Goal: Navigation & Orientation: Find specific page/section

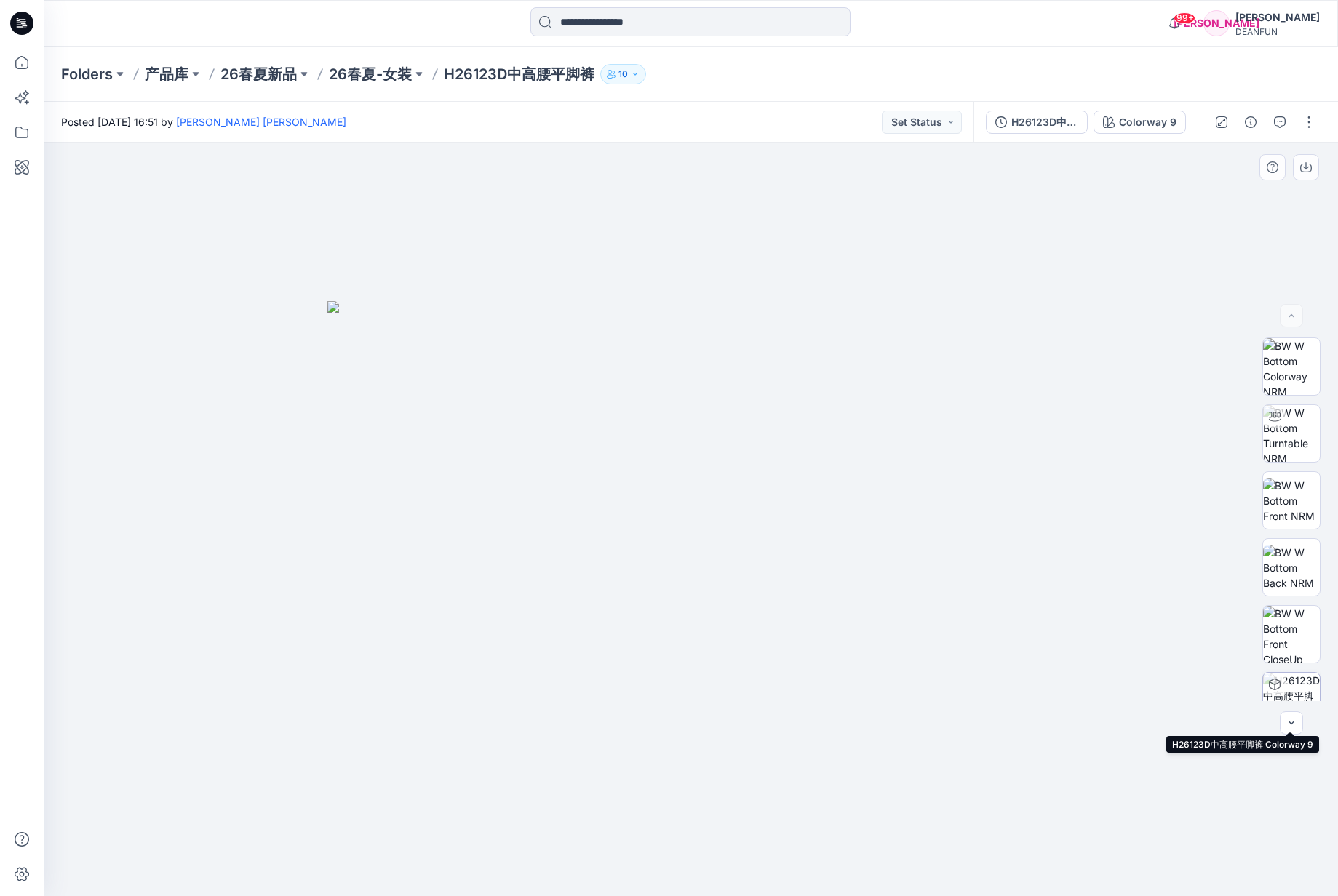
click at [1289, 687] on img at bounding box center [1292, 701] width 57 height 57
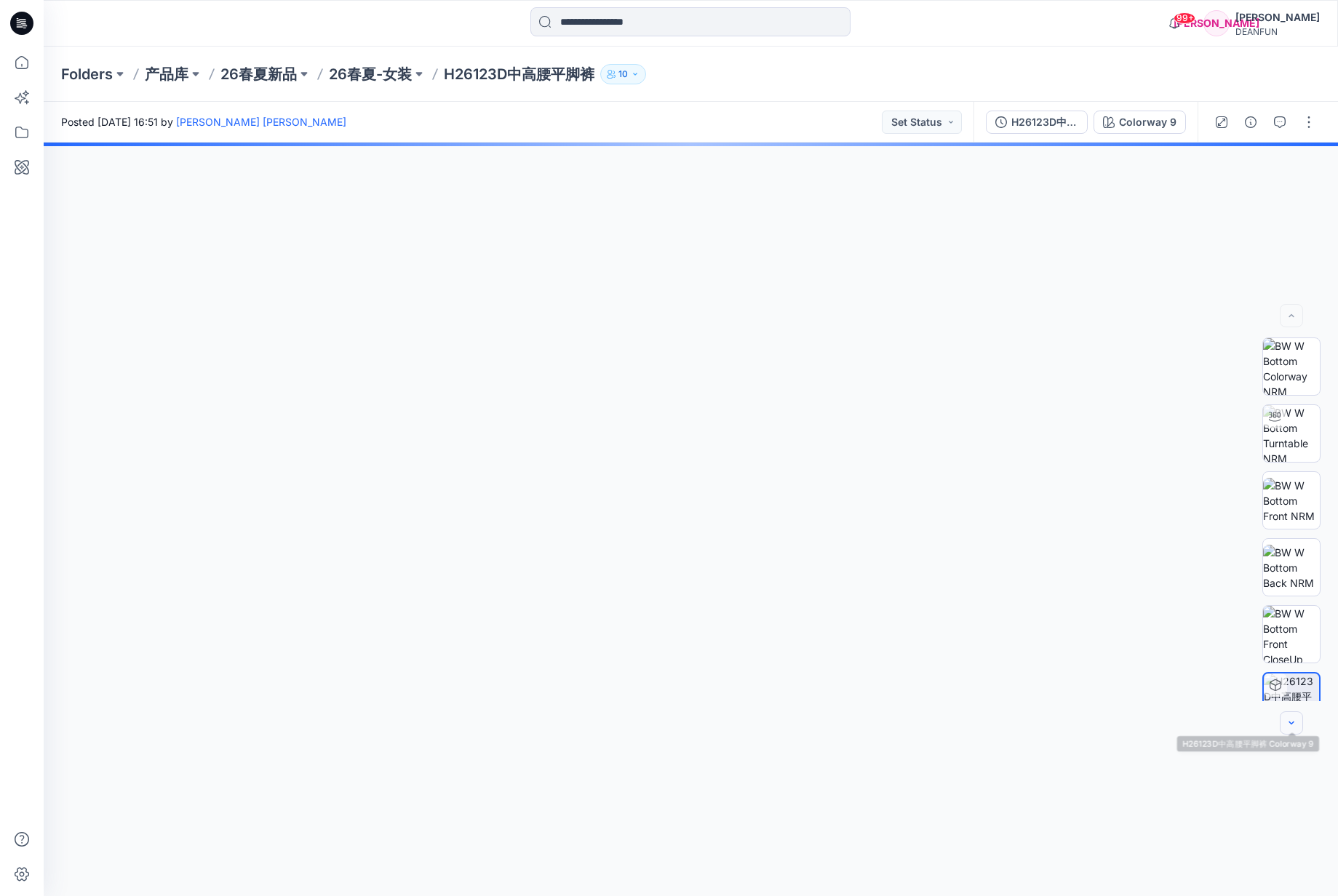
click at [1289, 725] on icon "button" at bounding box center [1291, 722] width 12 height 12
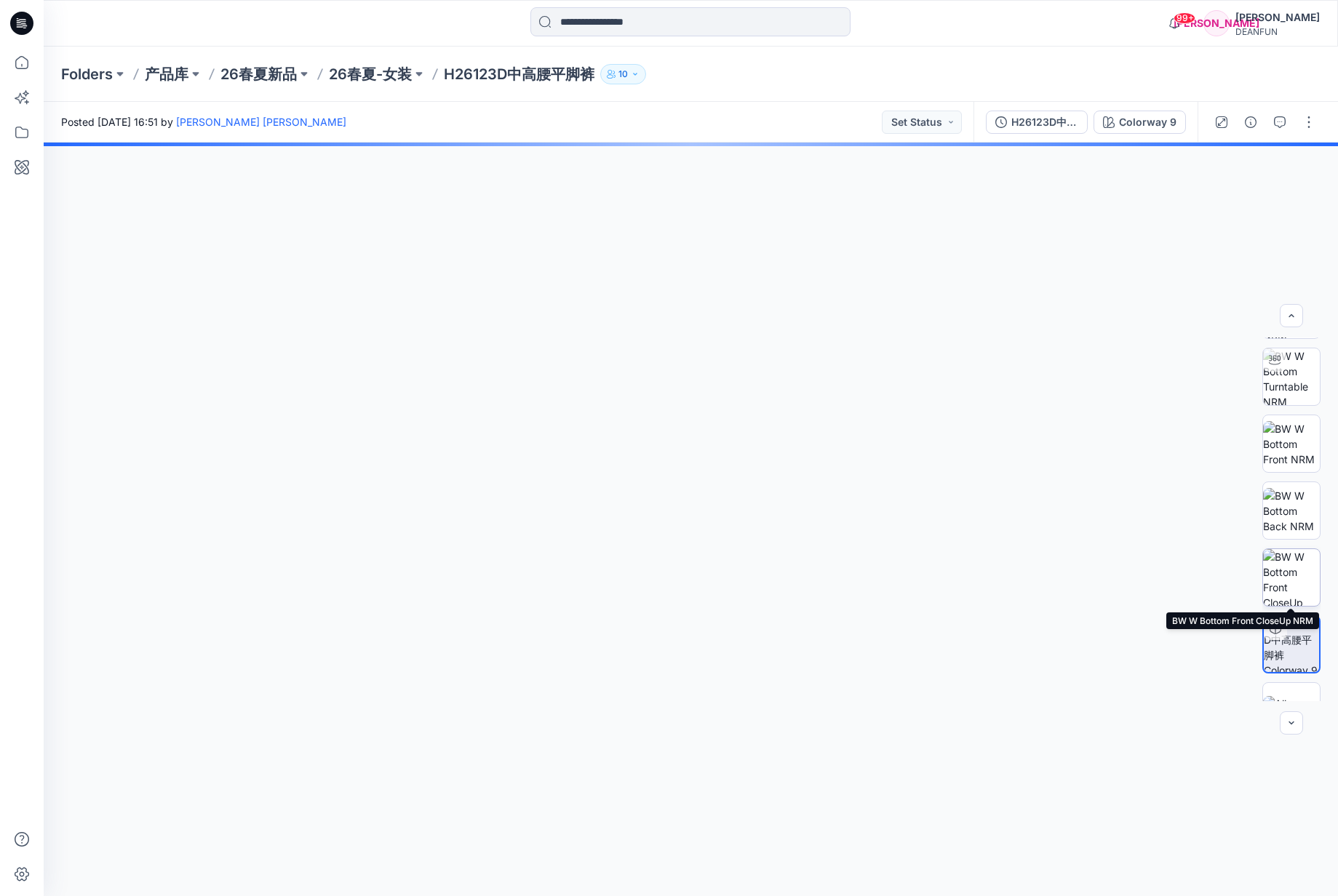
click at [1296, 575] on img at bounding box center [1292, 577] width 57 height 57
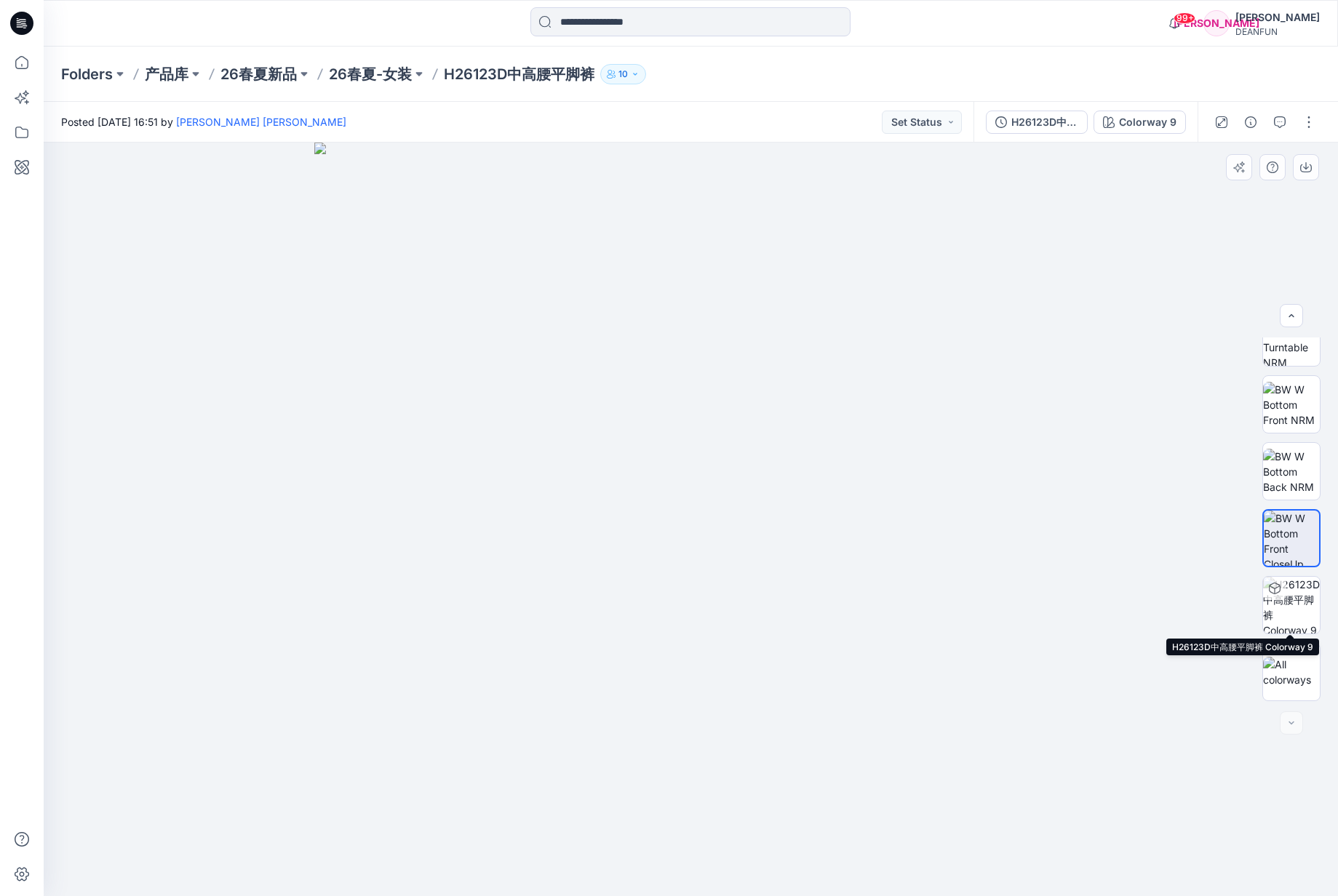
scroll to position [96, 0]
click at [1287, 664] on img at bounding box center [1292, 671] width 57 height 31
click at [1301, 611] on img at bounding box center [1292, 605] width 57 height 57
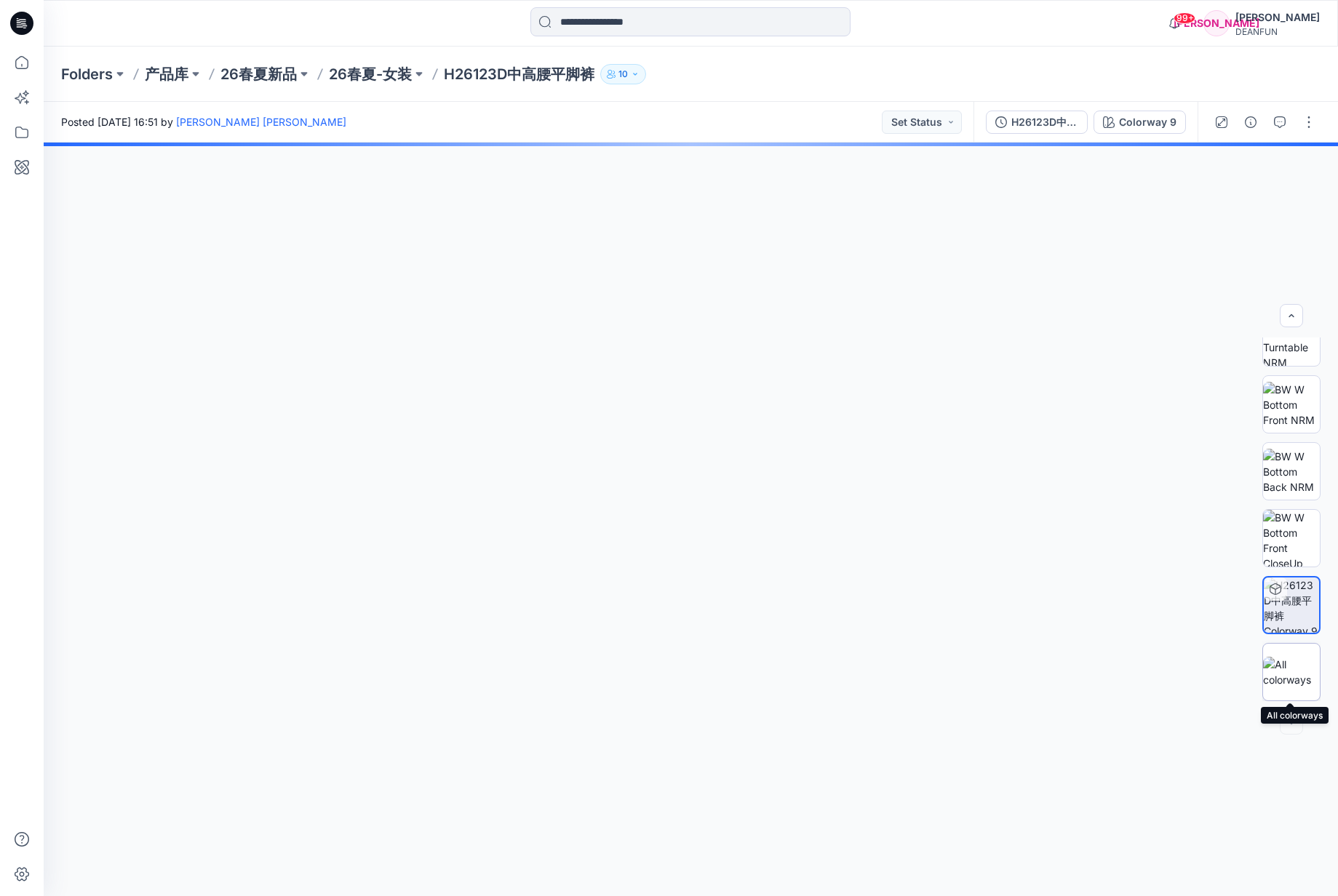
click at [1291, 665] on img at bounding box center [1292, 671] width 57 height 31
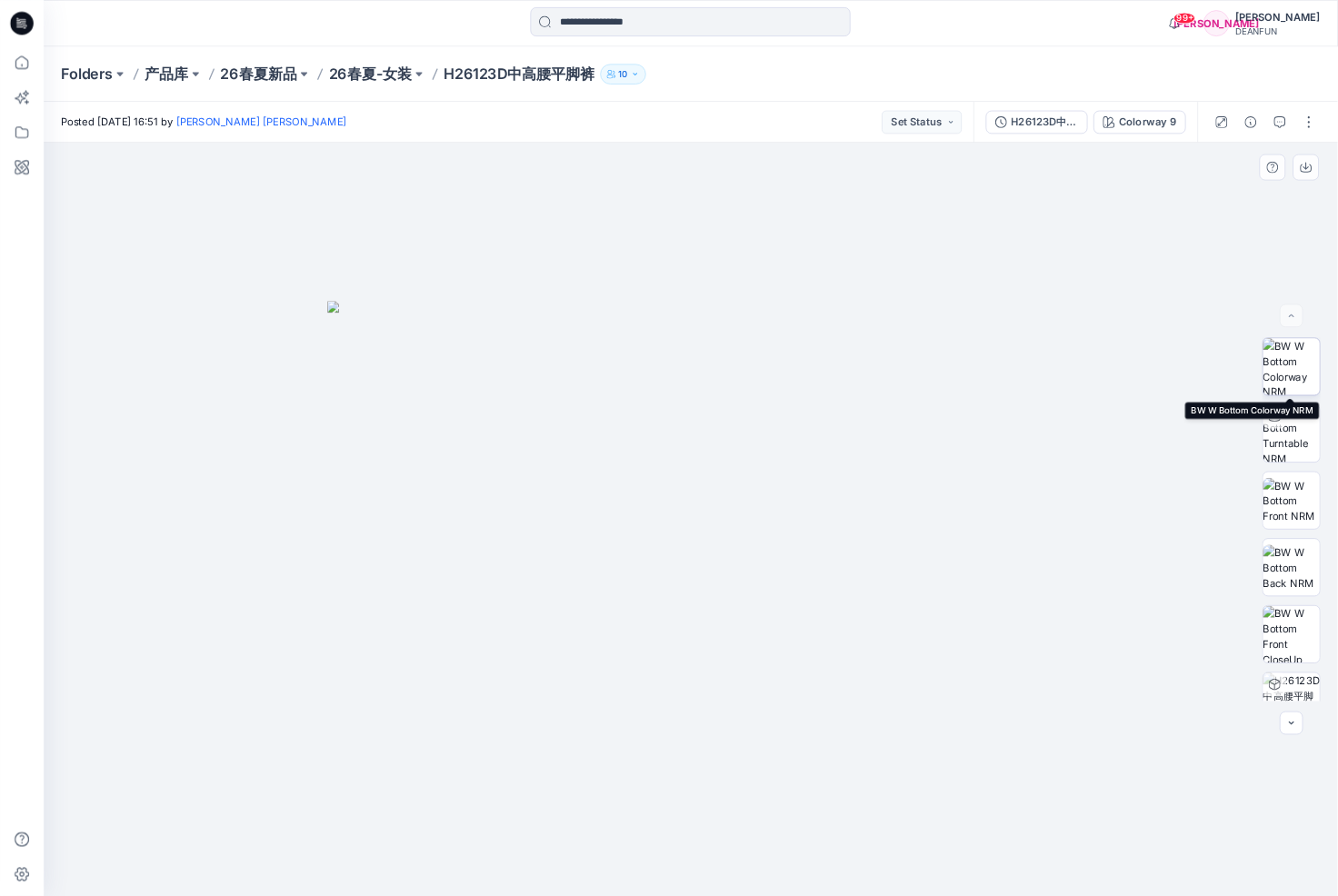
scroll to position [0, 0]
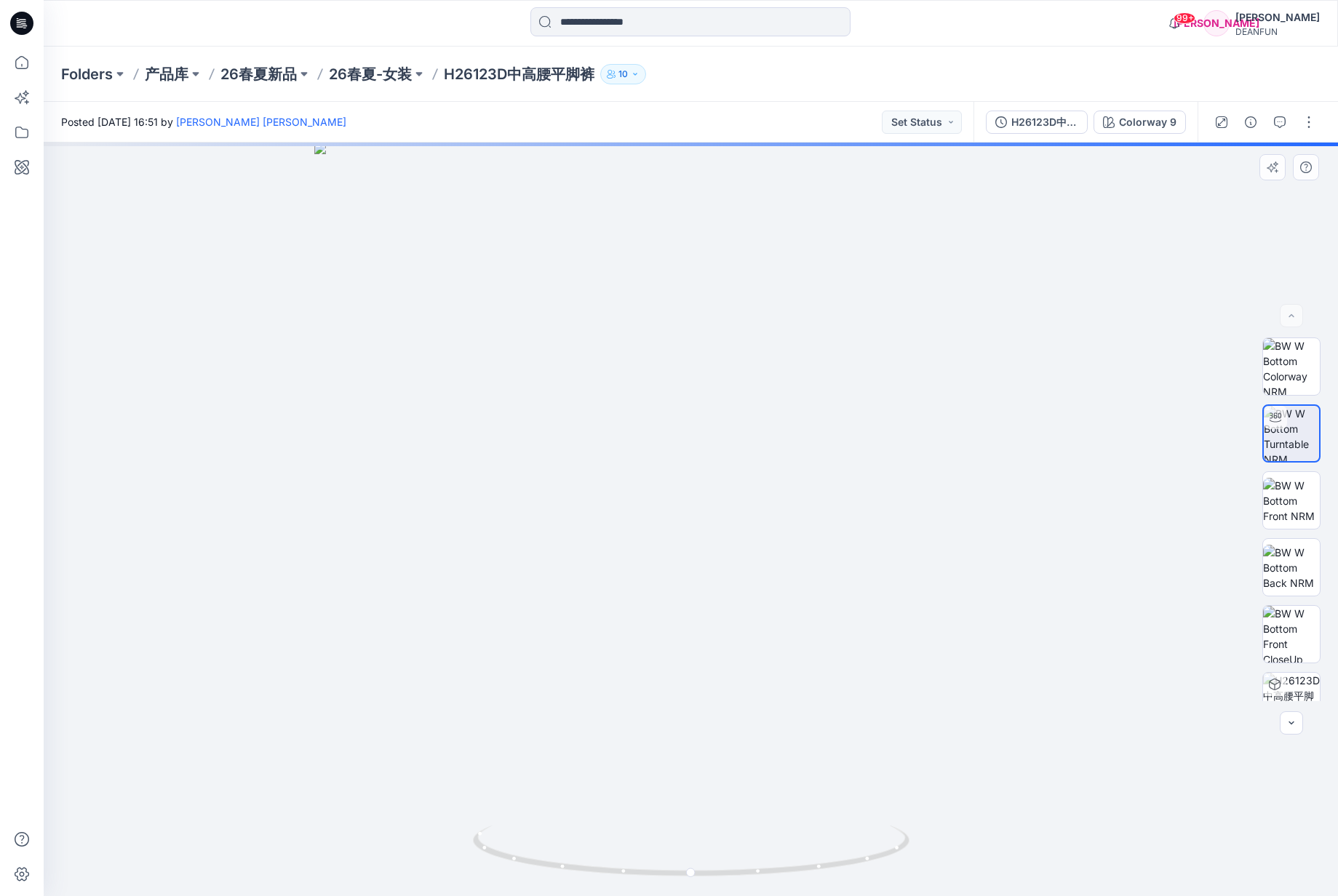
click at [872, 426] on div at bounding box center [691, 519] width 1294 height 753
drag, startPoint x: 703, startPoint y: 357, endPoint x: 687, endPoint y: 531, distance: 174.7
click at [684, 530] on div at bounding box center [691, 519] width 1294 height 753
drag, startPoint x: 773, startPoint y: 490, endPoint x: 870, endPoint y: 482, distance: 97.3
click at [870, 482] on div at bounding box center [691, 519] width 1294 height 753
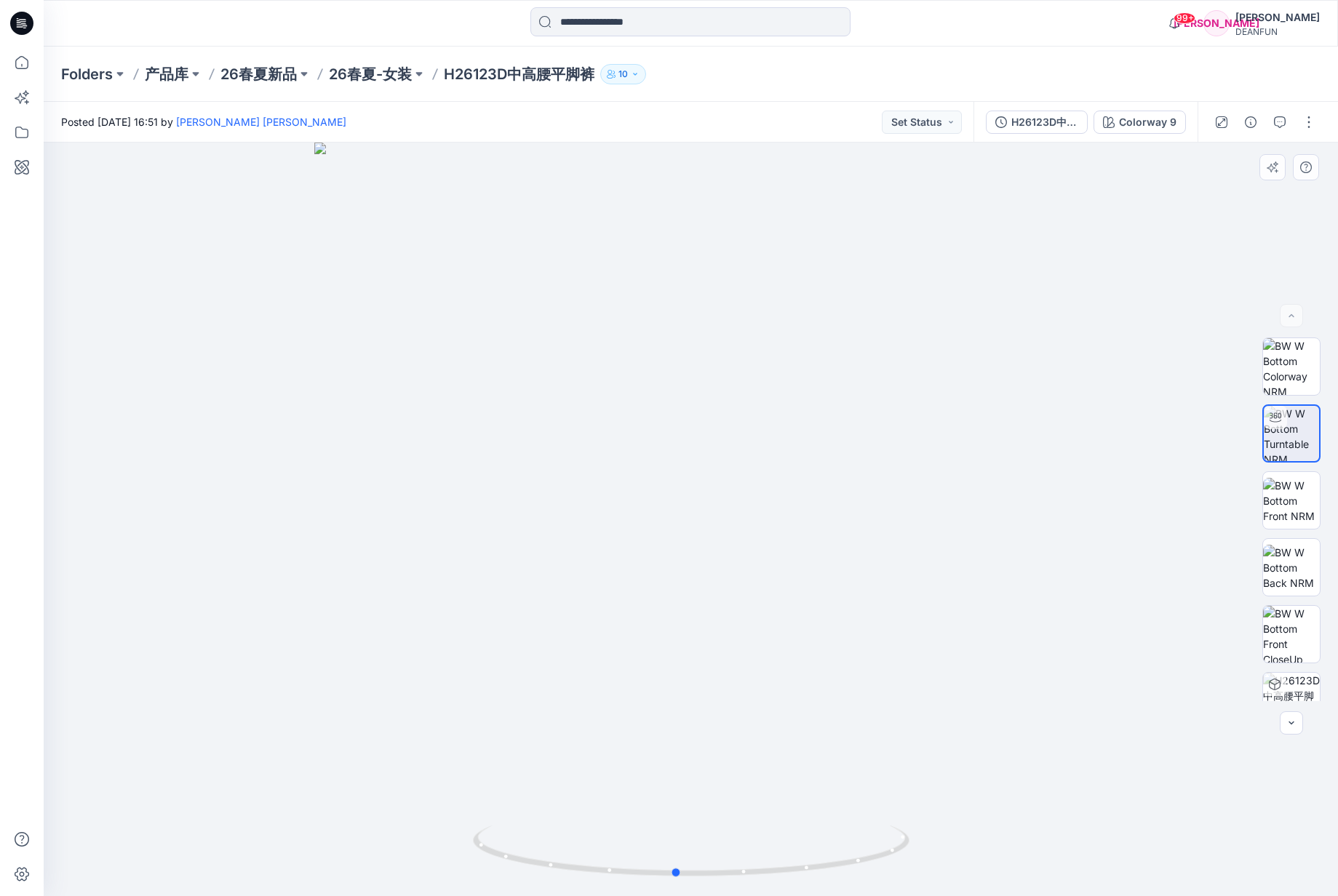
drag, startPoint x: 855, startPoint y: 485, endPoint x: 776, endPoint y: 487, distance: 79.0
click at [777, 486] on div at bounding box center [691, 519] width 1294 height 753
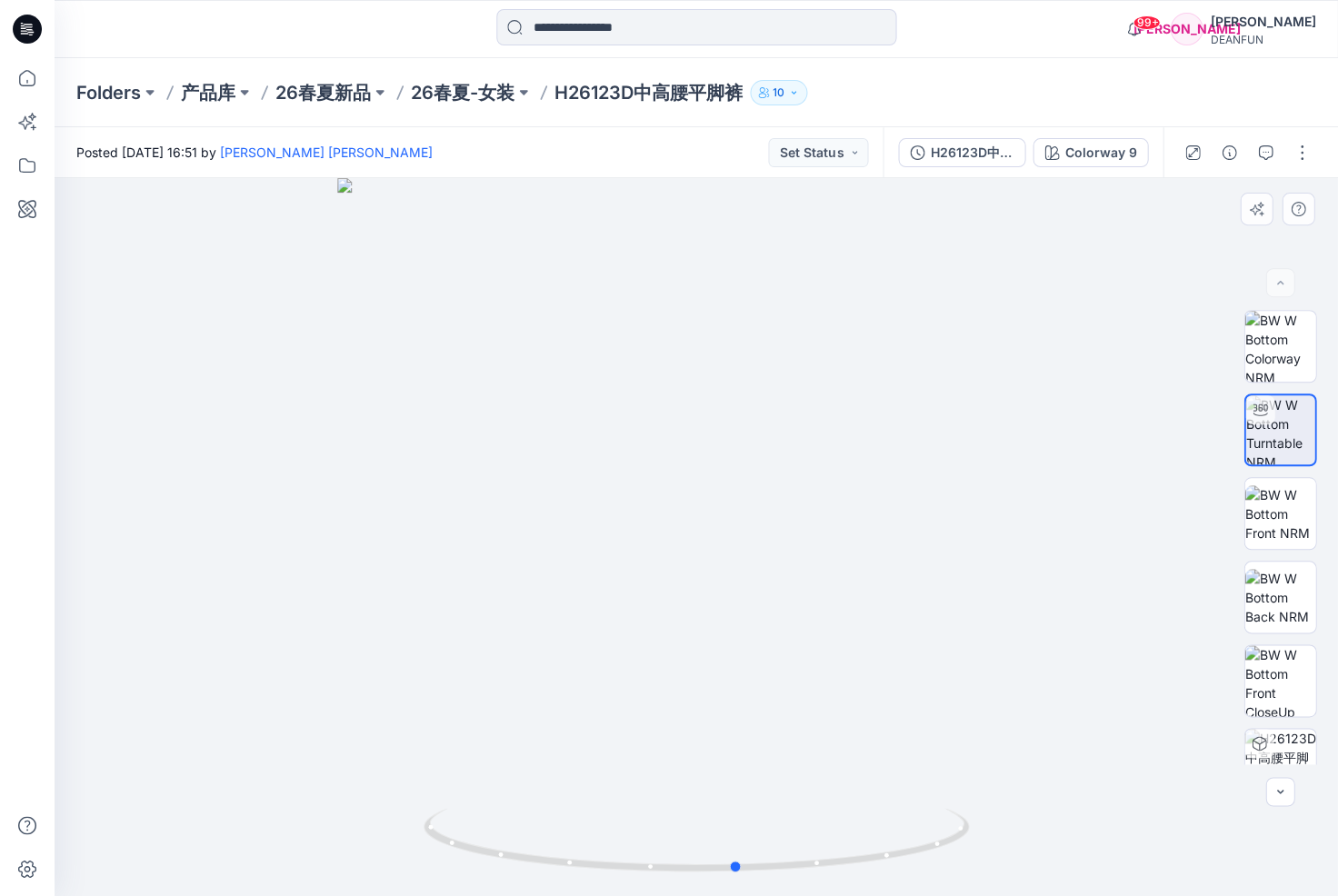
drag, startPoint x: 707, startPoint y: 330, endPoint x: 768, endPoint y: 547, distance: 225.4
click at [768, 547] on div at bounding box center [697, 538] width 1284 height 718
click at [731, 840] on icon at bounding box center [736, 845] width 11 height 11
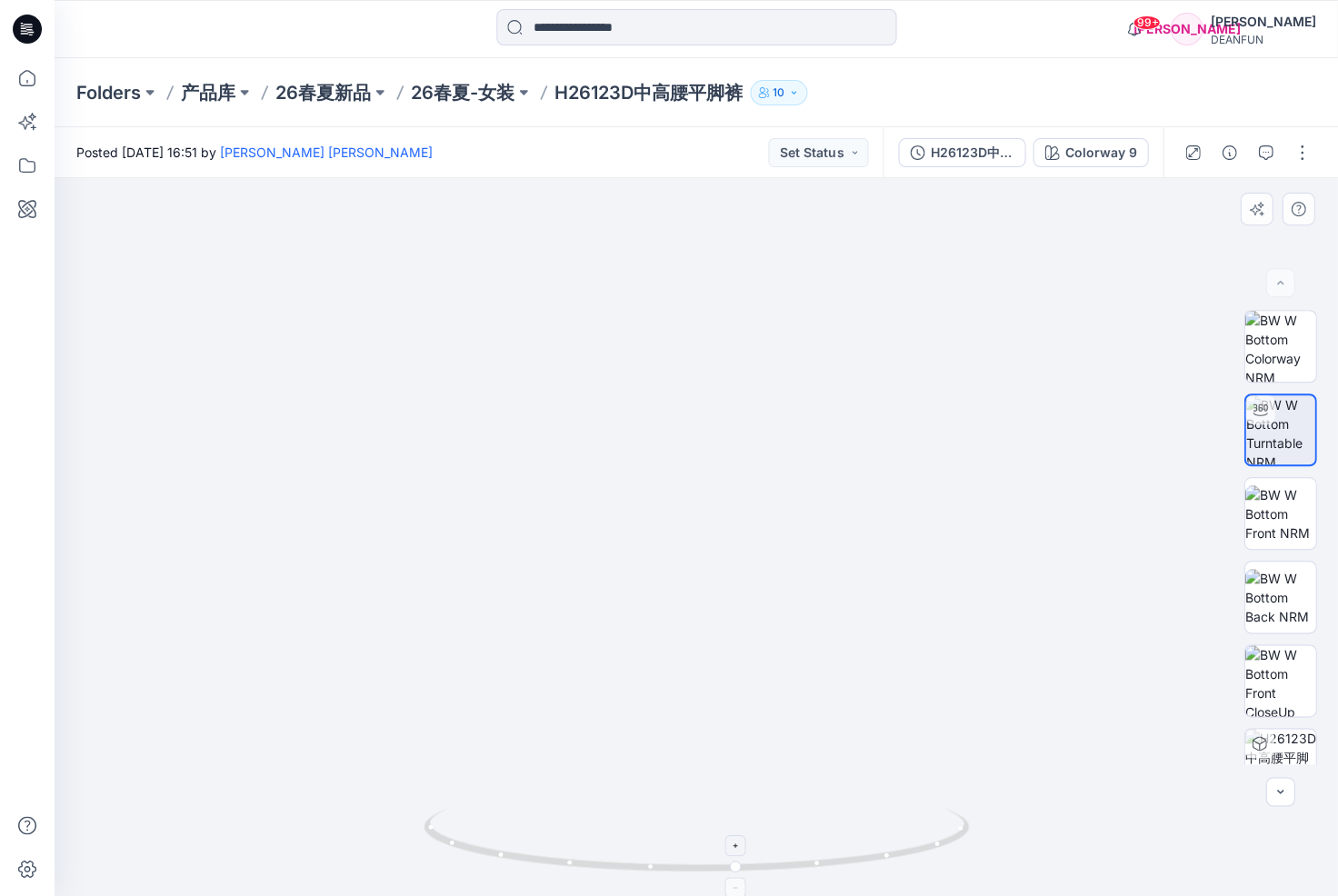
click at [731, 840] on icon at bounding box center [736, 845] width 11 height 11
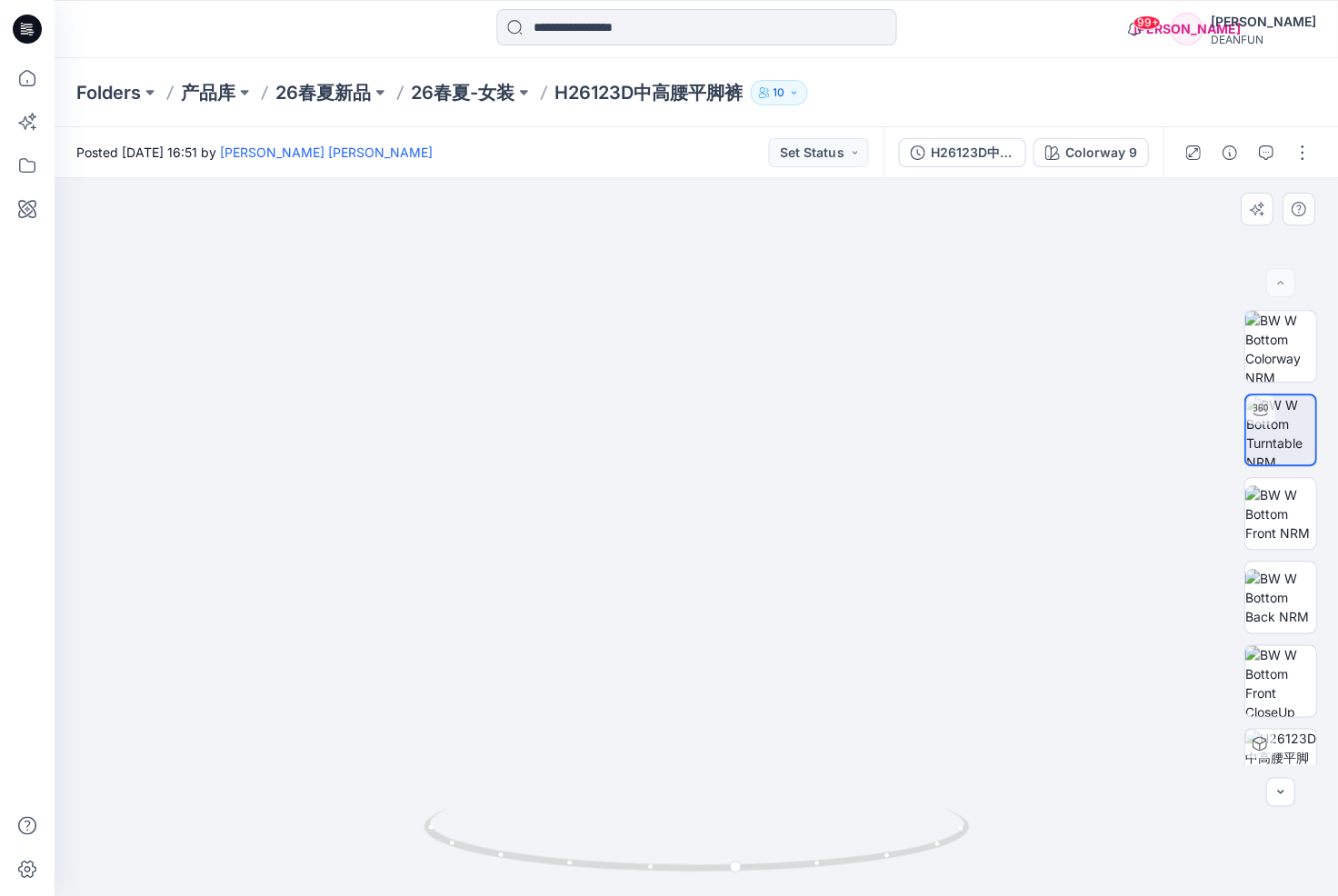
click at [723, 372] on img at bounding box center [695, 494] width 886 height 802
click at [673, 872] on icon at bounding box center [699, 841] width 550 height 68
click at [676, 866] on icon at bounding box center [699, 841] width 550 height 68
click at [738, 869] on circle at bounding box center [736, 866] width 11 height 11
click at [735, 883] on icon at bounding box center [736, 887] width 11 height 11
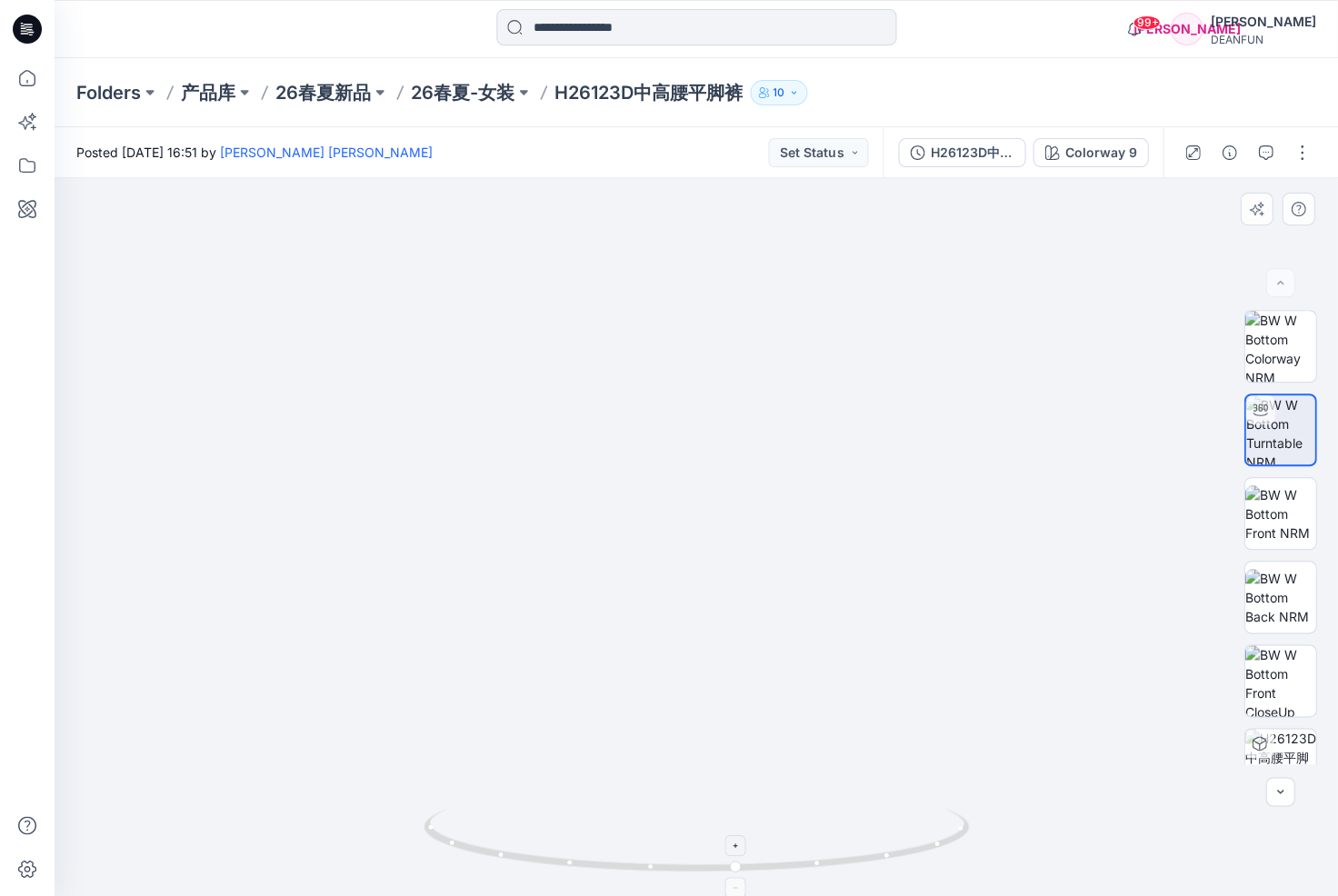
click at [735, 883] on icon at bounding box center [736, 887] width 11 height 11
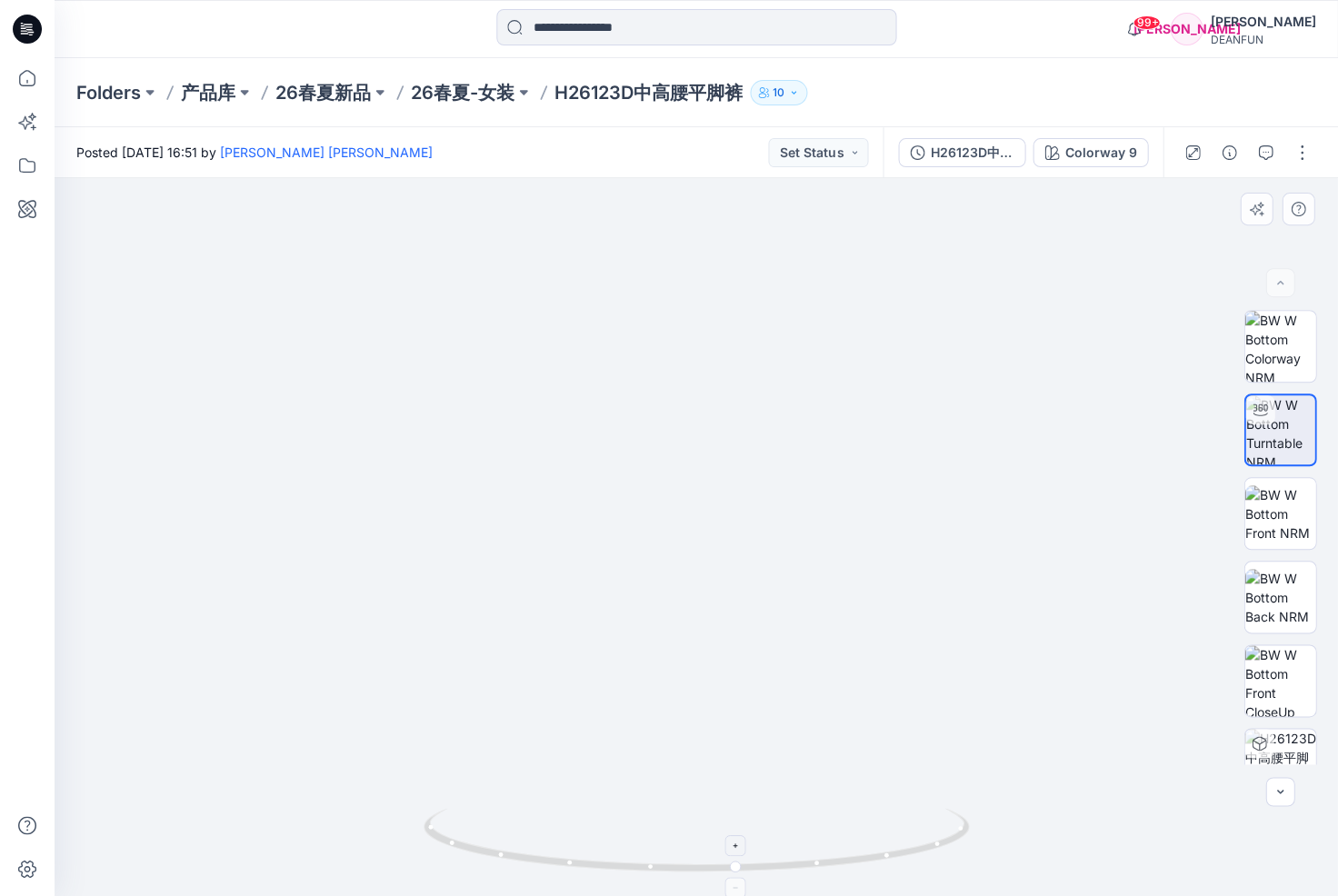
click at [735, 883] on icon at bounding box center [736, 887] width 11 height 11
click at [737, 884] on icon at bounding box center [736, 887] width 11 height 11
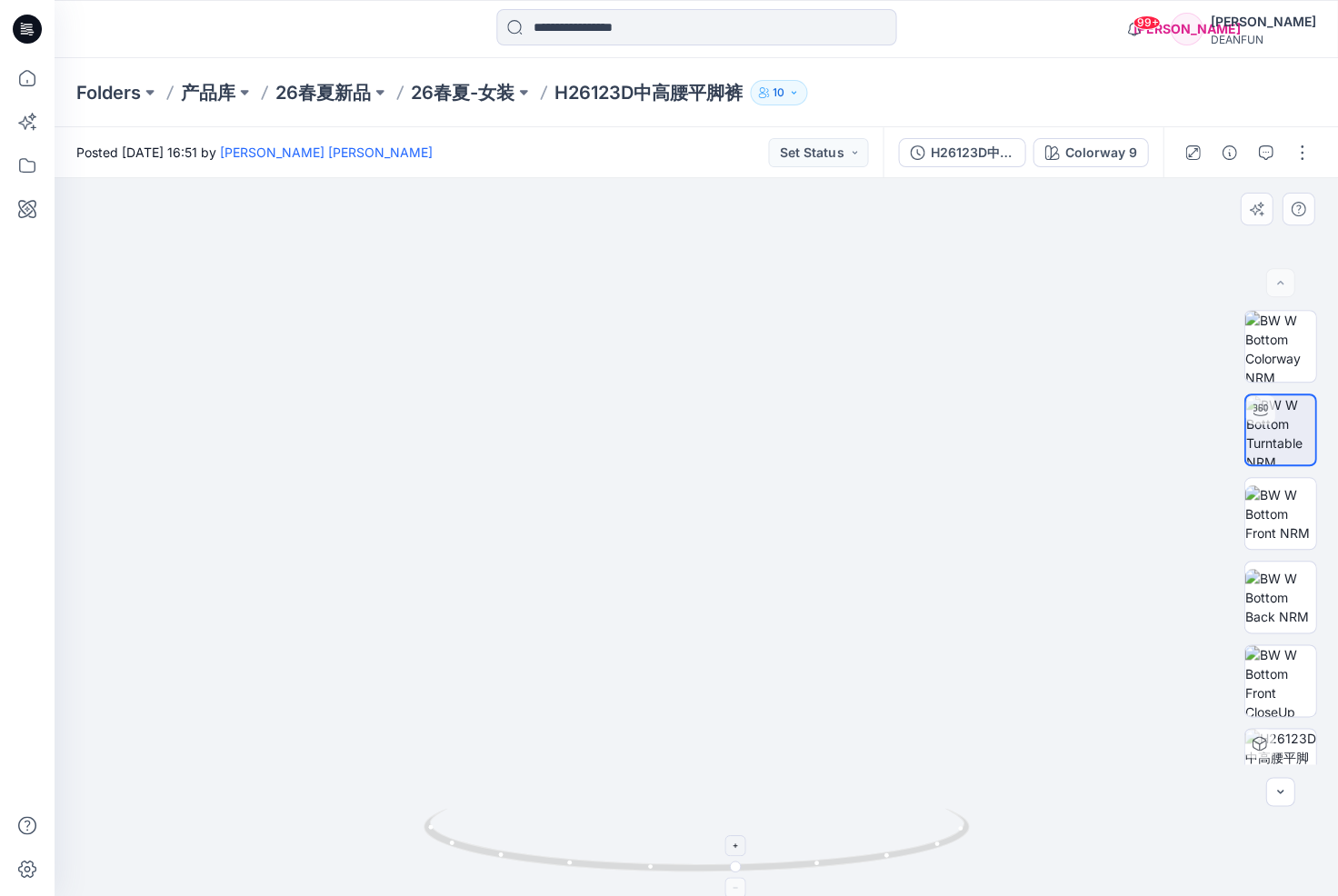
click at [737, 884] on icon at bounding box center [736, 887] width 11 height 11
click at [1264, 518] on img at bounding box center [1280, 513] width 71 height 57
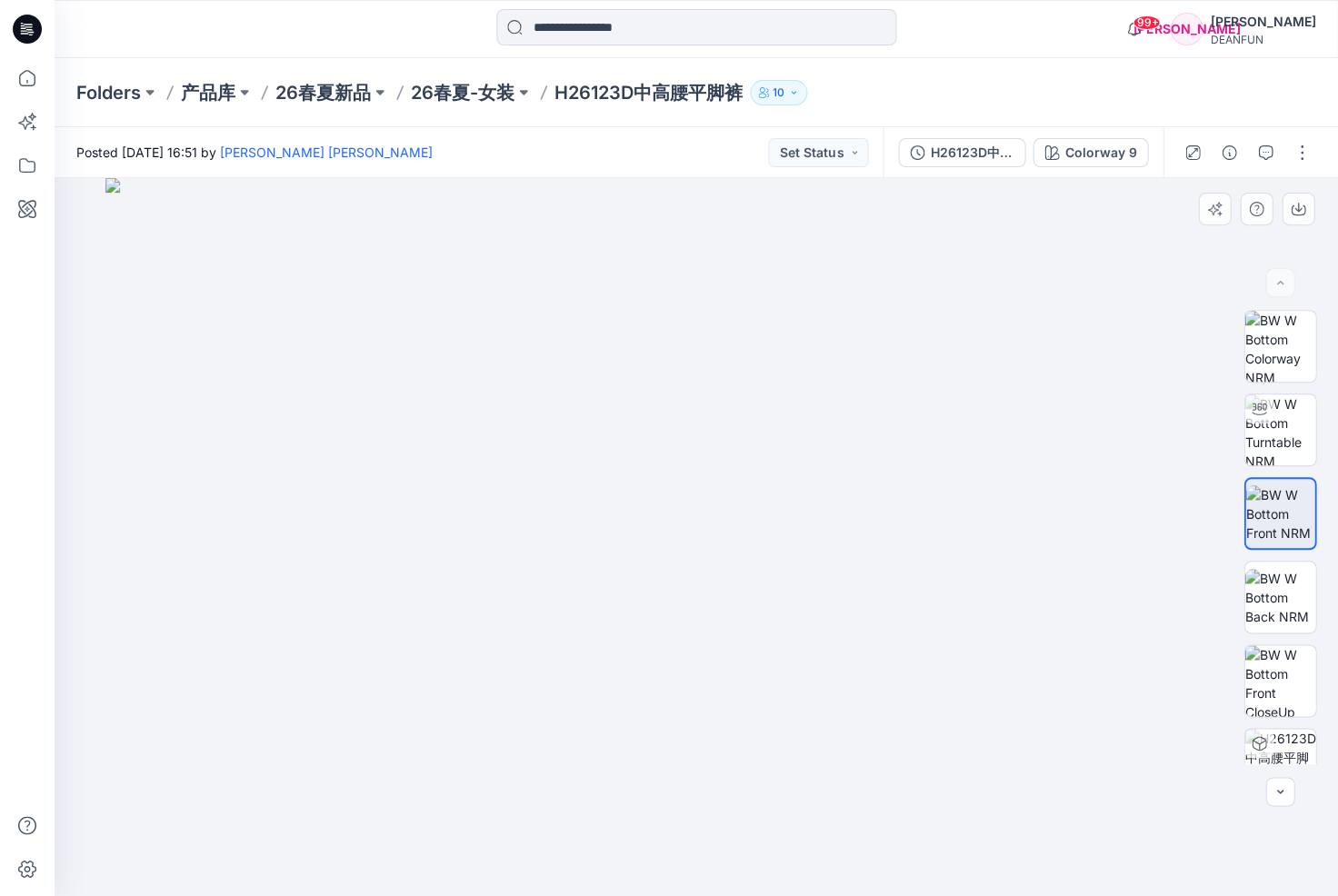
drag, startPoint x: 760, startPoint y: 360, endPoint x: 737, endPoint y: 731, distance: 371.7
click at [735, 731] on img at bounding box center [696, 538] width 1182 height 718
click at [460, 92] on p "26春夏-女装" at bounding box center [463, 92] width 104 height 26
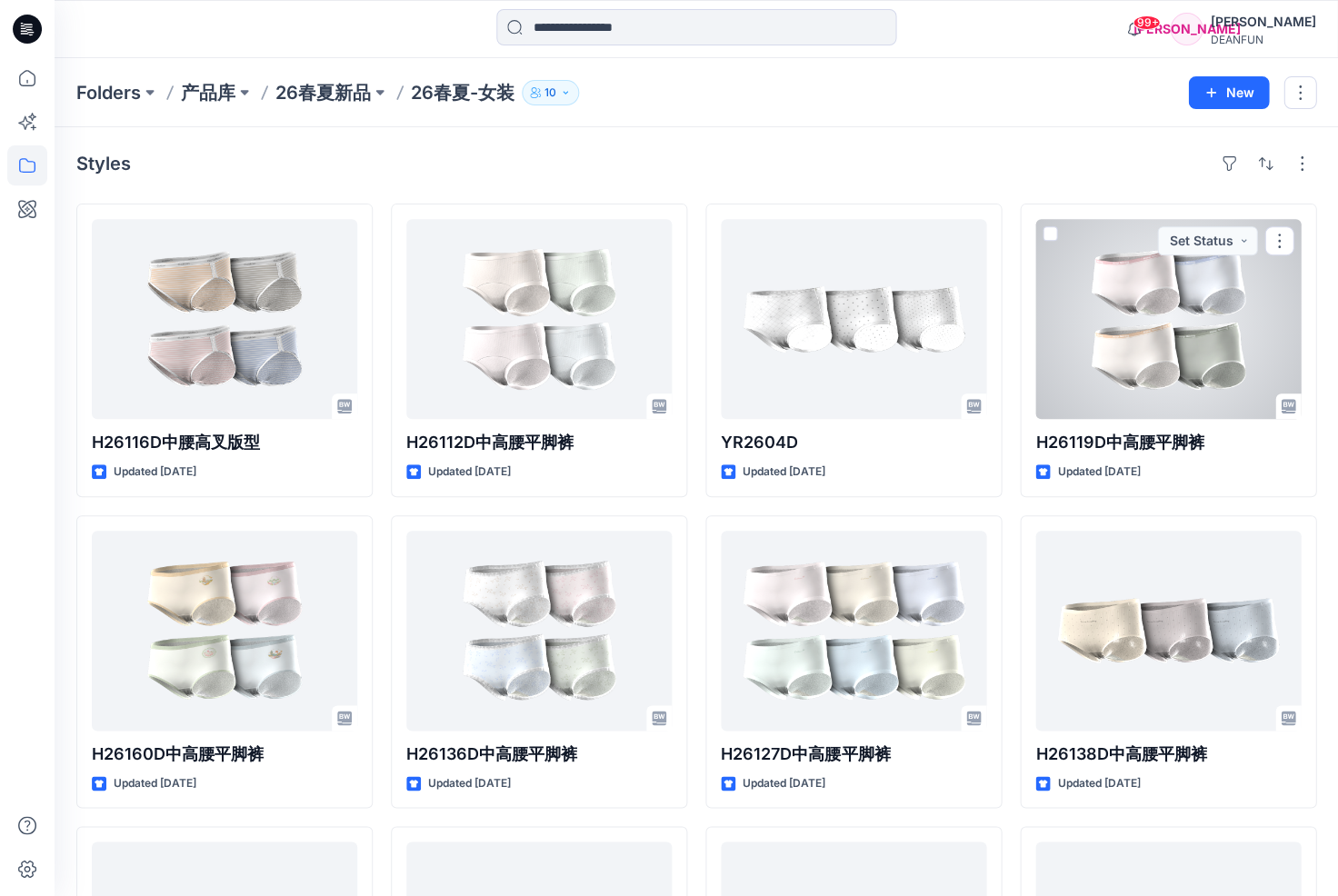
click at [1116, 343] on div at bounding box center [1168, 319] width 265 height 200
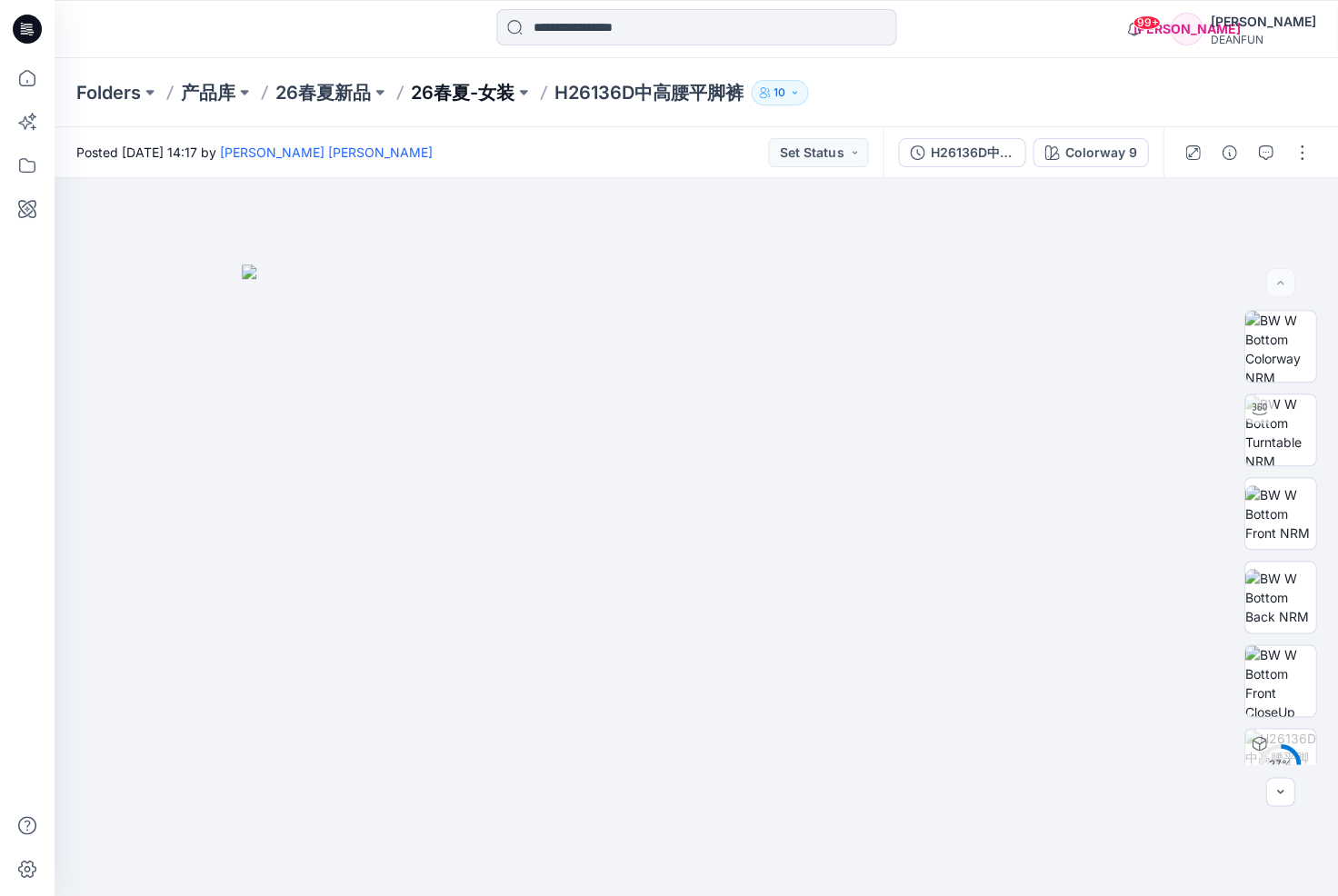
click at [464, 92] on p "26春夏-女装" at bounding box center [463, 92] width 104 height 26
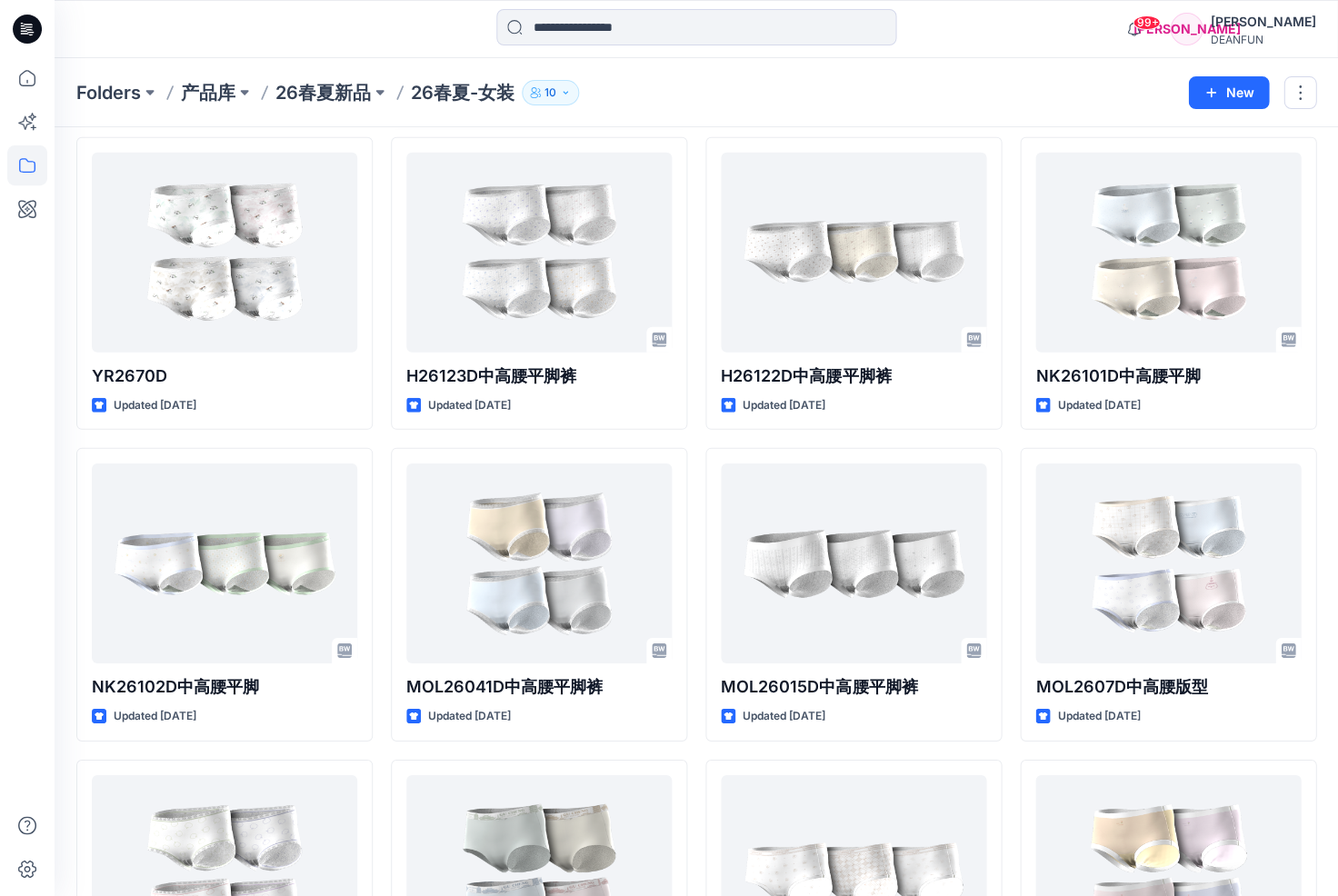
scroll to position [1025, 0]
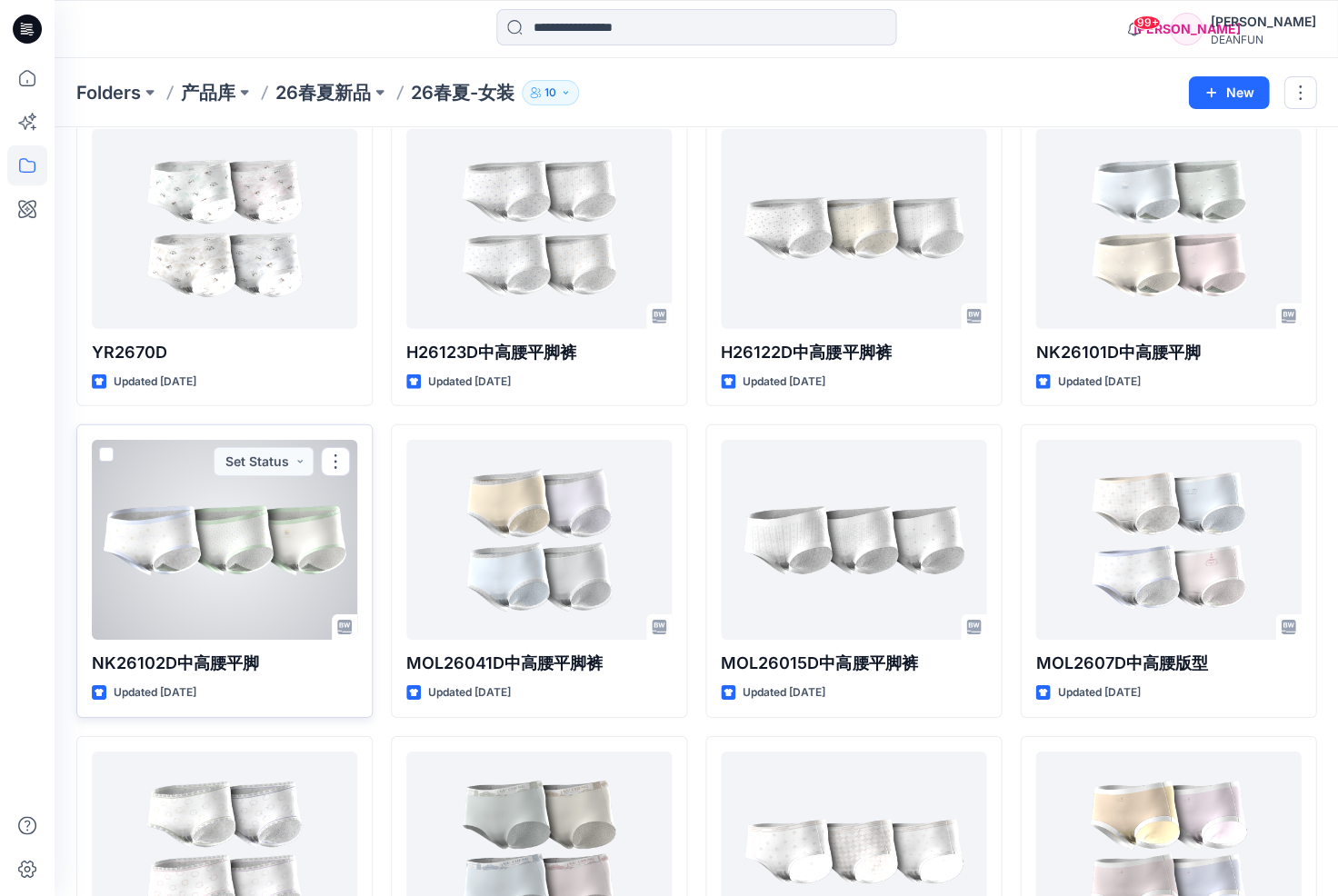
click at [309, 548] on div at bounding box center [225, 540] width 265 height 200
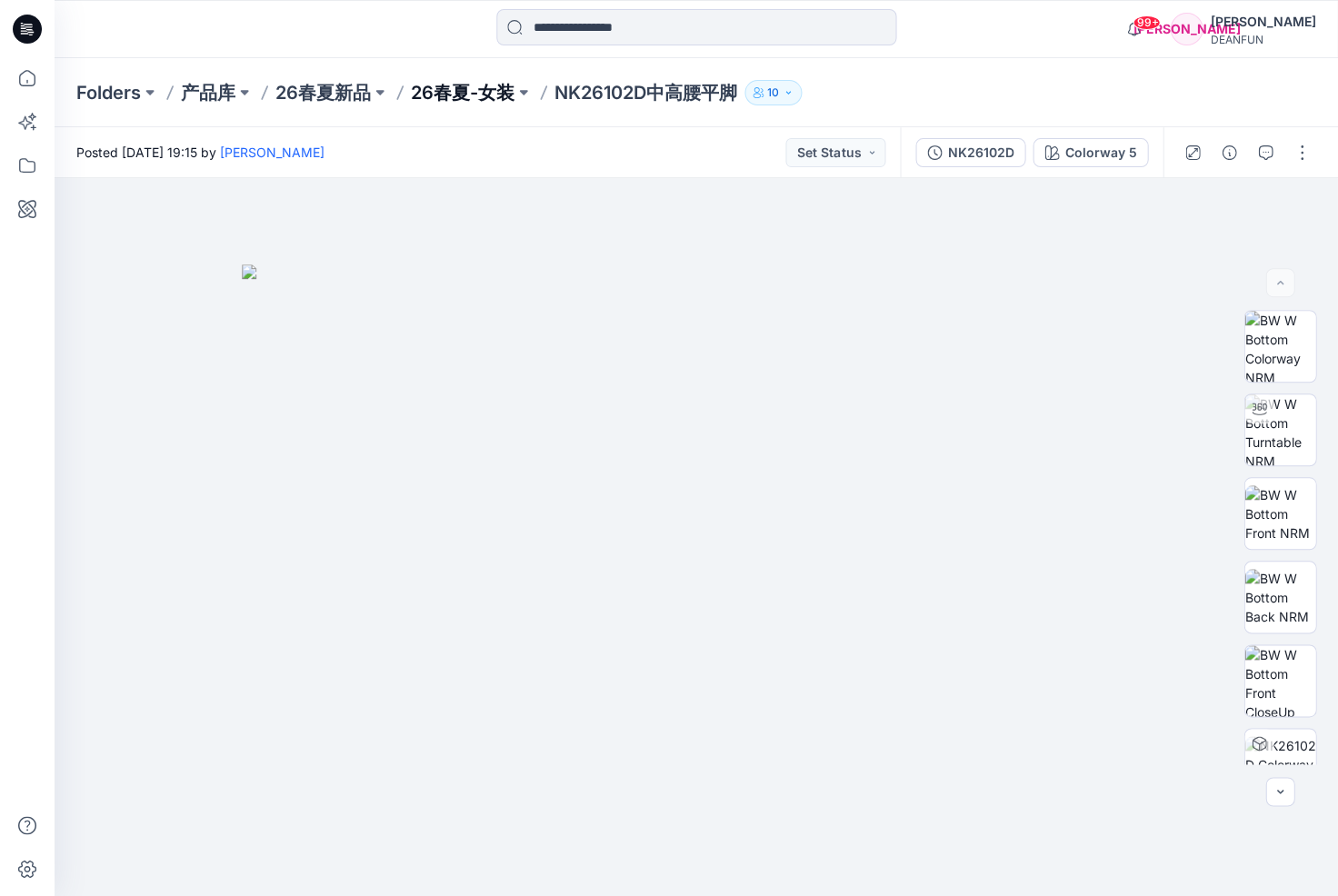
click at [464, 95] on p "26春夏-女装" at bounding box center [463, 92] width 104 height 26
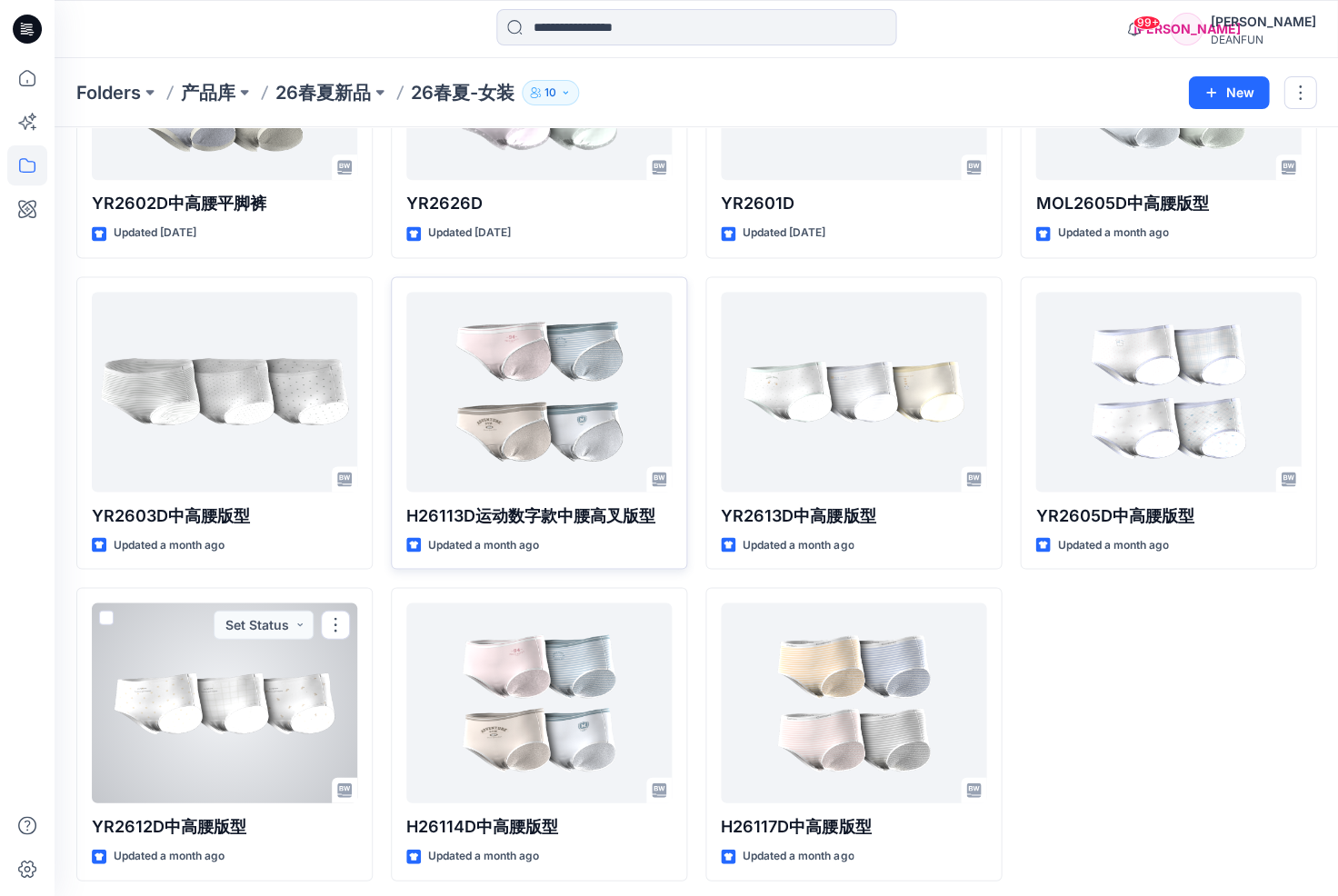
scroll to position [2105, 0]
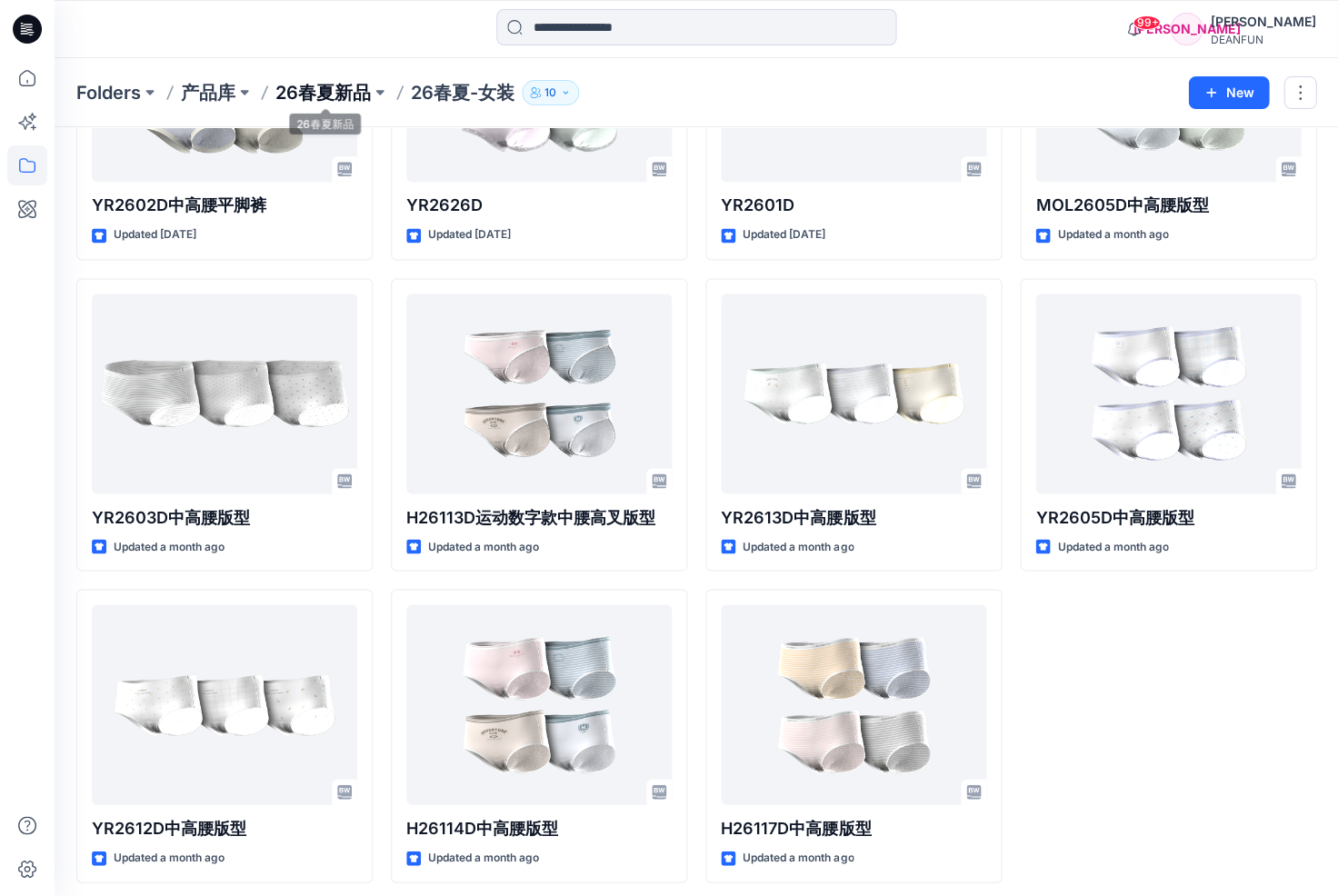
click at [344, 97] on p "26春夏新品" at bounding box center [323, 92] width 95 height 26
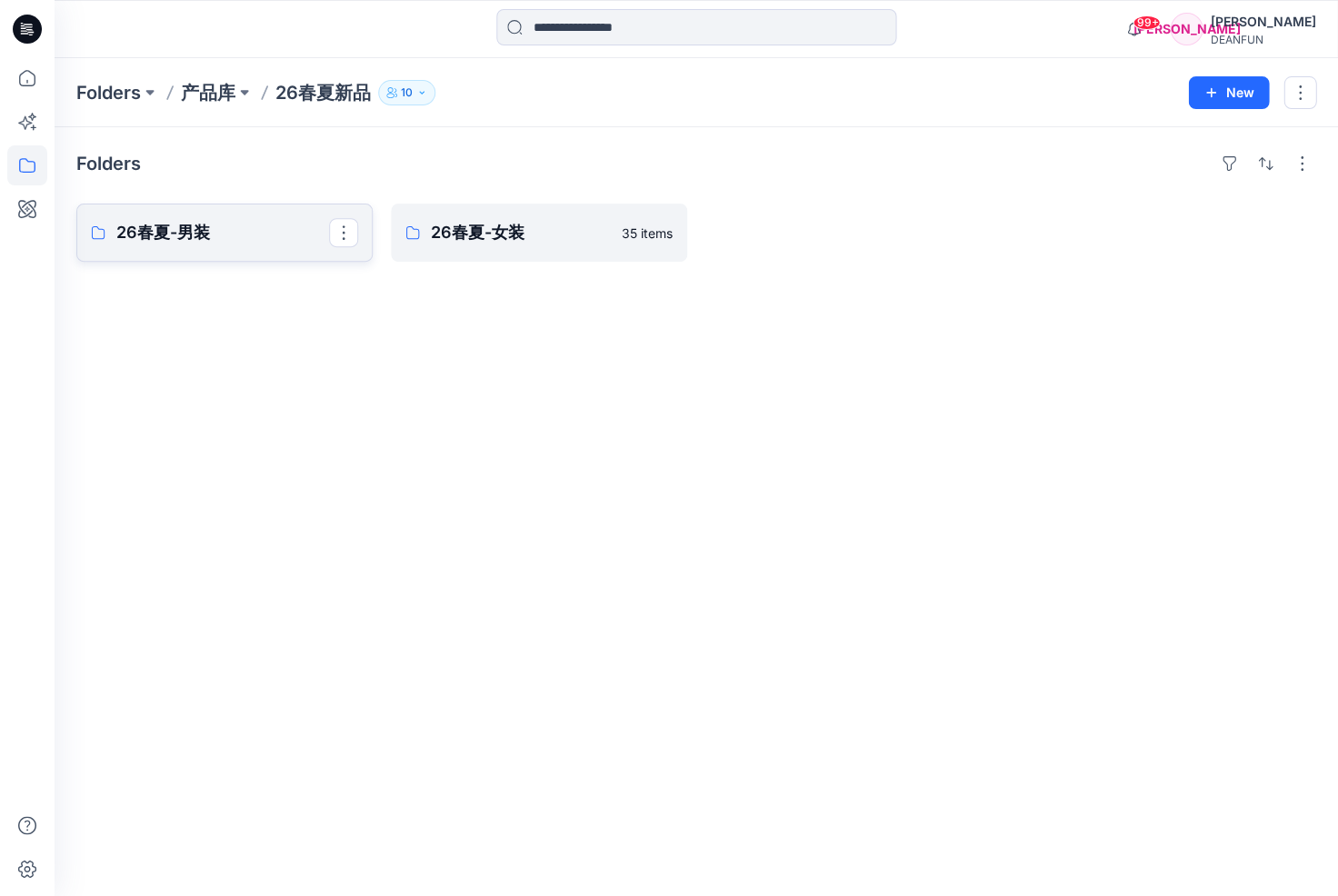
click at [207, 239] on p "26春夏-男装" at bounding box center [223, 233] width 213 height 26
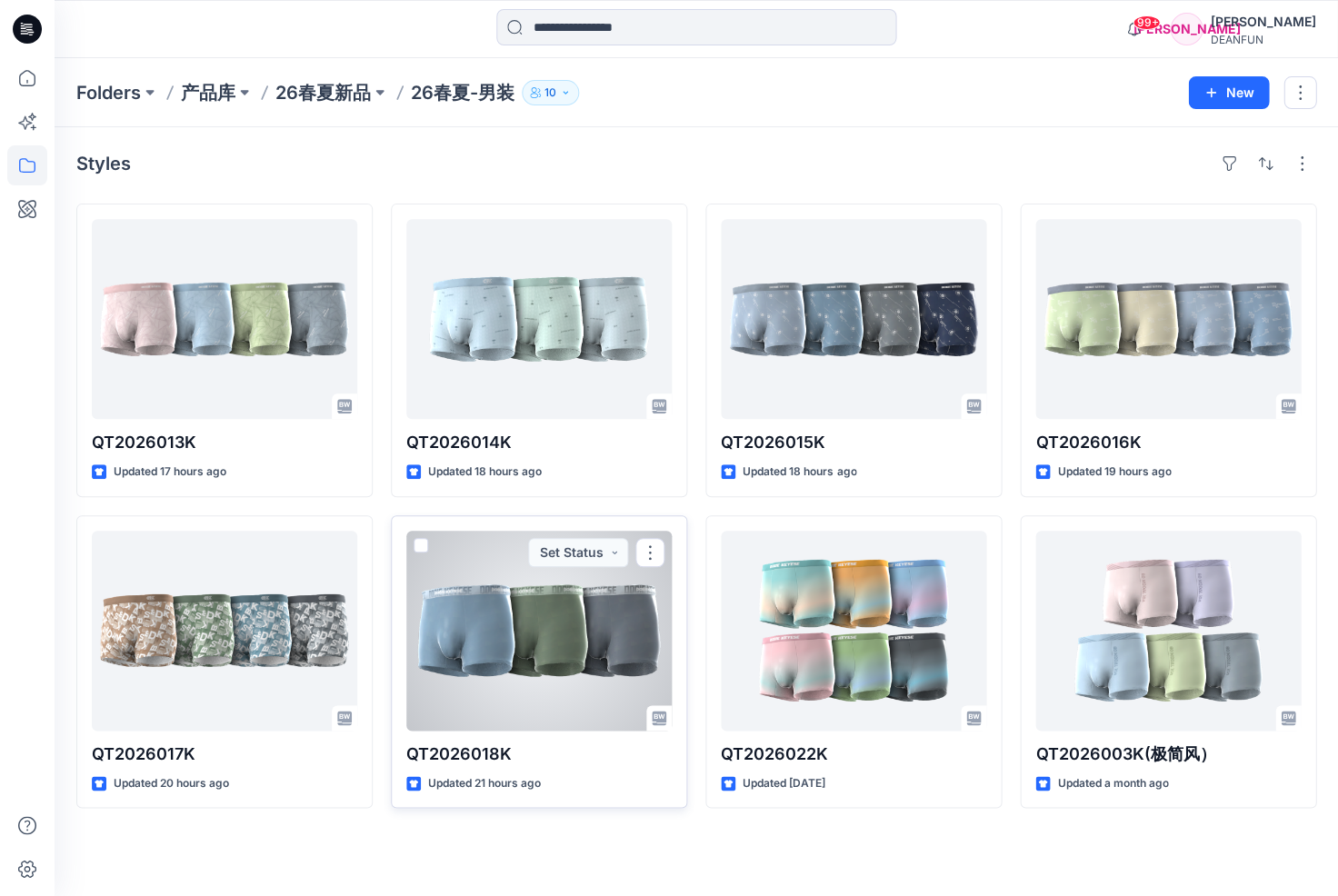
click at [541, 665] on div at bounding box center [539, 631] width 265 height 200
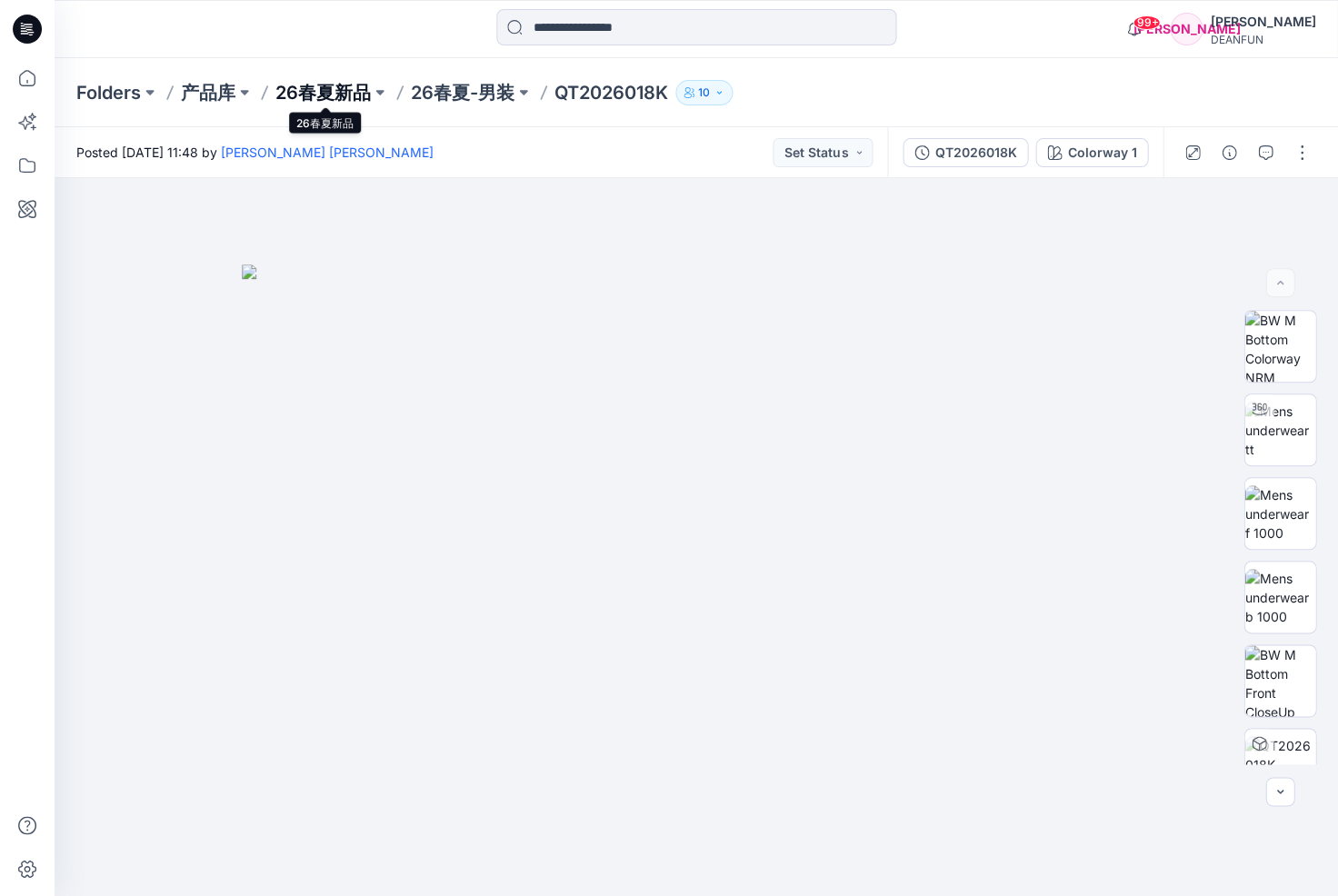
click at [310, 86] on p "26春夏新品" at bounding box center [323, 92] width 95 height 26
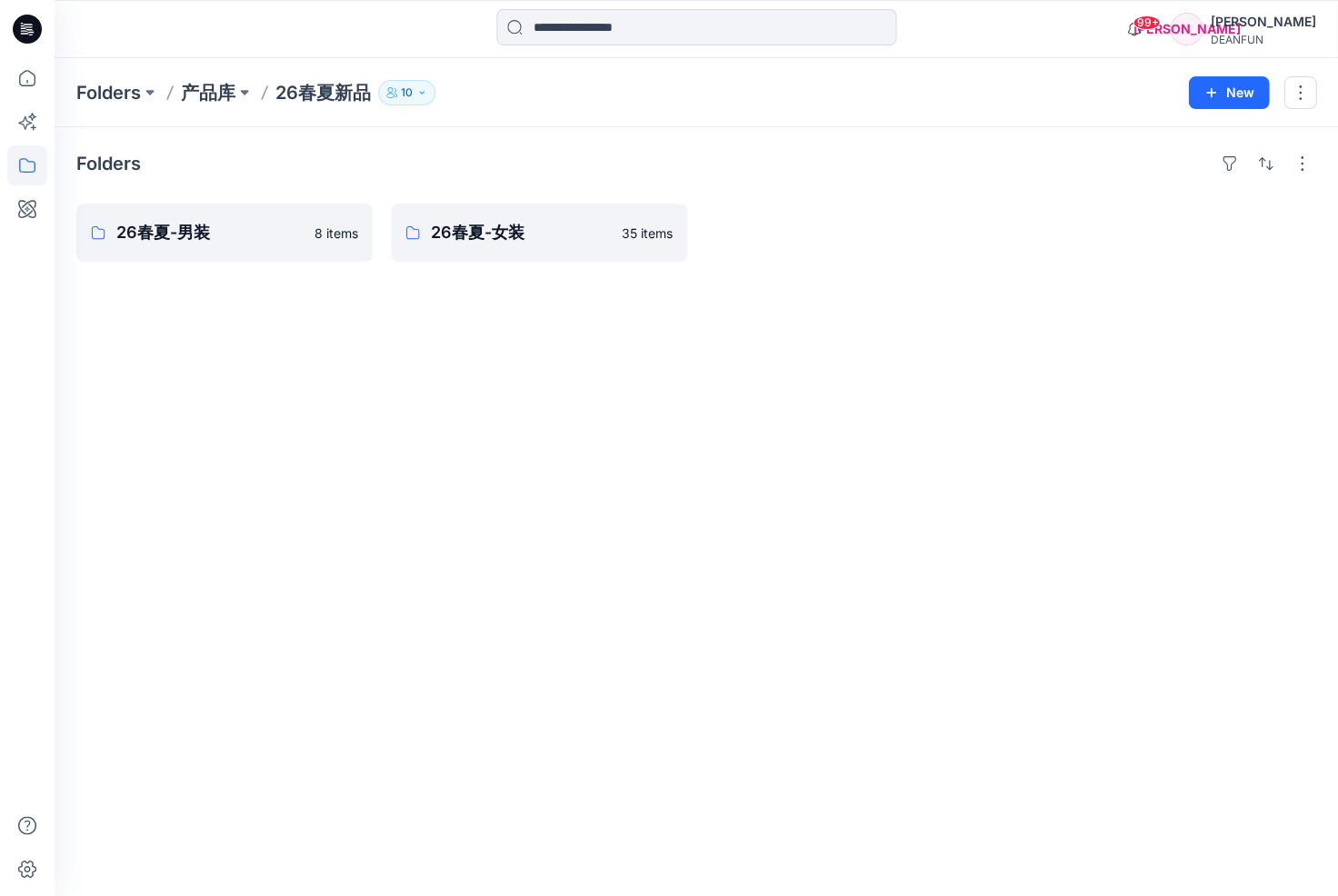
click at [207, 90] on p "产品库" at bounding box center [208, 92] width 55 height 26
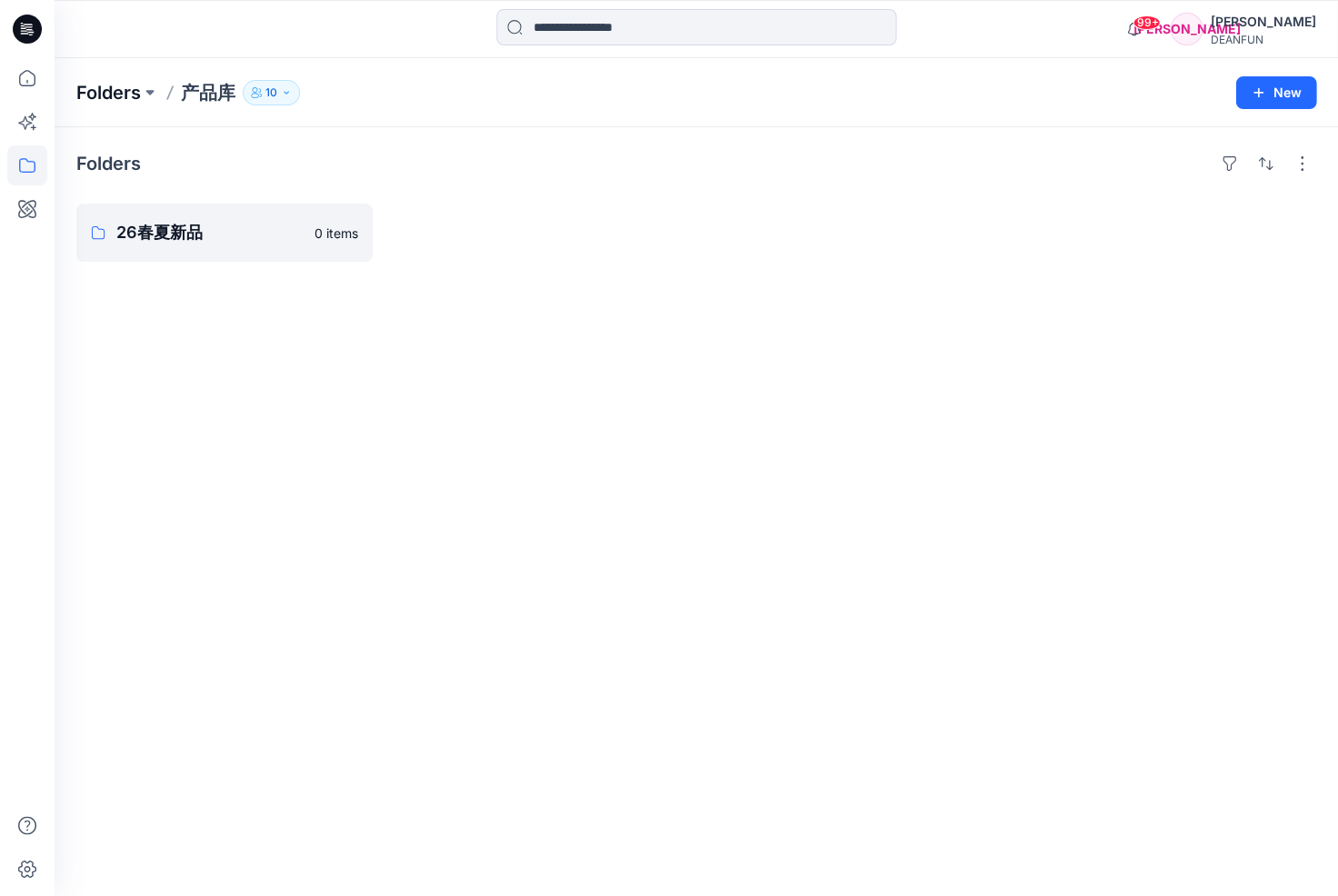
click at [134, 94] on p "Folders" at bounding box center [109, 92] width 65 height 26
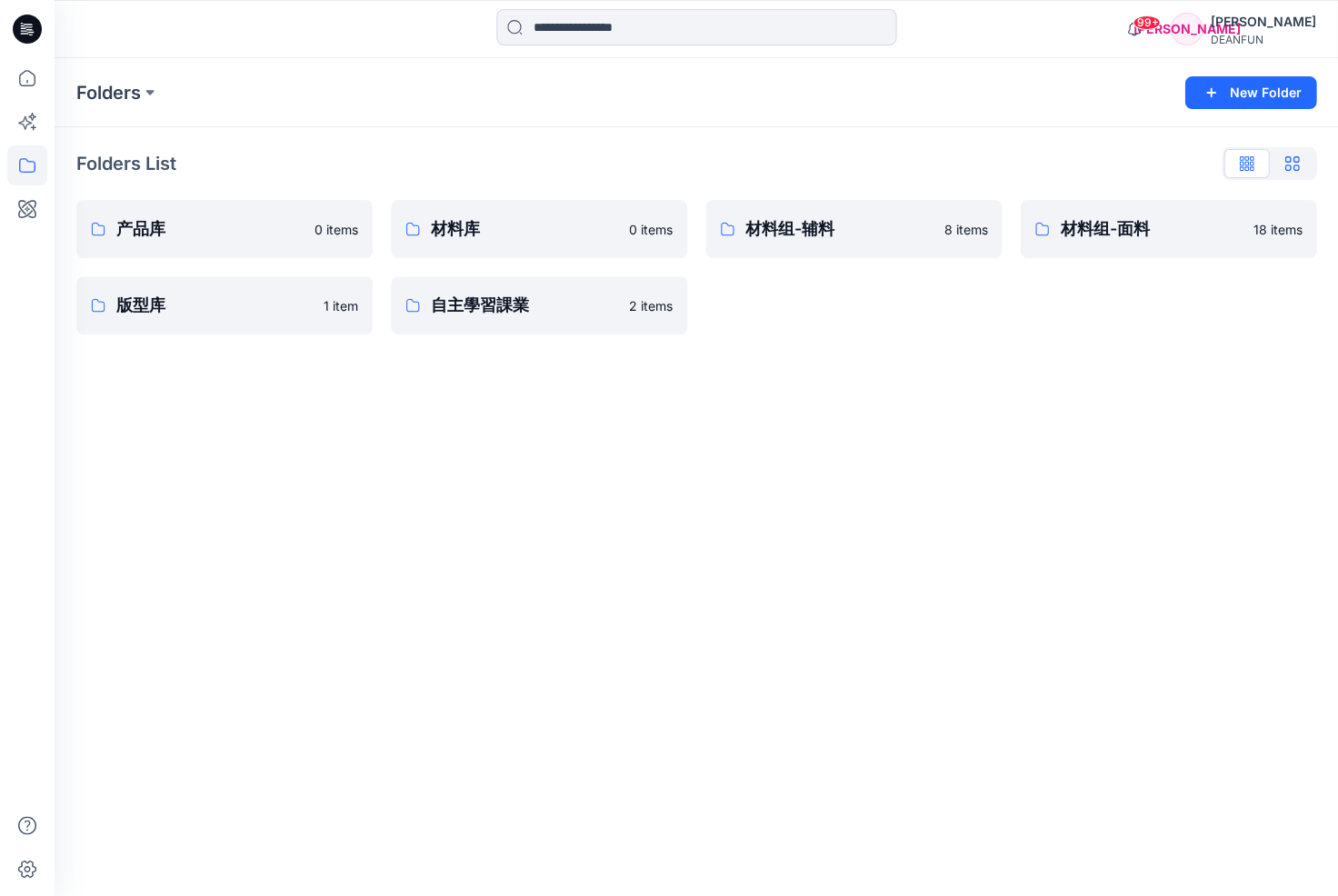
click at [1295, 163] on icon "button" at bounding box center [1291, 163] width 15 height 15
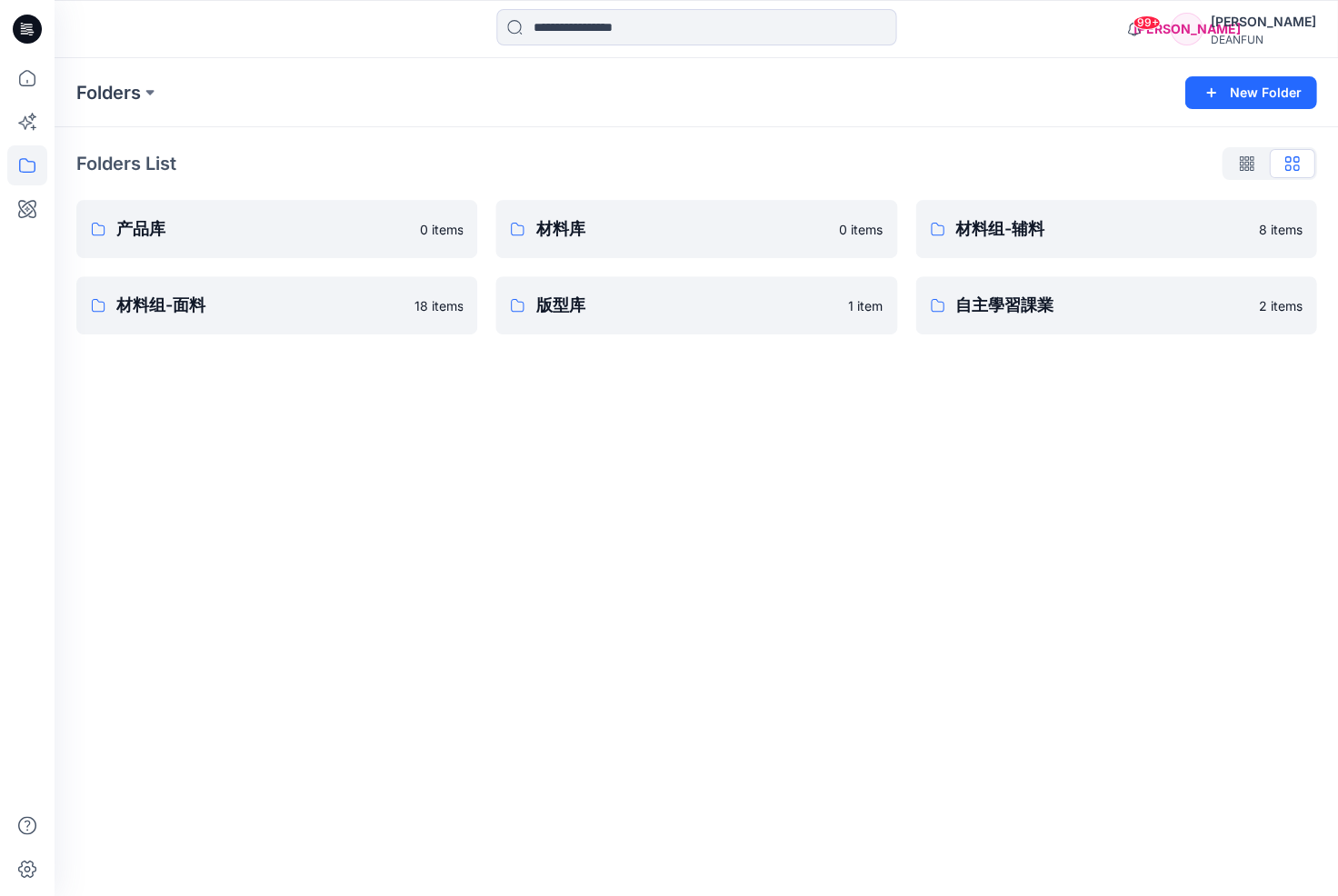
click at [742, 481] on div "Folders New Folder Folders List 产品库 0 items 材料组-面料 18 items 材料库 0 items 版型库 1 i…" at bounding box center [697, 477] width 1284 height 838
drag, startPoint x: 312, startPoint y: 121, endPoint x: 294, endPoint y: 127, distance: 19.0
click at [311, 121] on div "Folders New Folder" at bounding box center [697, 92] width 1284 height 69
click at [113, 93] on p "Folders" at bounding box center [109, 92] width 65 height 26
click at [197, 303] on p "材料组-面料" at bounding box center [260, 305] width 287 height 26
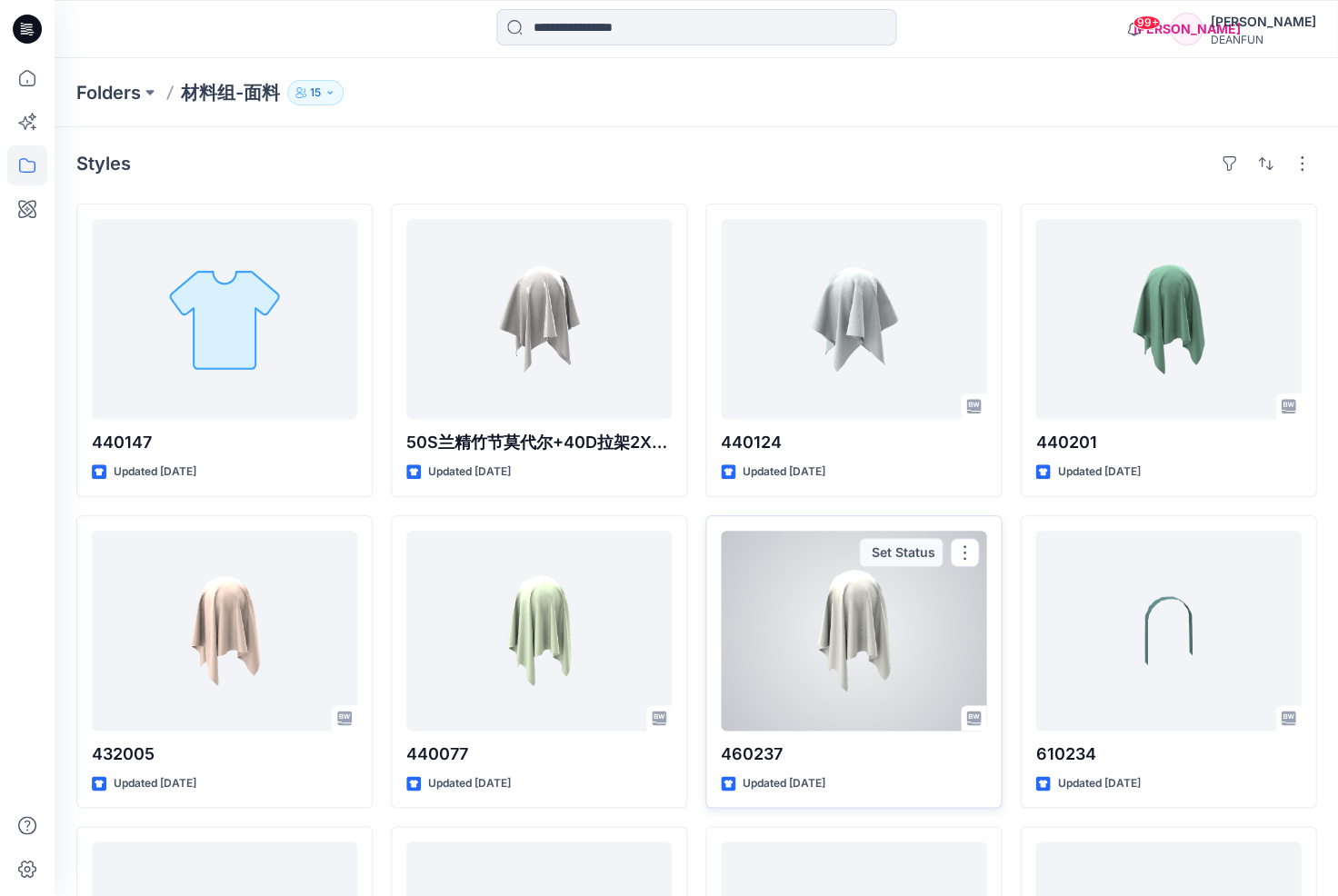
scroll to position [292, 0]
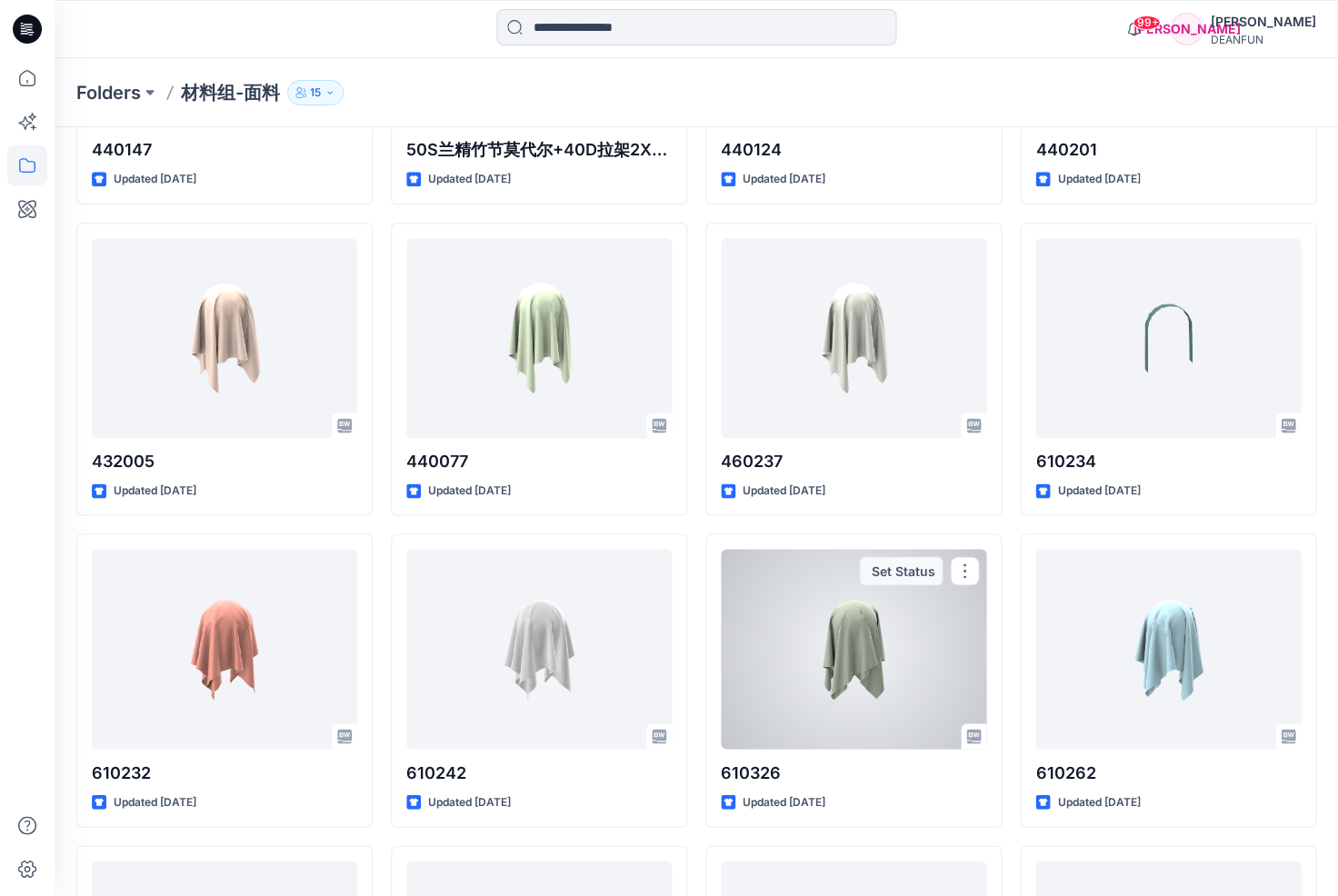
click at [848, 639] on div at bounding box center [853, 649] width 265 height 200
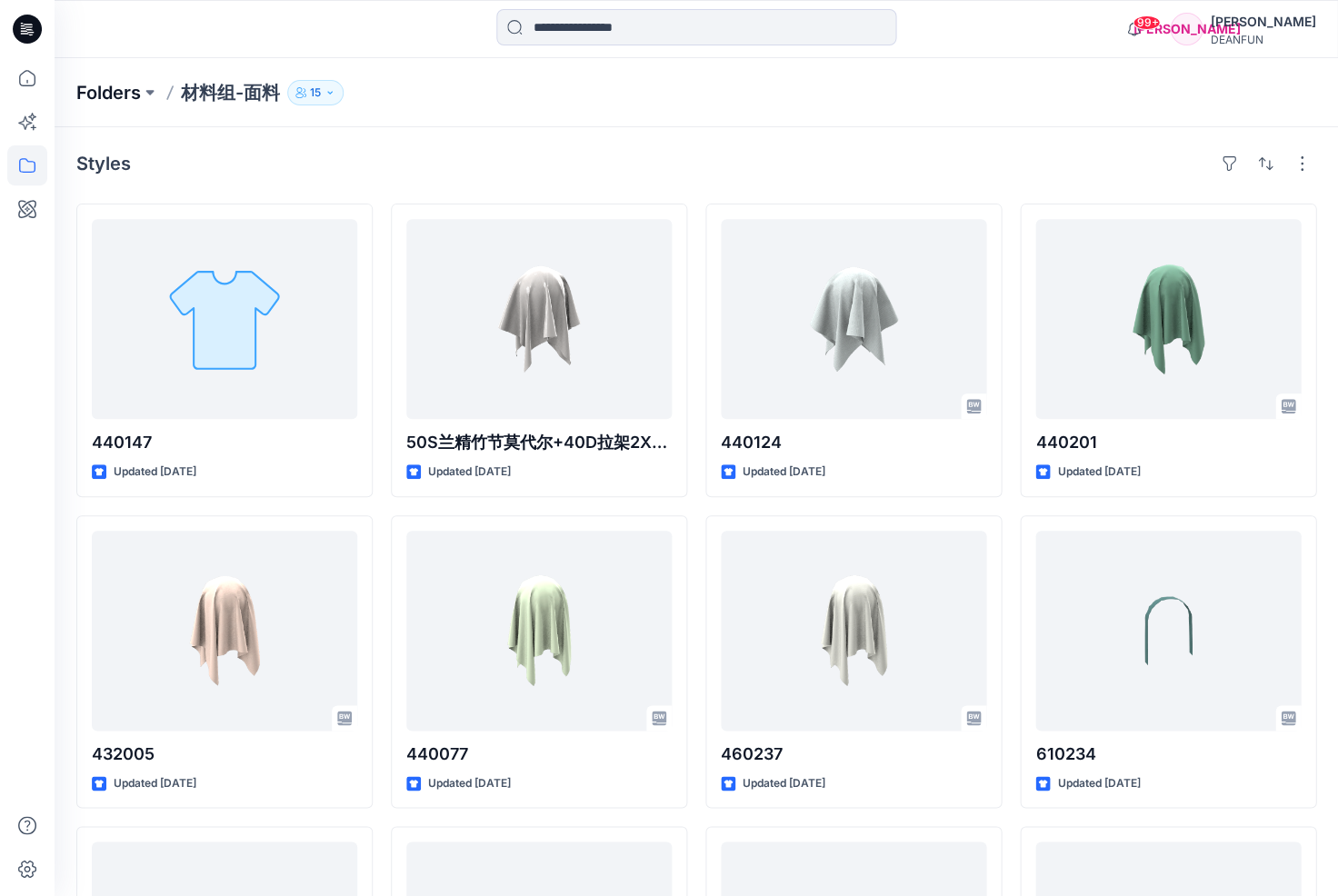
click at [117, 99] on p "Folders" at bounding box center [109, 92] width 65 height 26
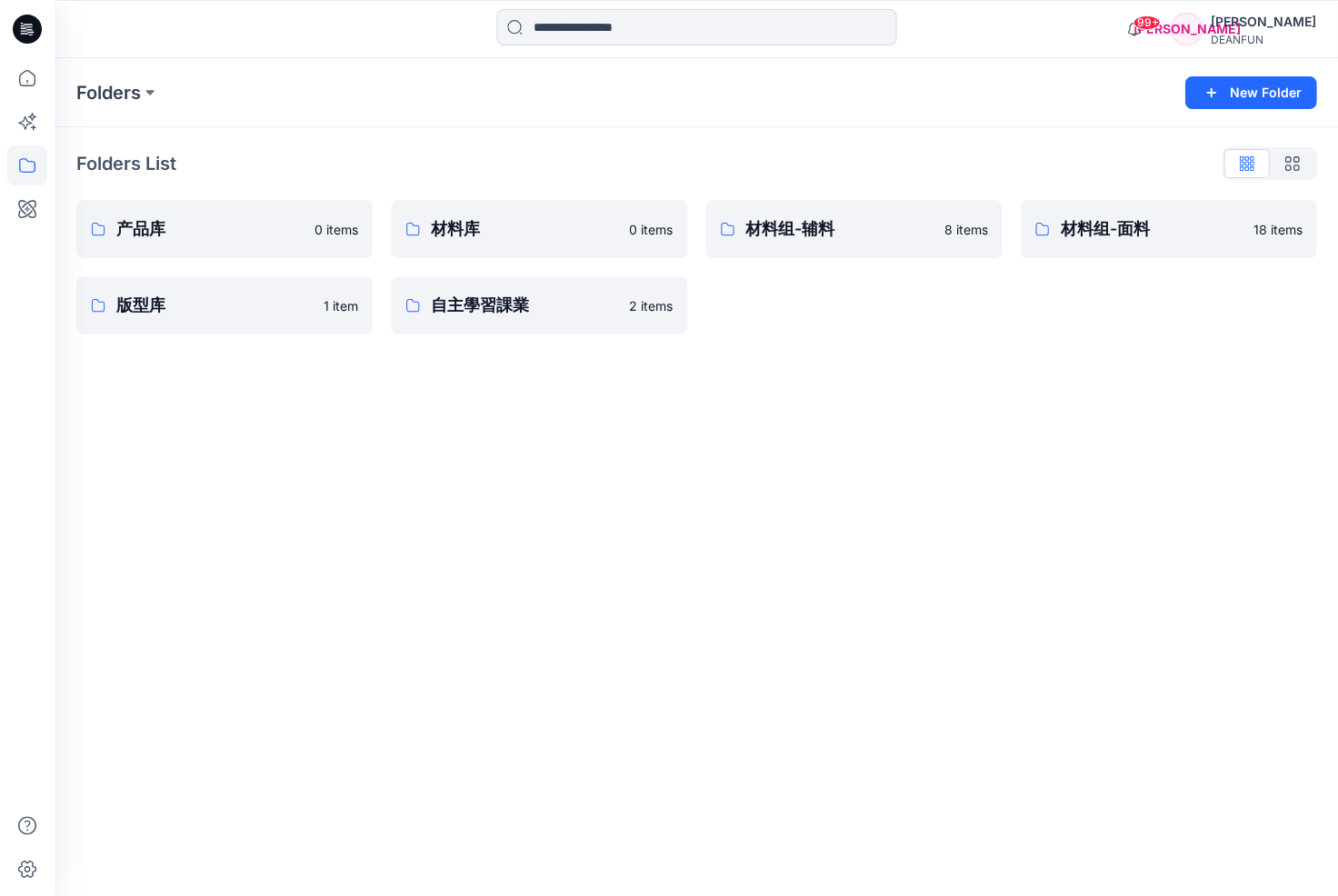
drag, startPoint x: 788, startPoint y: 388, endPoint x: 775, endPoint y: 394, distance: 14.3
click at [788, 389] on div "Folders New Folder Folders List 产品库 0 items 版型库 1 item 材料库 0 items 自主學習課業 2 ite…" at bounding box center [697, 477] width 1284 height 838
click at [782, 235] on p "材料组-辅料" at bounding box center [838, 229] width 187 height 26
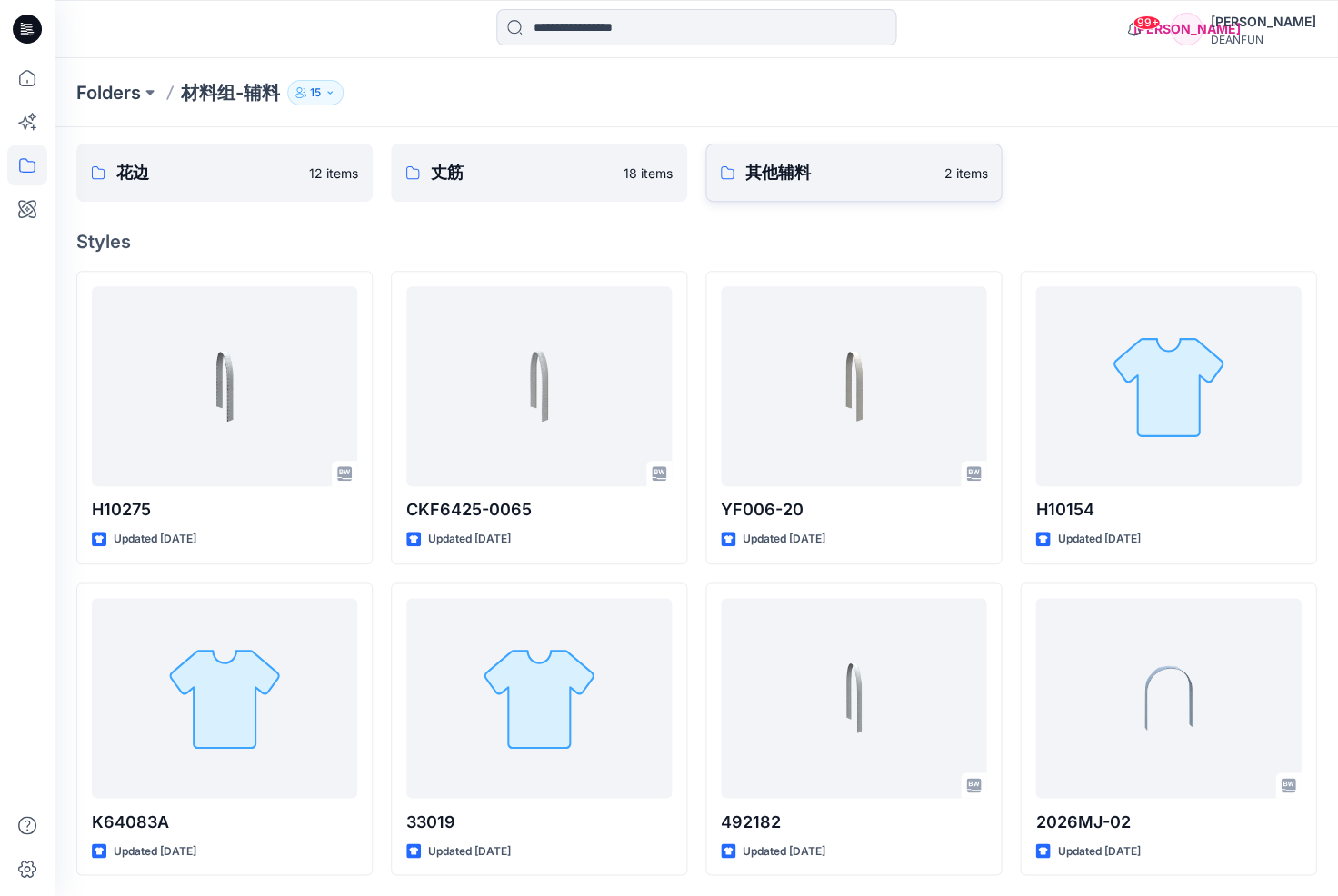
scroll to position [59, 0]
click at [124, 91] on p "Folders" at bounding box center [109, 92] width 65 height 26
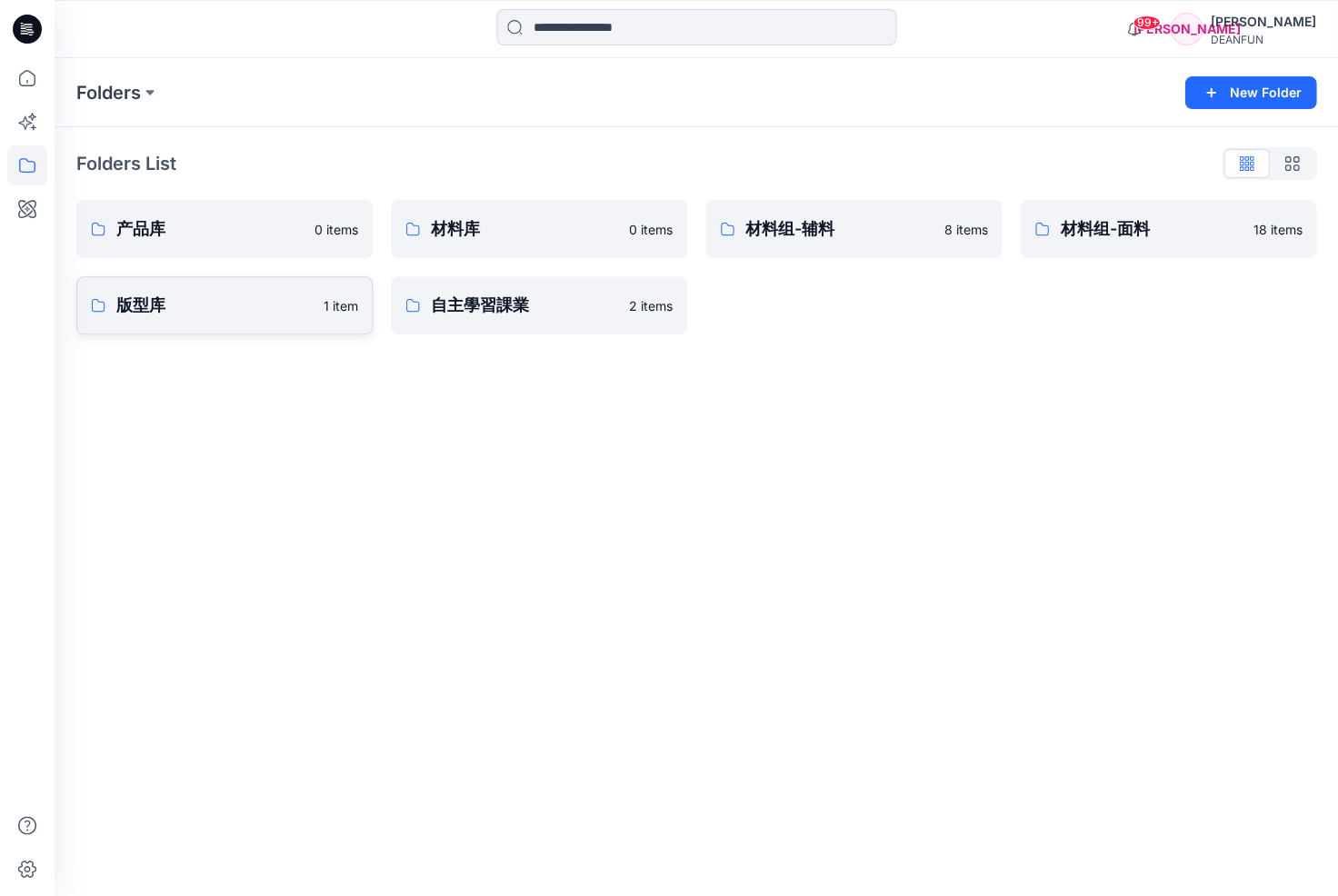
click at [263, 313] on p "版型库" at bounding box center [215, 305] width 196 height 26
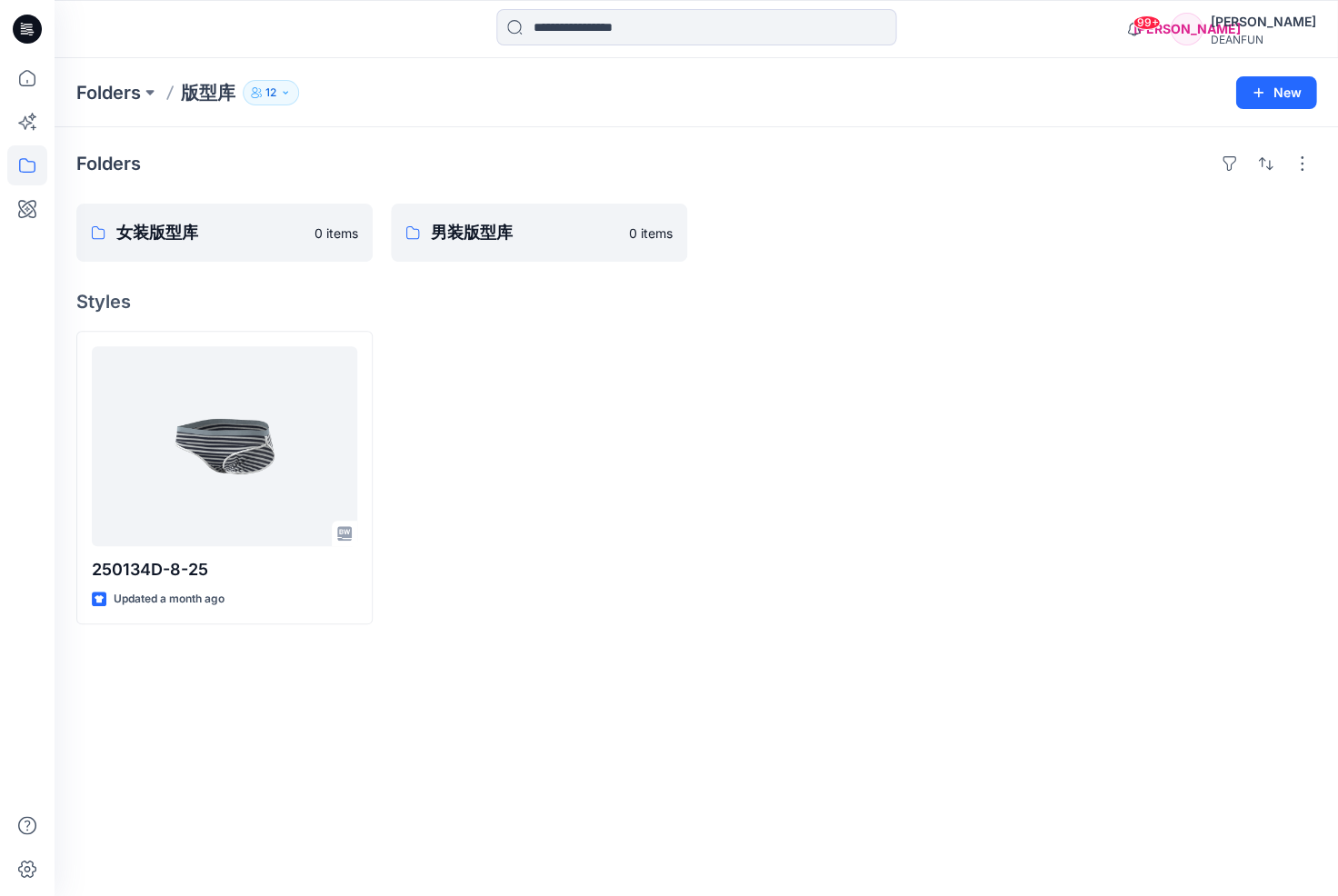
click at [626, 346] on div at bounding box center [539, 477] width 296 height 293
click at [223, 235] on p "女装版型库" at bounding box center [223, 233] width 213 height 26
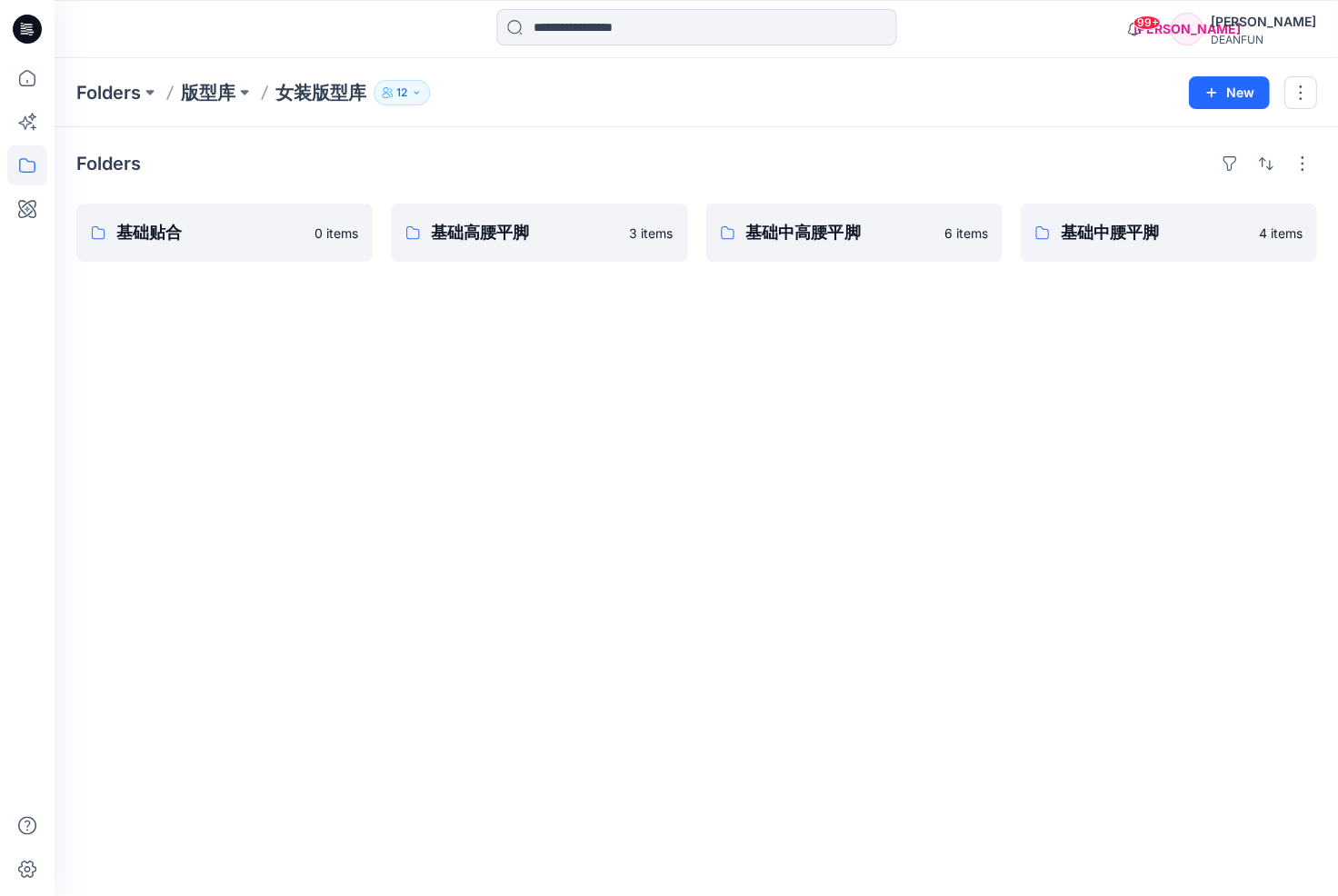
click at [220, 90] on p "版型库" at bounding box center [208, 92] width 55 height 26
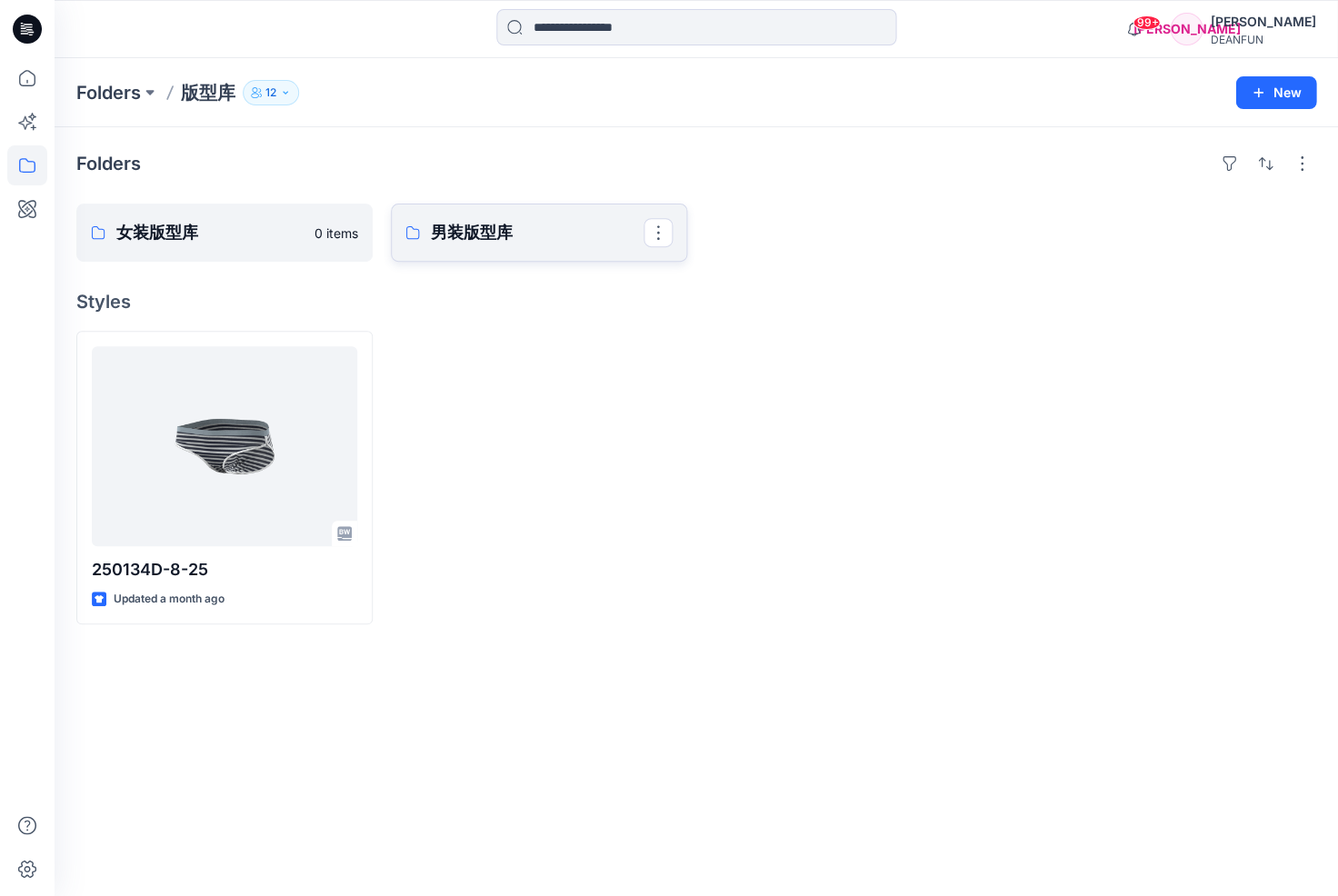
click at [563, 242] on p "男装版型库" at bounding box center [537, 233] width 213 height 26
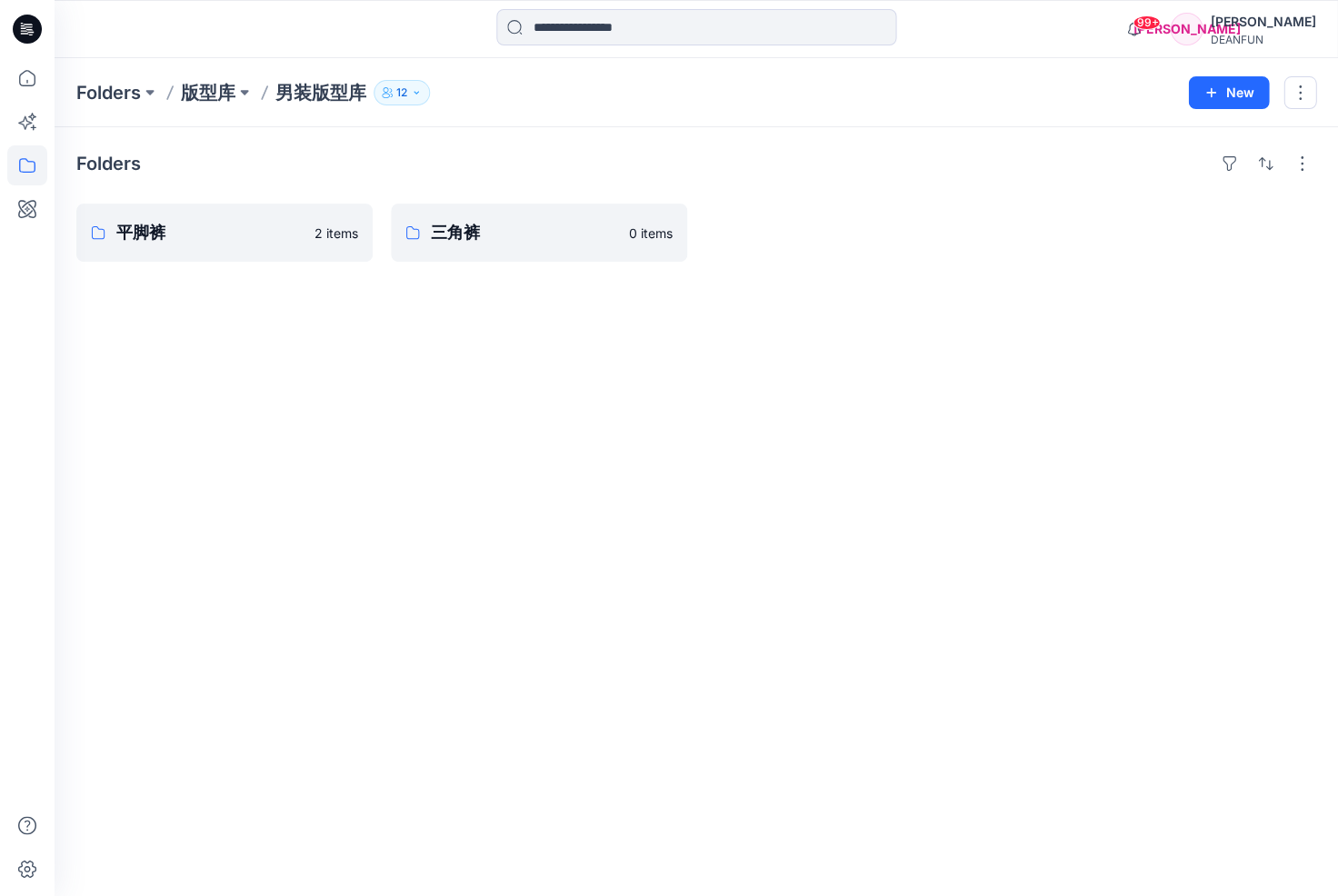
click at [831, 301] on div "Folders 平脚裤 2 items 三角裤 0 items" at bounding box center [697, 511] width 1284 height 768
click at [259, 236] on p "平脚裤" at bounding box center [223, 233] width 213 height 26
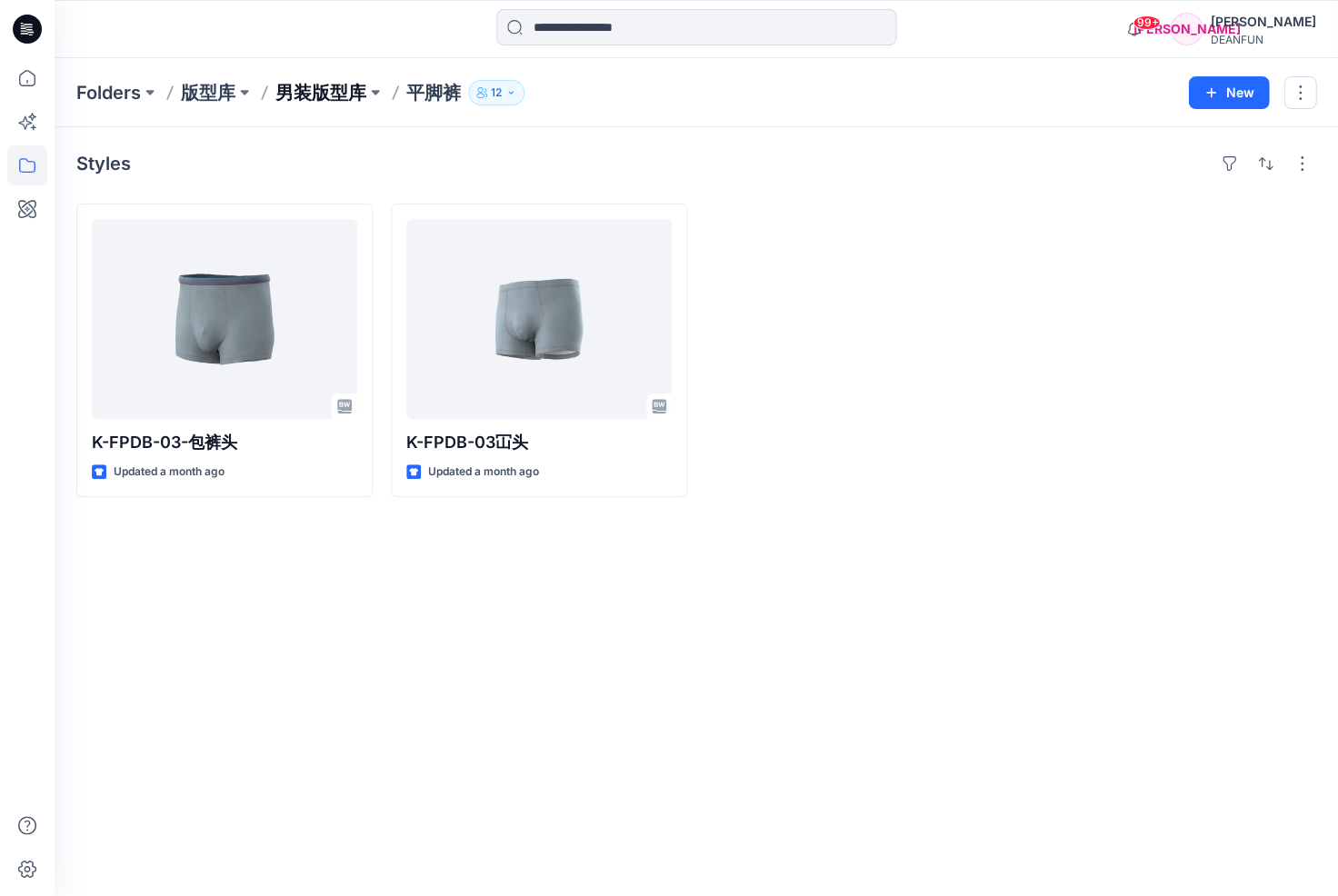
click at [313, 90] on p "男装版型库" at bounding box center [321, 92] width 91 height 26
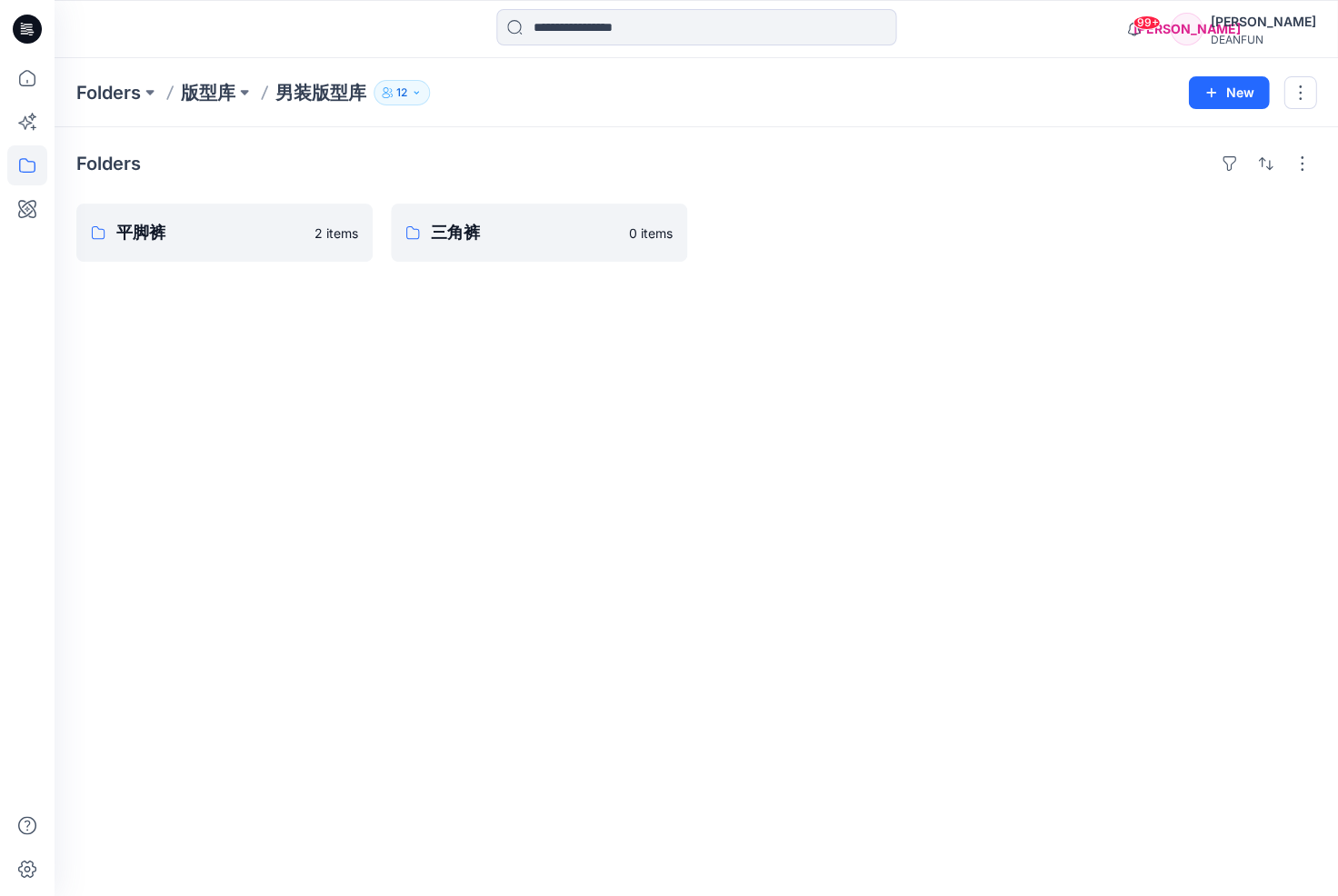
click at [215, 92] on p "版型库" at bounding box center [208, 92] width 55 height 26
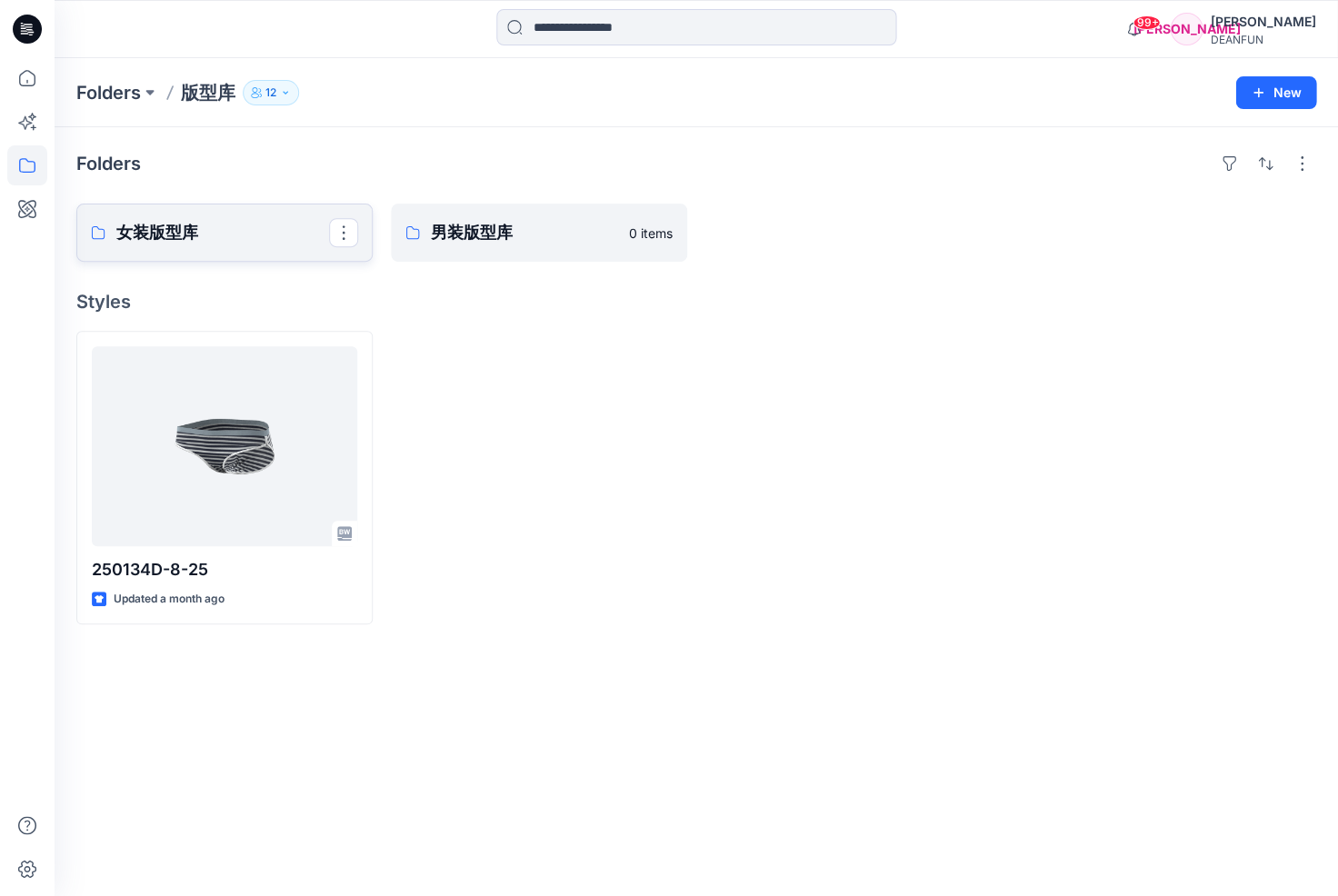
click at [302, 241] on p "女装版型库" at bounding box center [223, 233] width 213 height 26
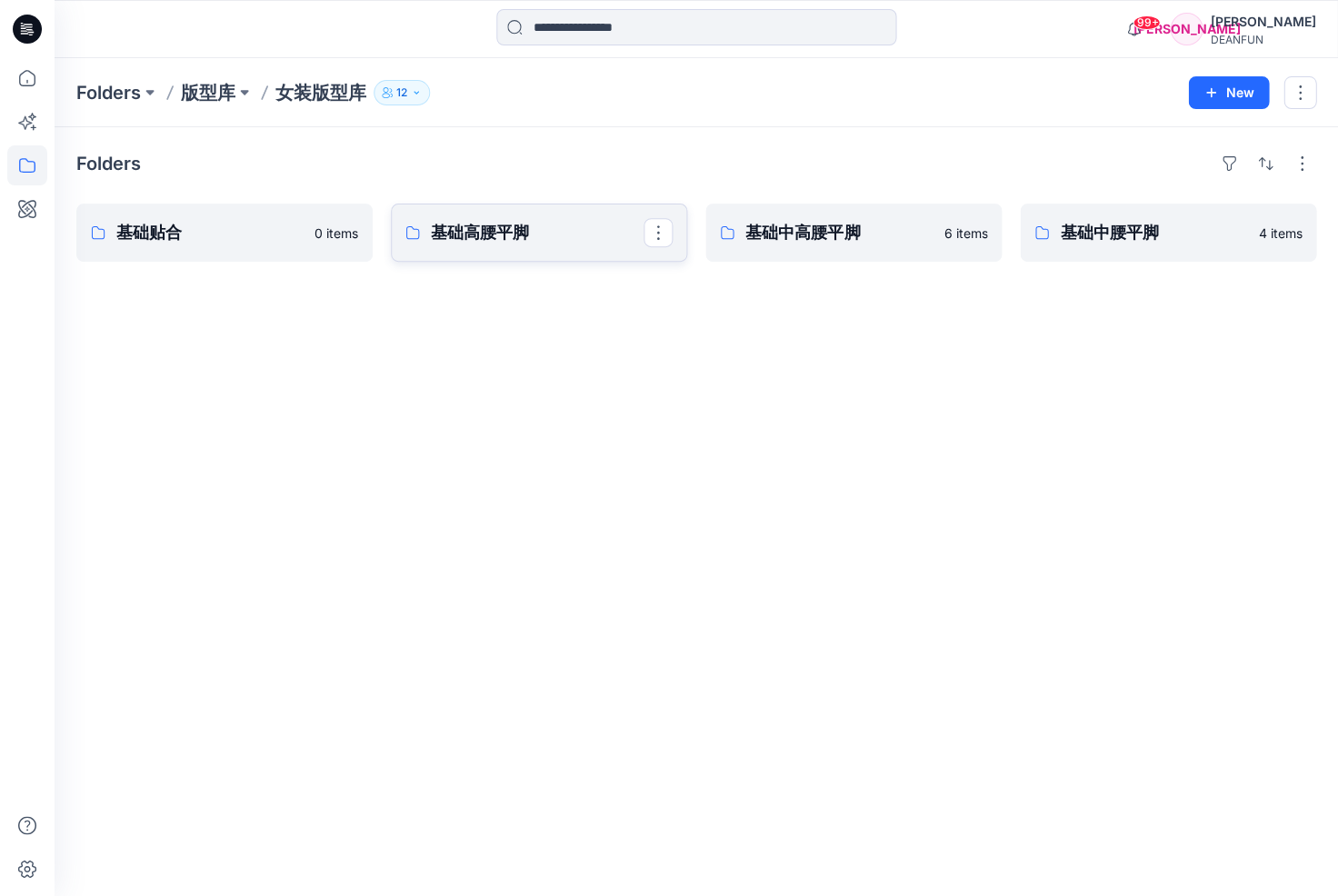
click at [589, 247] on link "基础高腰平脚" at bounding box center [539, 232] width 296 height 58
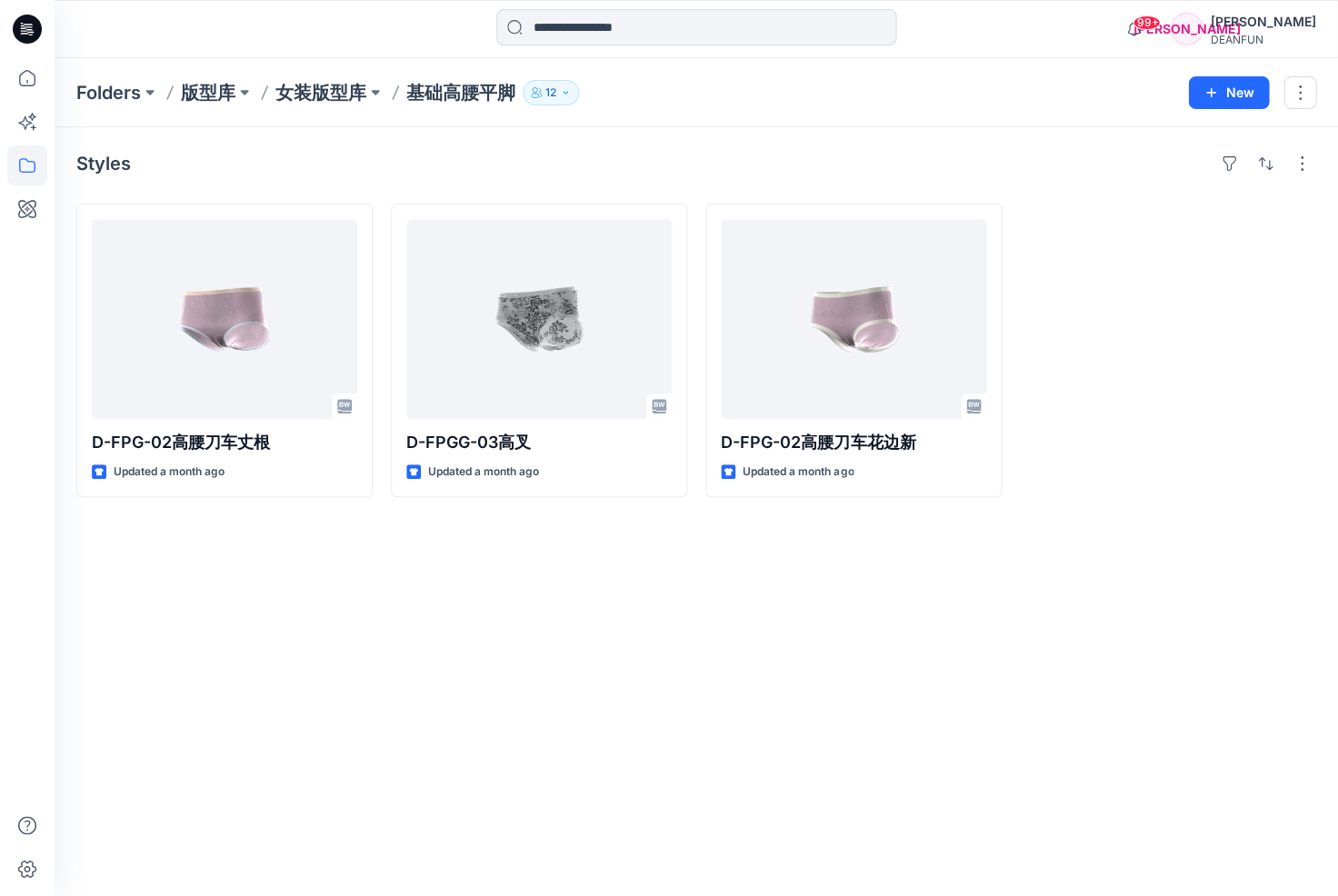
click at [350, 85] on p "女装版型库" at bounding box center [321, 92] width 91 height 26
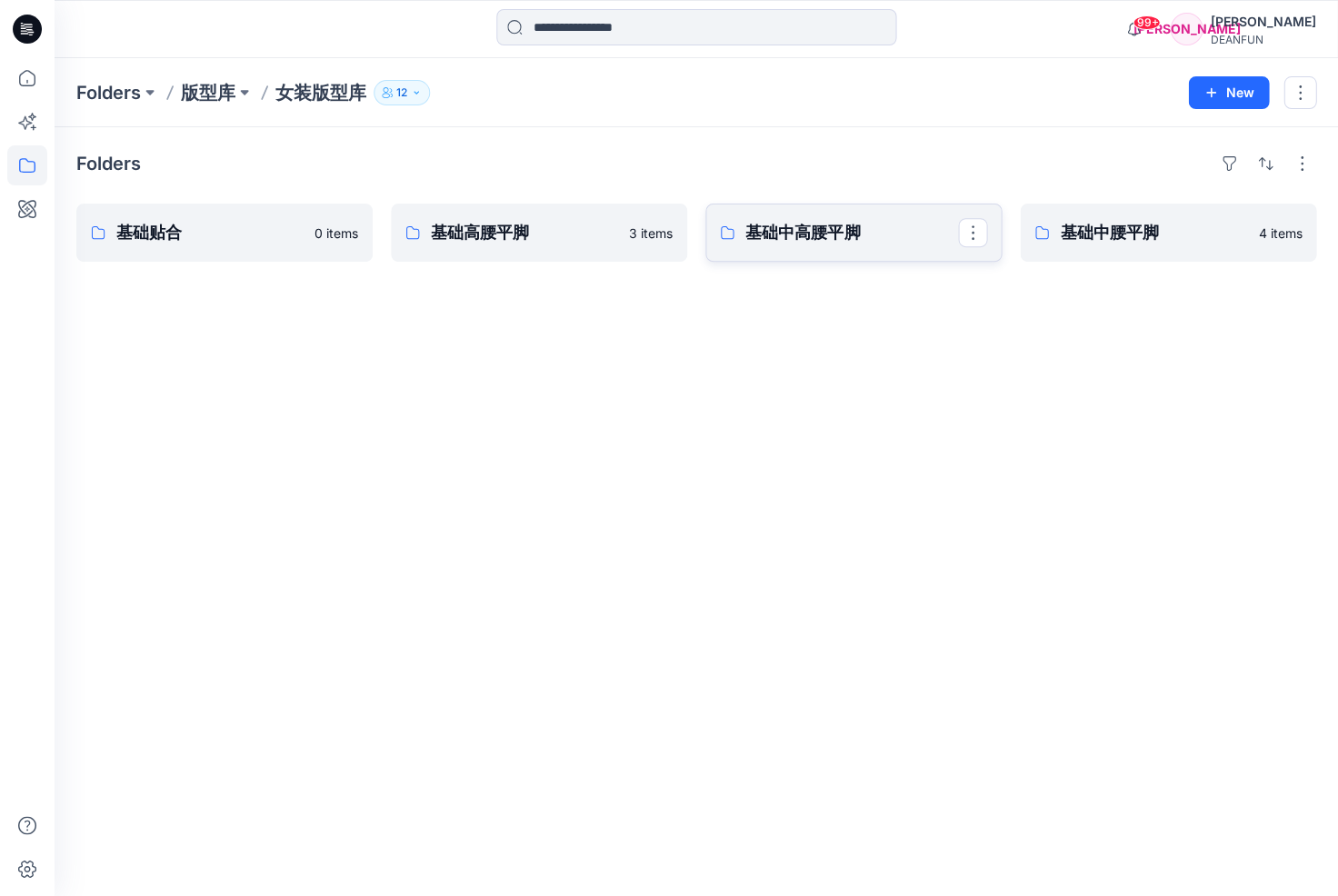
click at [846, 242] on p "基础中高腰平脚" at bounding box center [851, 233] width 213 height 26
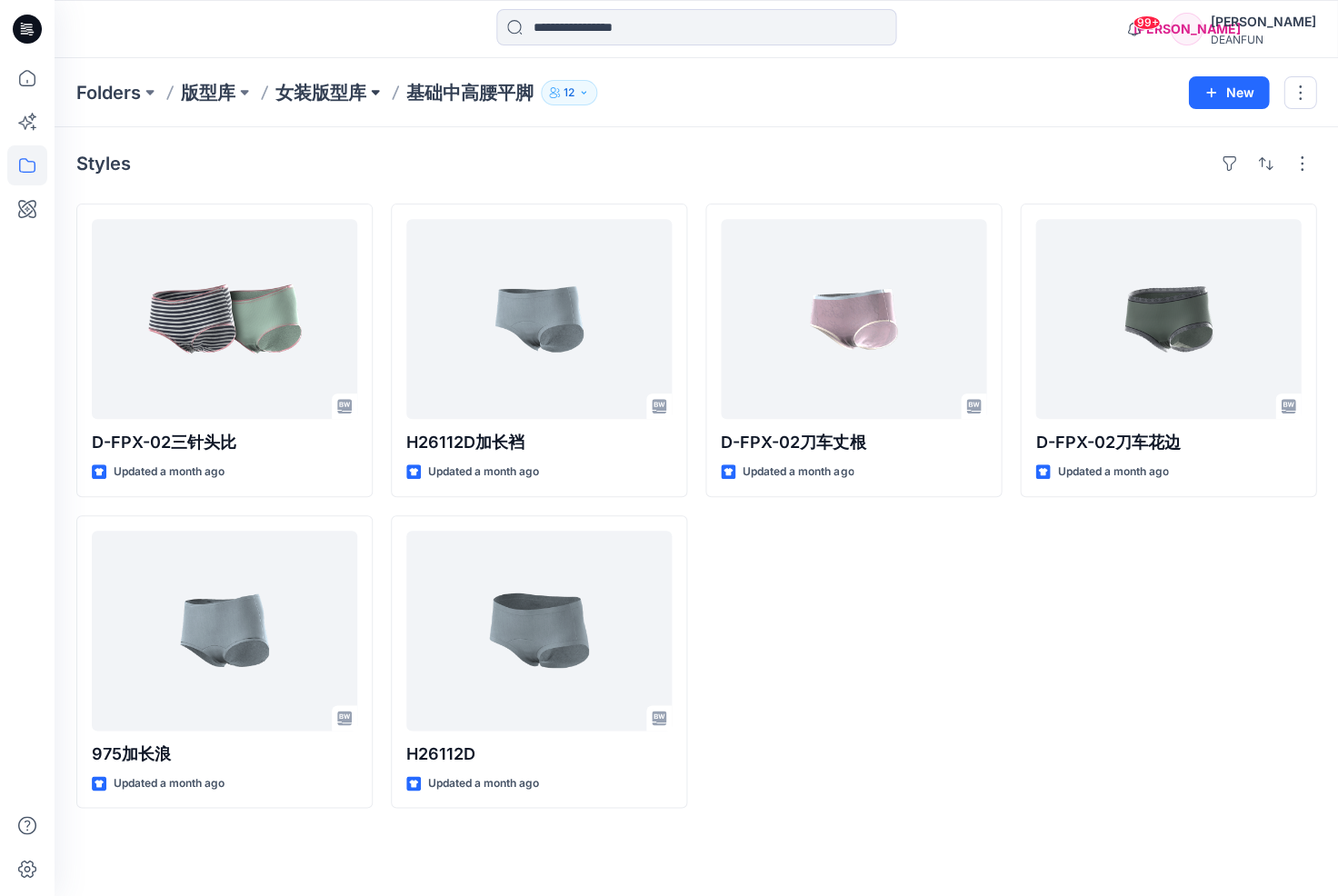
click at [378, 94] on button at bounding box center [375, 92] width 19 height 26
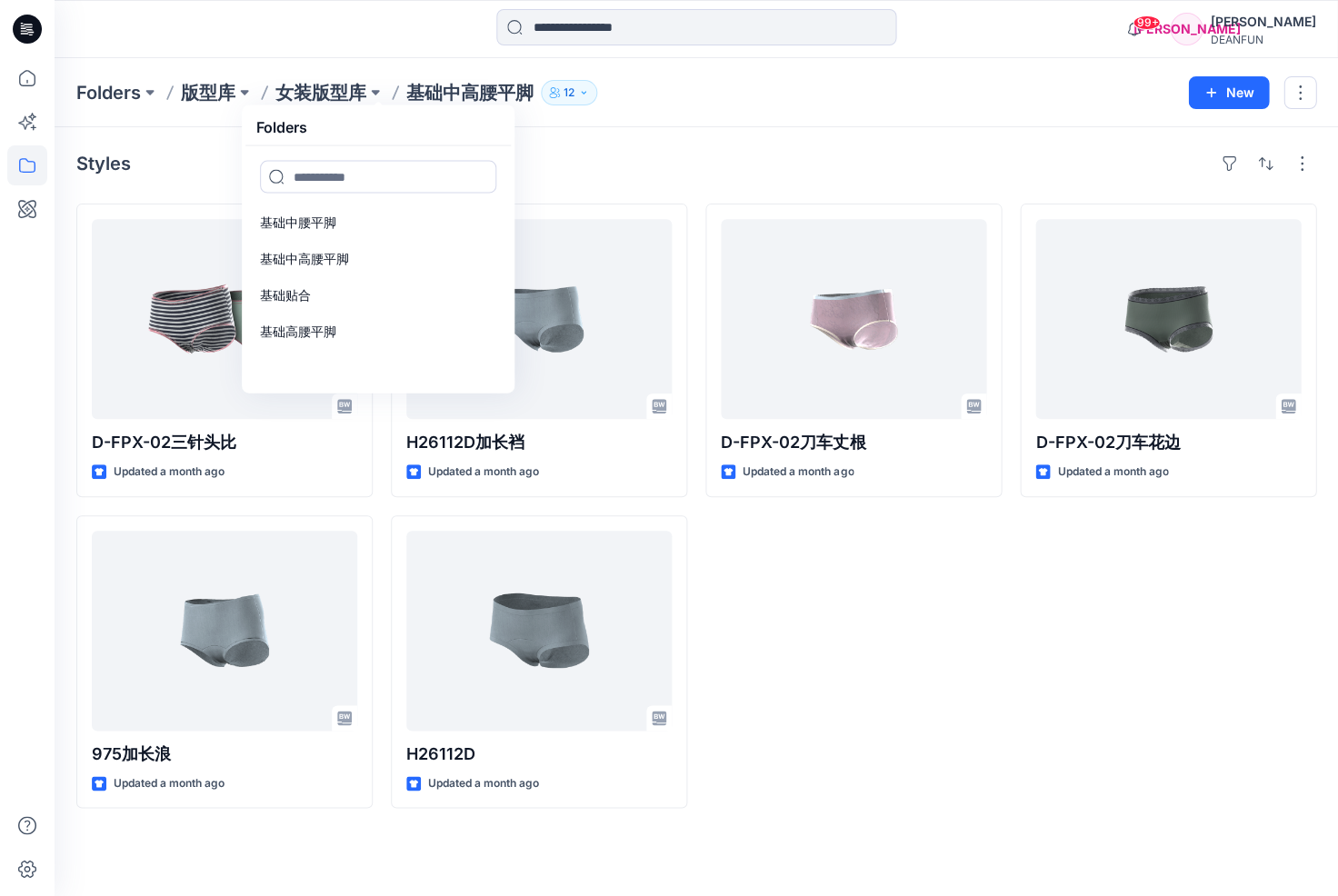
click at [700, 135] on div "Styles D-FPX-02三针头比 Updated a month ago 975加长浪 Updated a month ago H26112D加长裆 U…" at bounding box center [697, 511] width 1284 height 768
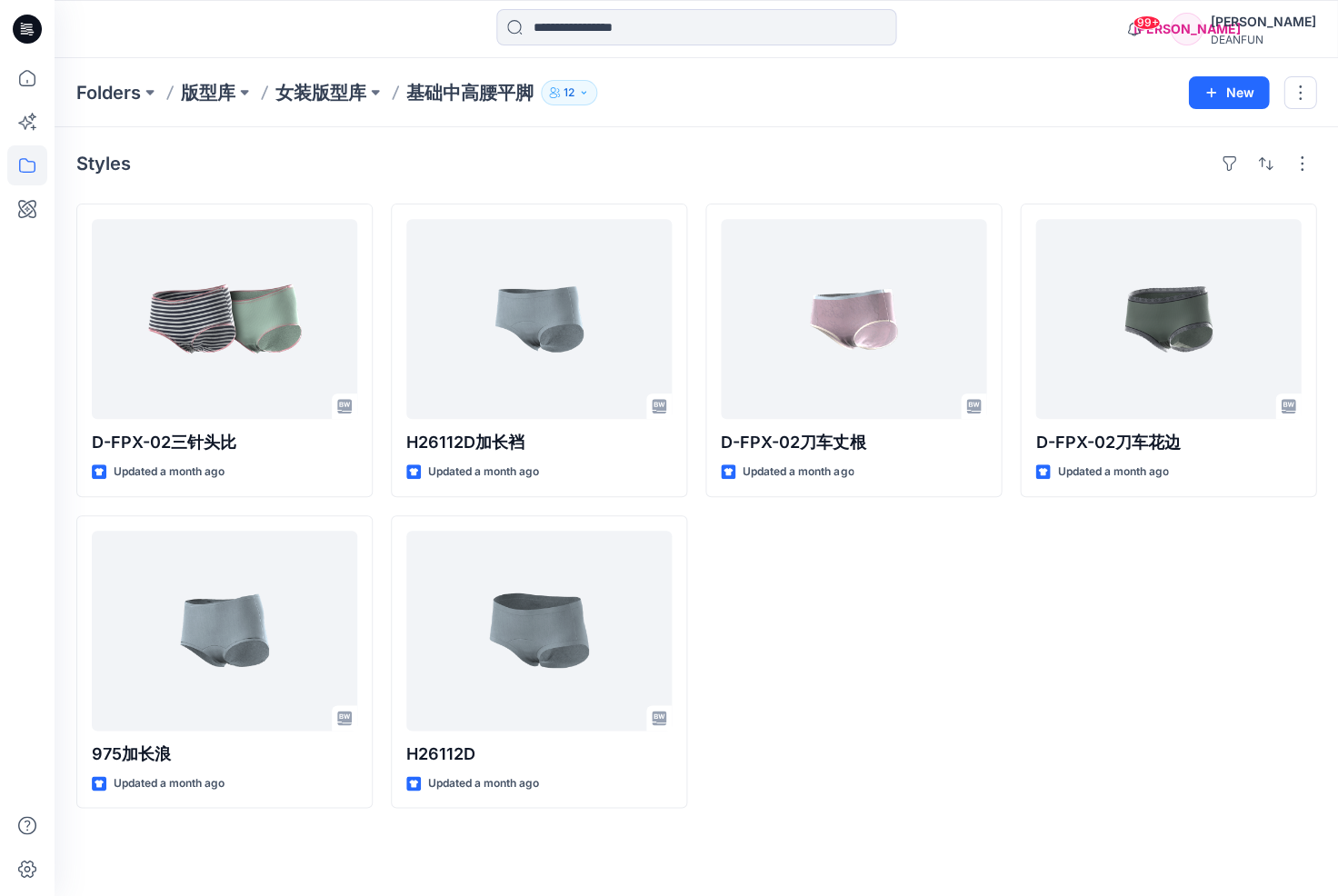
click at [327, 93] on p "女装版型库" at bounding box center [321, 92] width 91 height 26
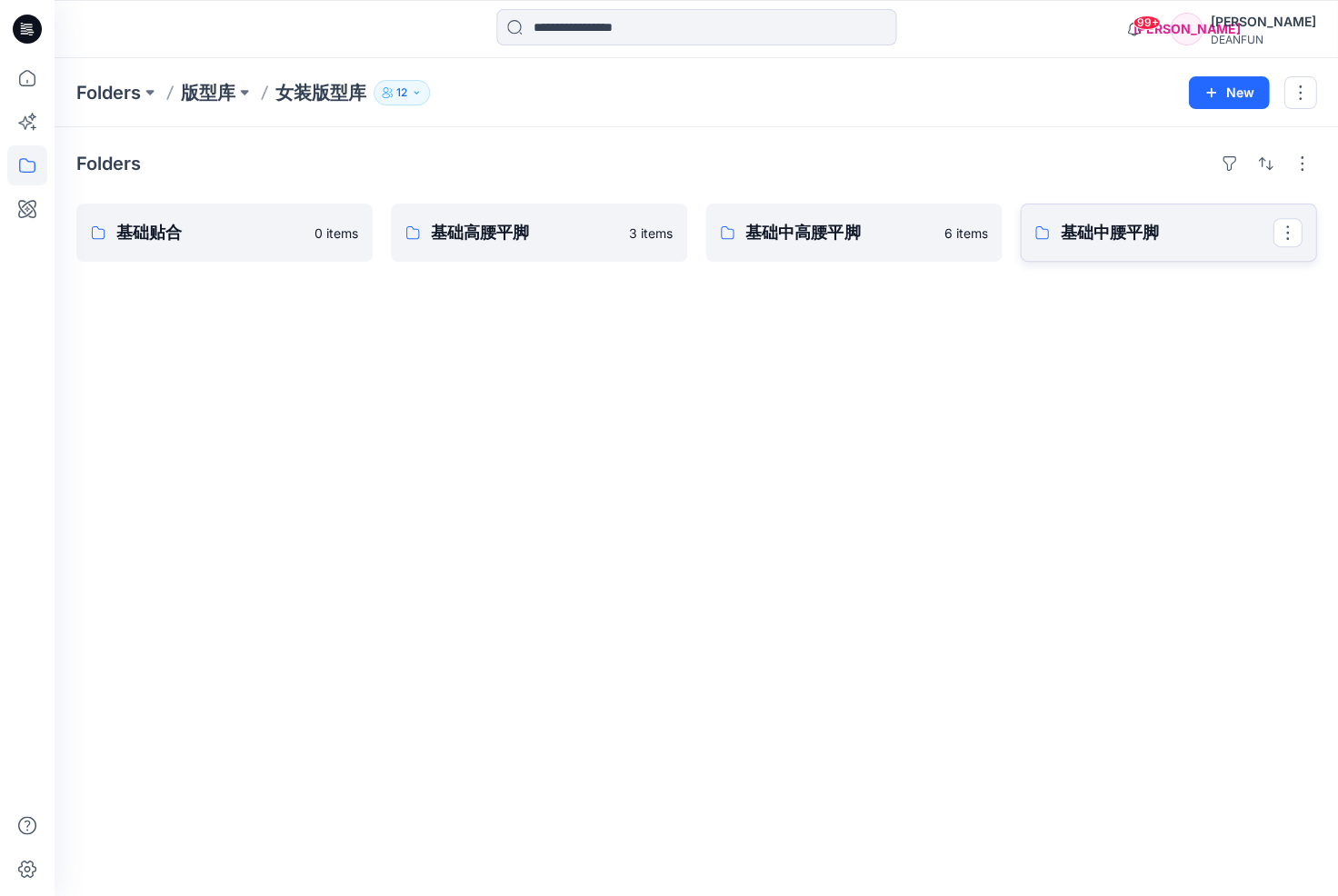
click at [1148, 239] on p "基础中腰平脚" at bounding box center [1166, 233] width 213 height 26
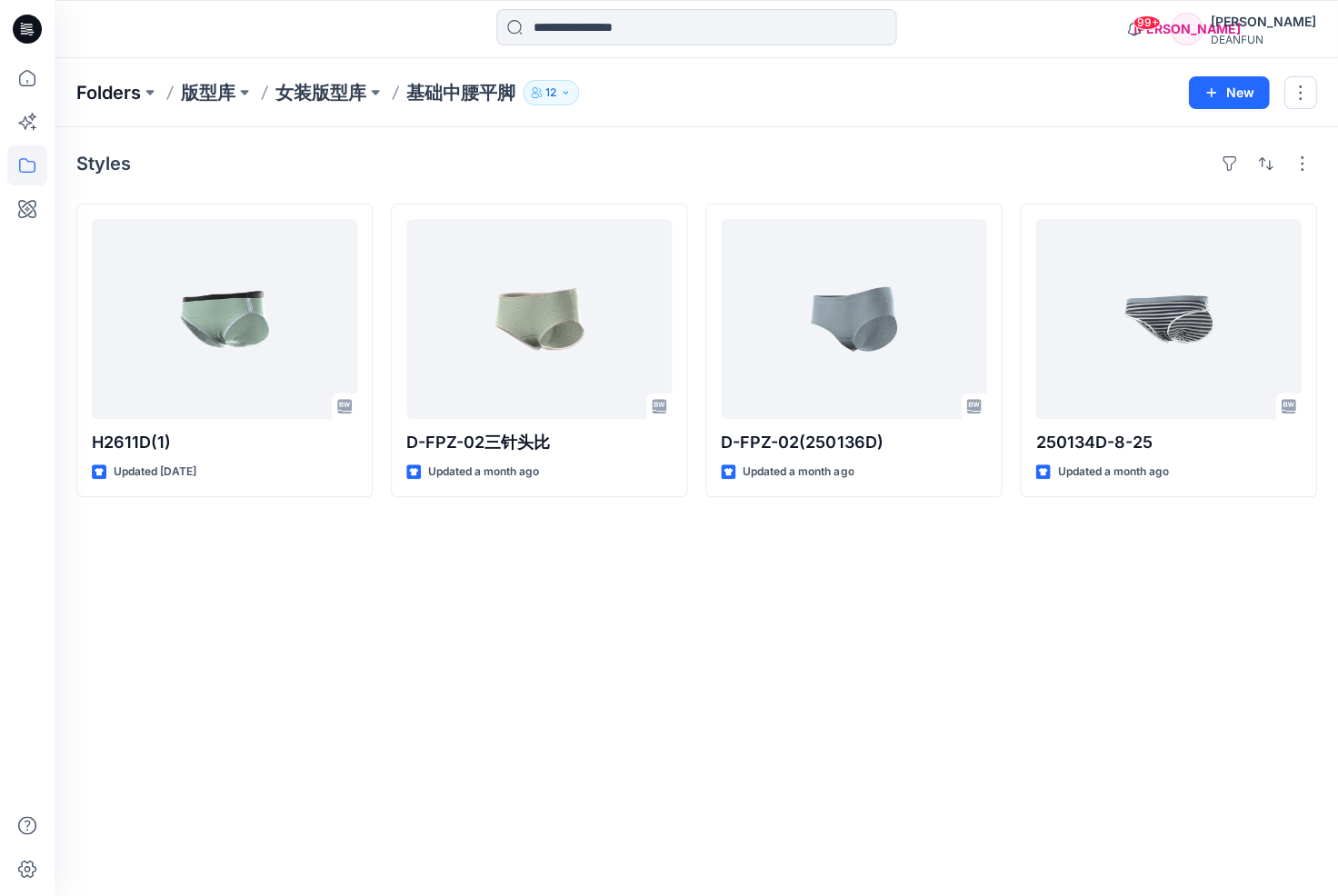
click at [124, 95] on p "Folders" at bounding box center [109, 92] width 65 height 26
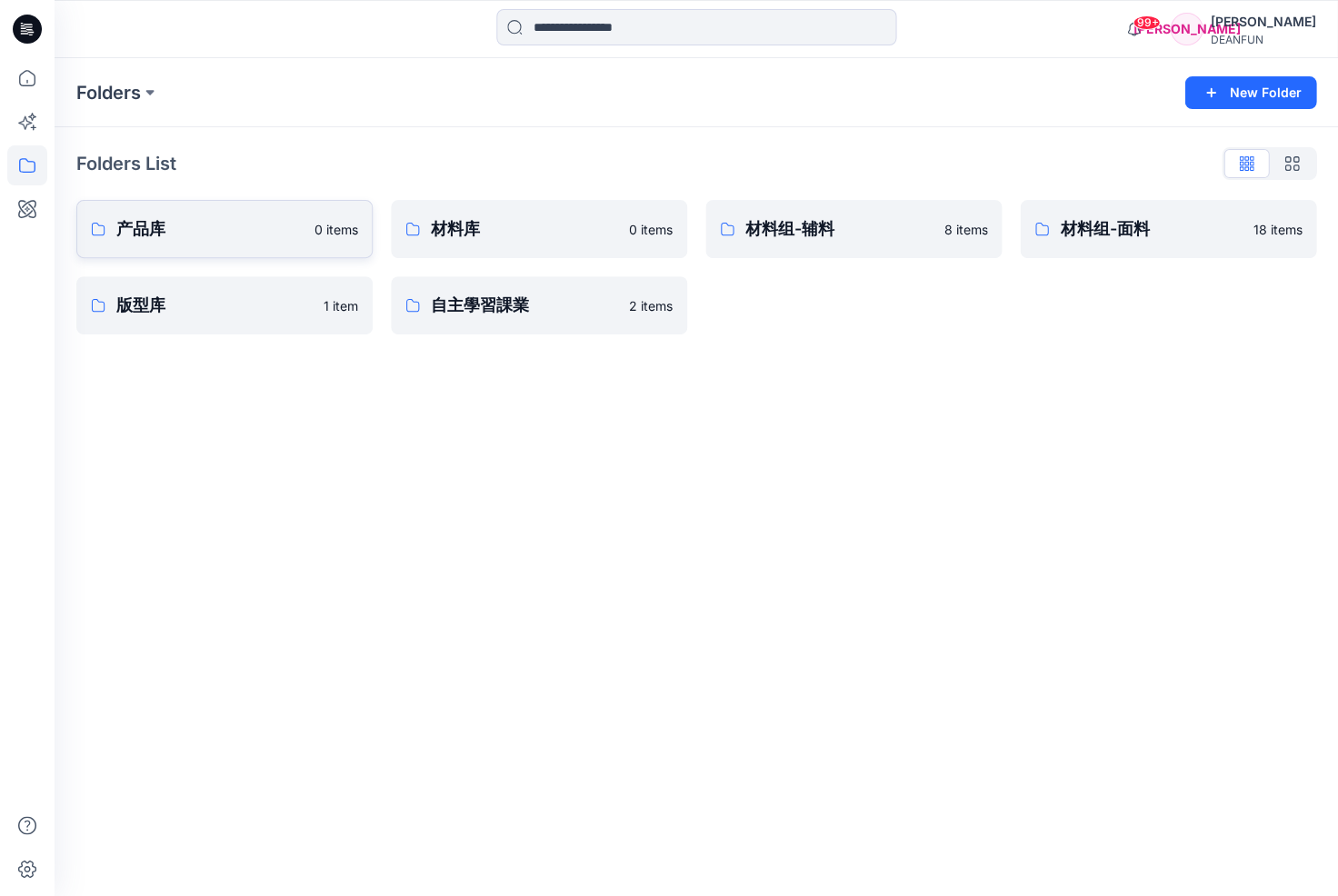
click at [233, 230] on p "产品库" at bounding box center [210, 229] width 187 height 26
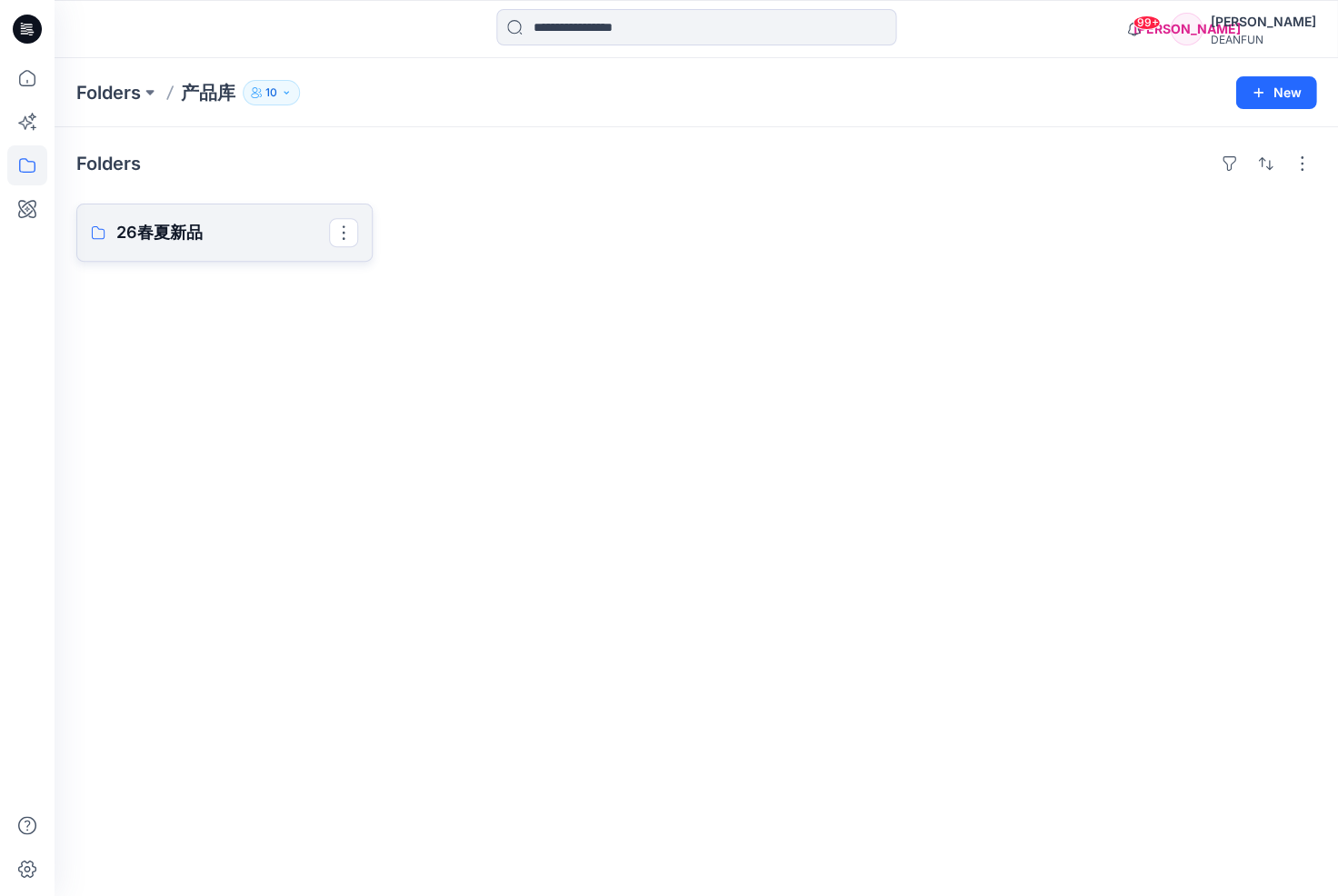
click at [187, 230] on p "26春夏新品" at bounding box center [223, 233] width 213 height 26
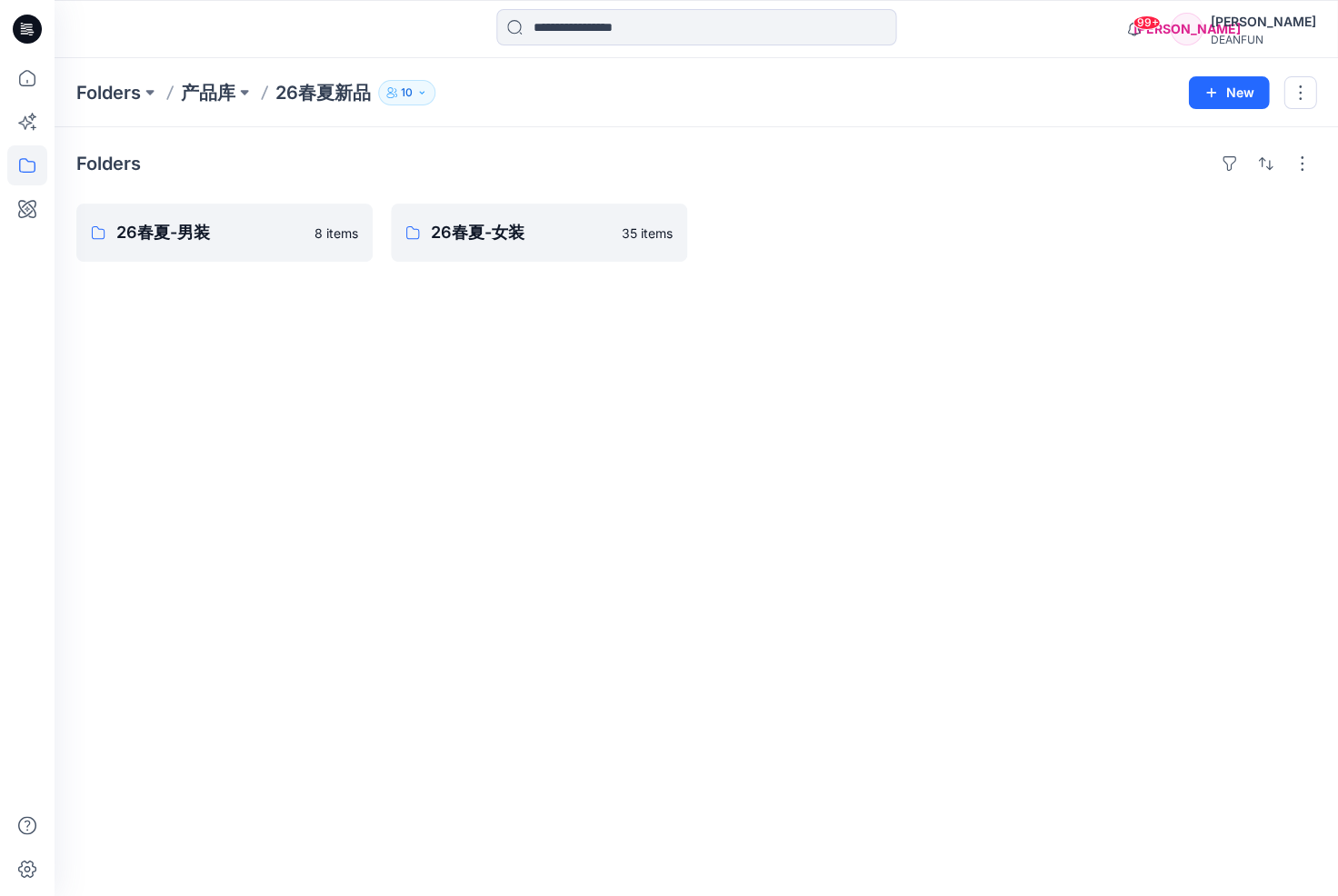
click at [421, 377] on div "Folders 26春夏-男装 8 items 26春夏-女装 35 items" at bounding box center [697, 511] width 1284 height 768
click at [424, 94] on icon "button" at bounding box center [421, 92] width 11 height 11
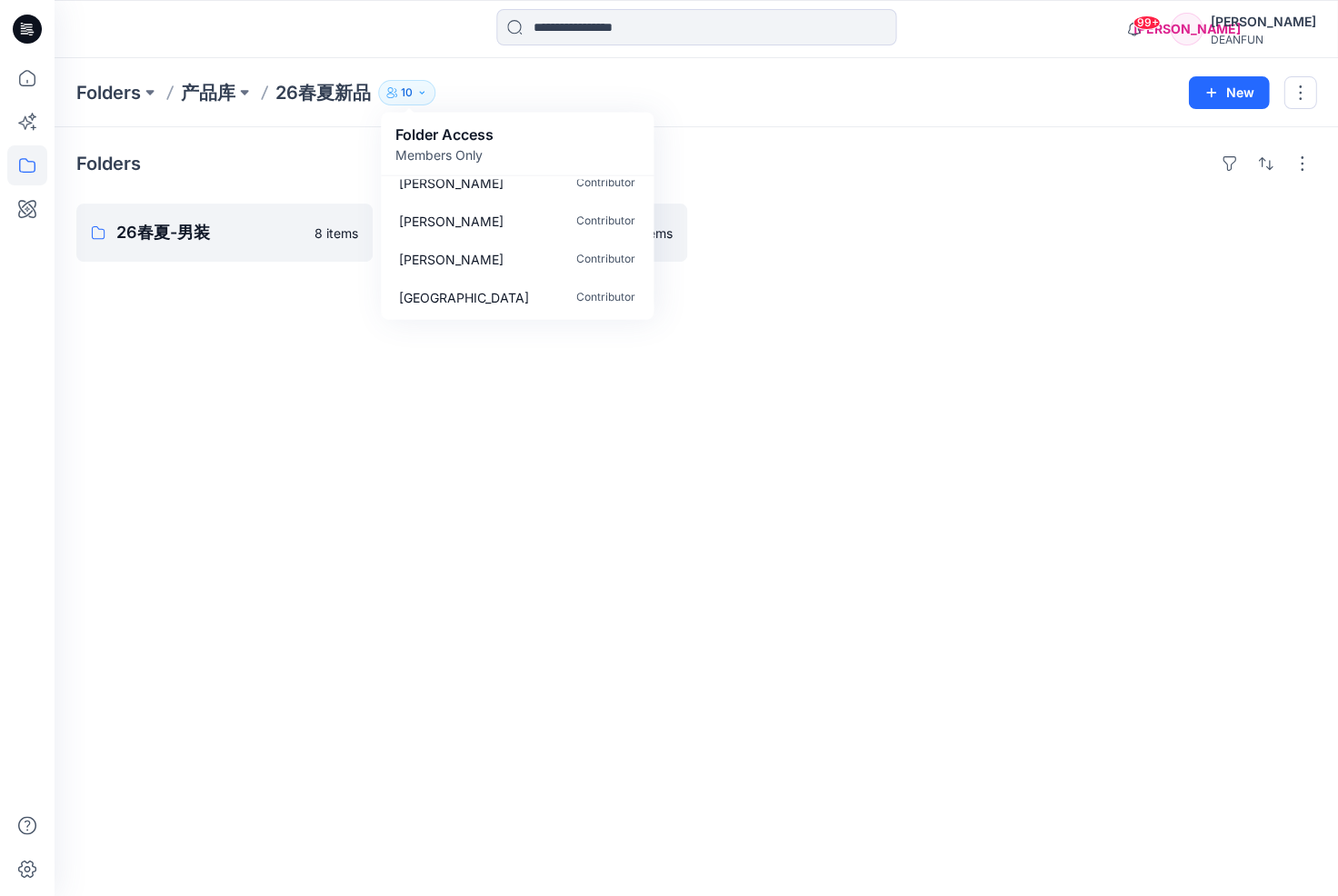
scroll to position [245, 0]
click at [817, 284] on div "Folders 26春夏-男装 8 items 26春夏-女装 35 items" at bounding box center [697, 511] width 1284 height 768
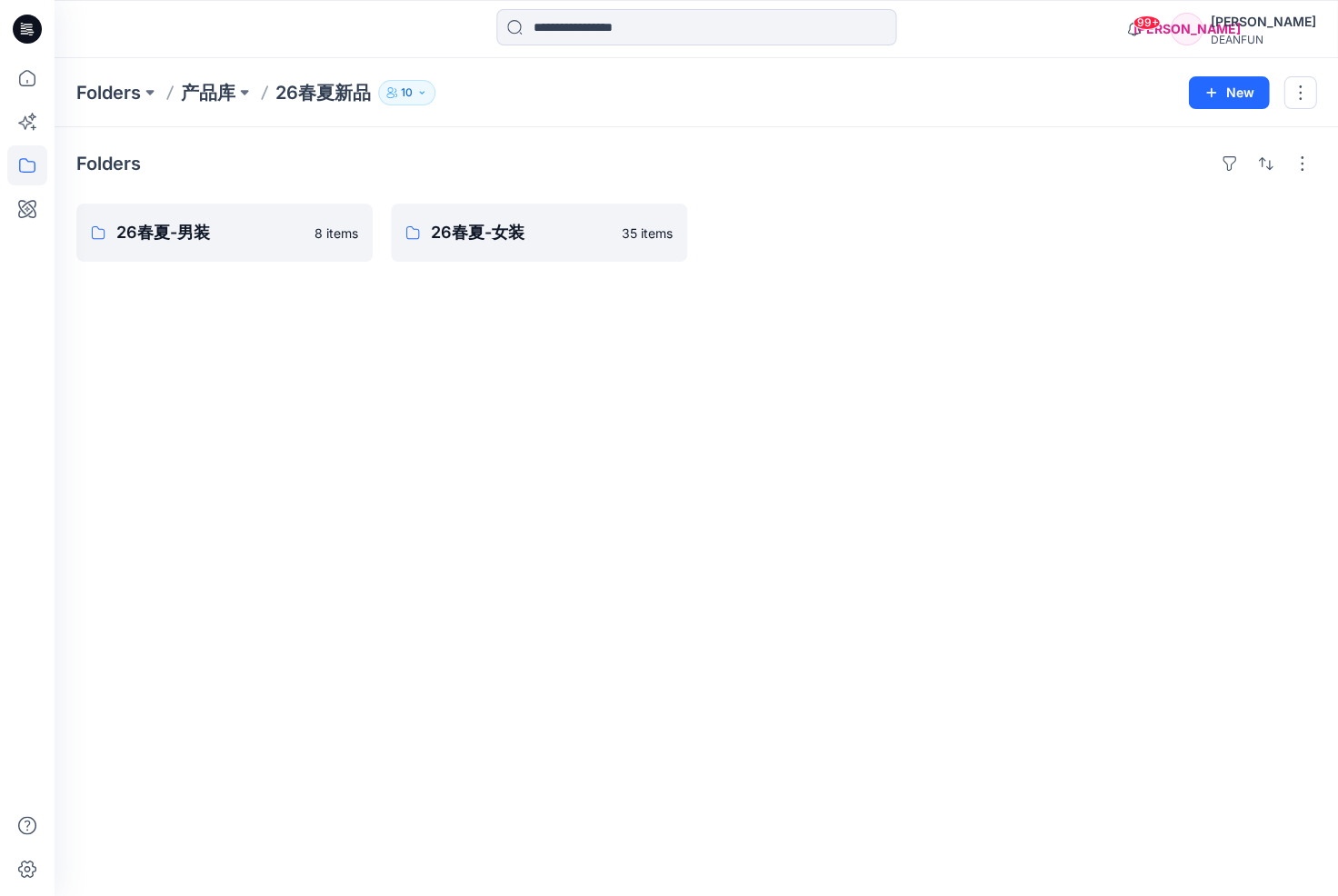
click at [264, 121] on div "Folders 产品库 26春夏新品 10 Folder Access Members Only [PERSON_NAME] [PERSON_NAME] 锡深…" at bounding box center [697, 92] width 1284 height 69
click at [243, 90] on button at bounding box center [244, 92] width 19 height 26
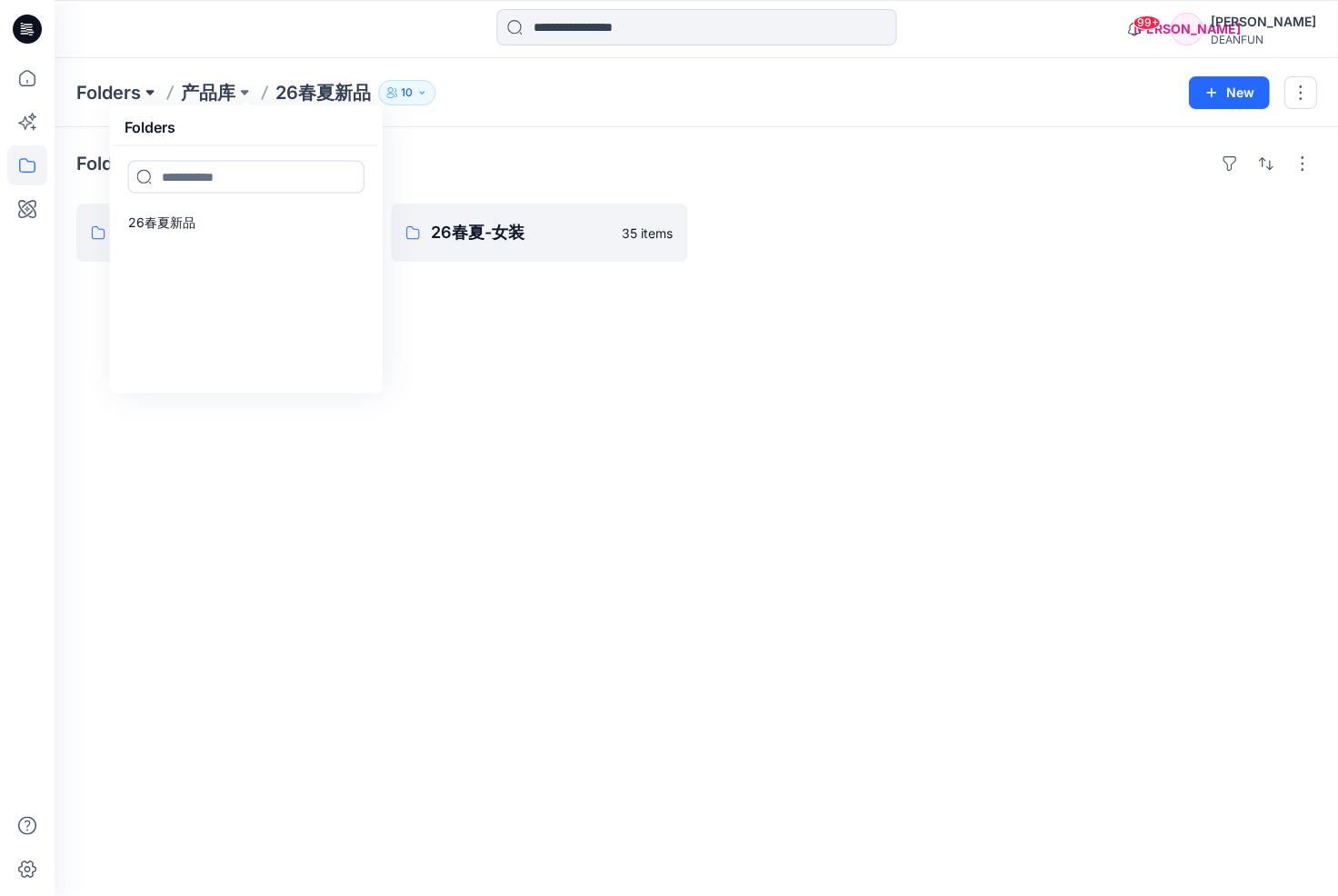
click at [152, 93] on button at bounding box center [150, 92] width 19 height 26
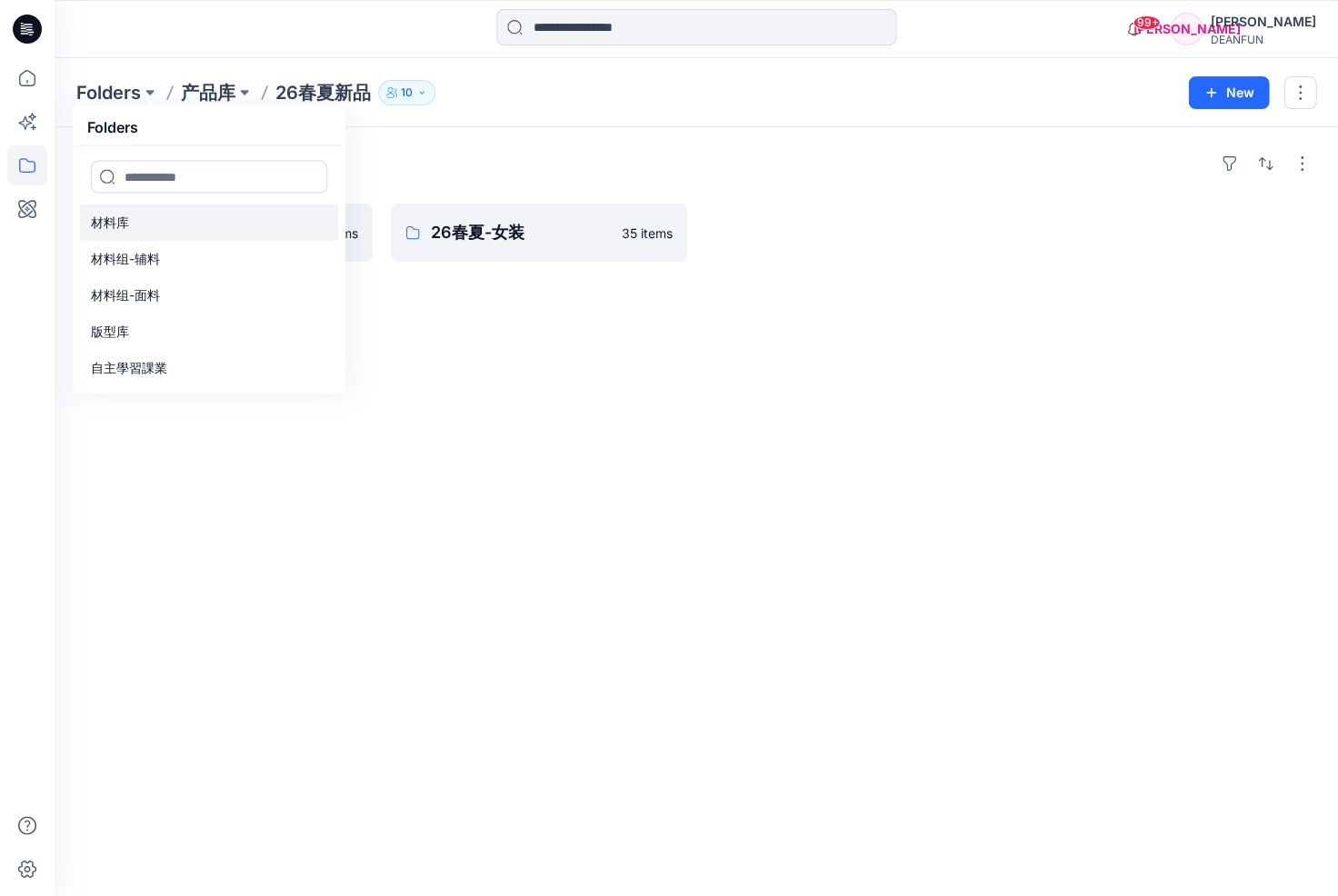
scroll to position [36, 0]
click at [174, 367] on link "自主學習課業" at bounding box center [208, 368] width 258 height 36
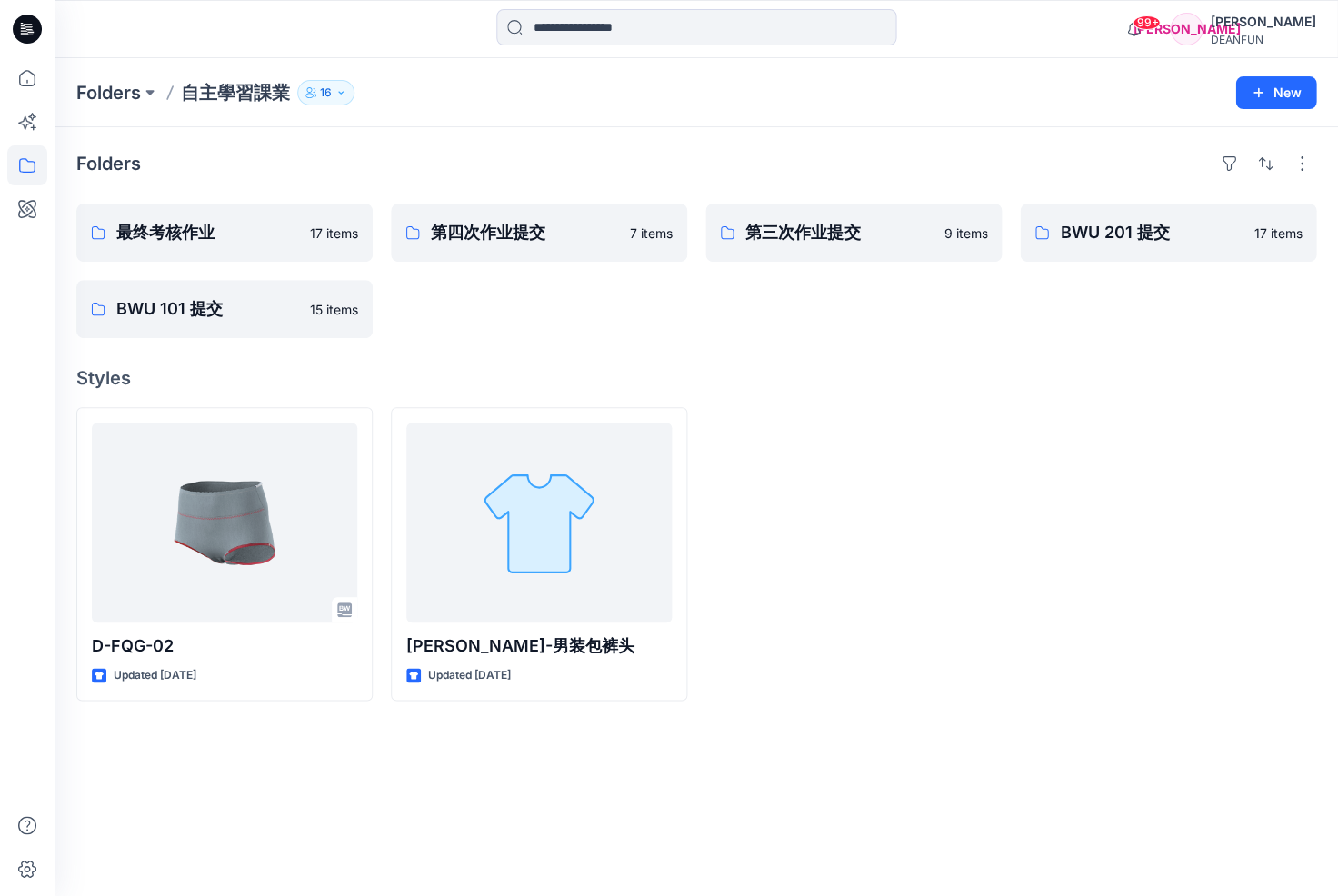
drag, startPoint x: 973, startPoint y: 383, endPoint x: 964, endPoint y: 386, distance: 9.5
click at [973, 383] on h4 "Styles" at bounding box center [696, 378] width 1240 height 22
click at [262, 247] on link "最终考核作业" at bounding box center [225, 232] width 296 height 58
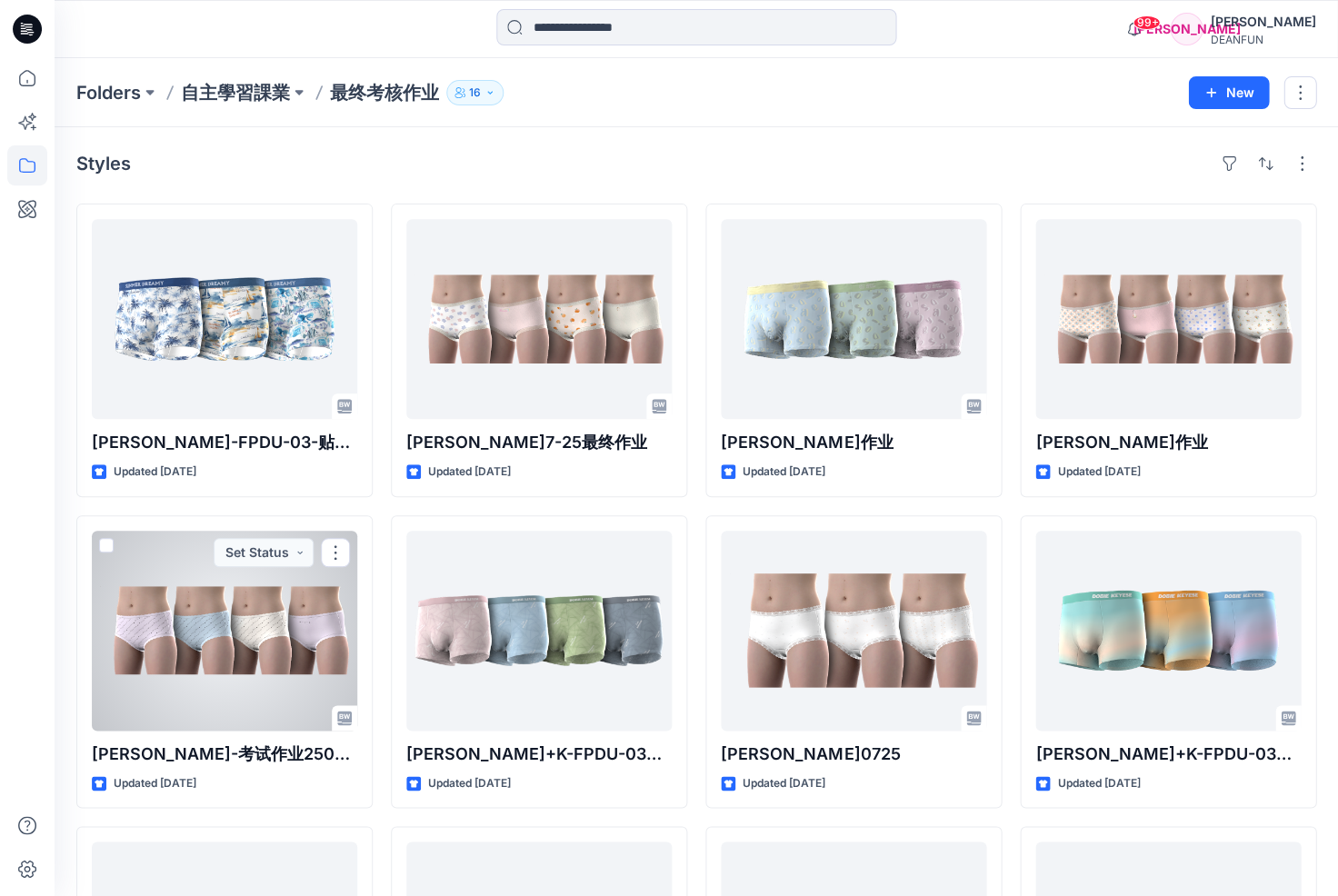
drag, startPoint x: 215, startPoint y: 637, endPoint x: 192, endPoint y: 641, distance: 23.3
click at [215, 637] on div at bounding box center [225, 631] width 265 height 200
